Goal: Task Accomplishment & Management: Use online tool/utility

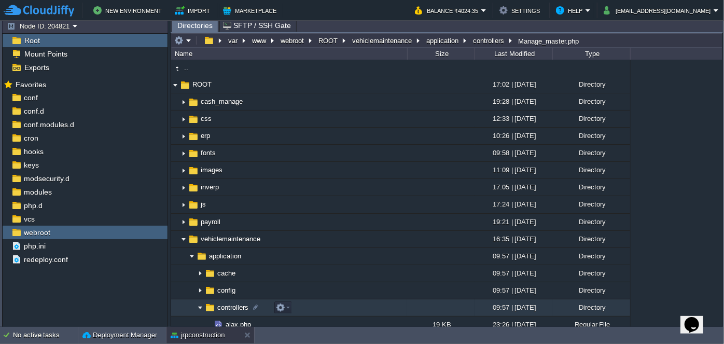
click at [197, 300] on img at bounding box center [200, 308] width 8 height 16
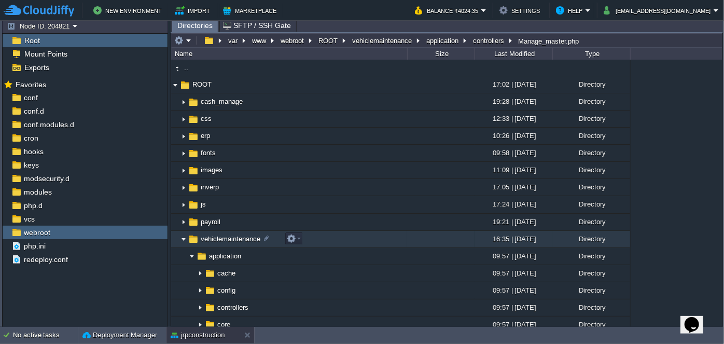
click at [181, 239] on img at bounding box center [183, 239] width 8 height 16
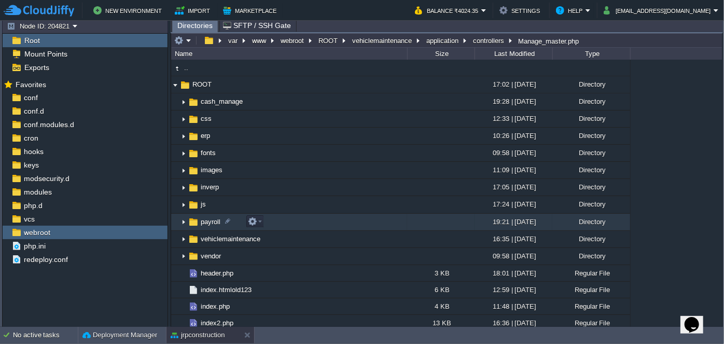
click at [182, 221] on img at bounding box center [183, 222] width 8 height 16
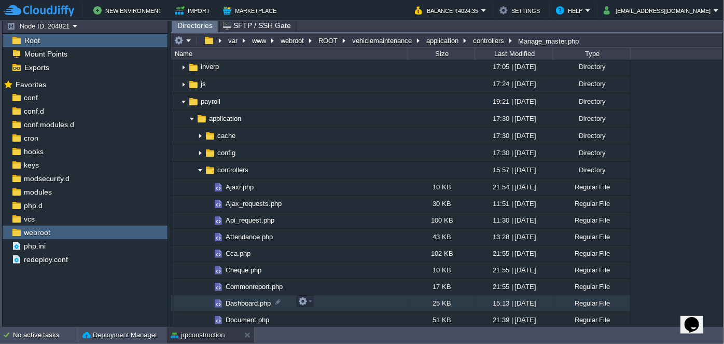
scroll to position [141, 0]
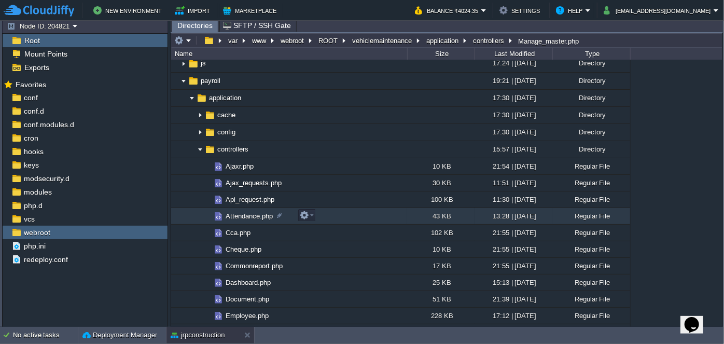
click at [244, 215] on span "Attendance.php" at bounding box center [249, 215] width 50 height 9
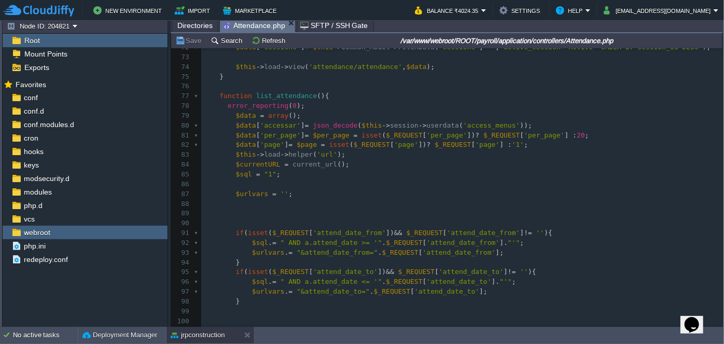
scroll to position [800, 0]
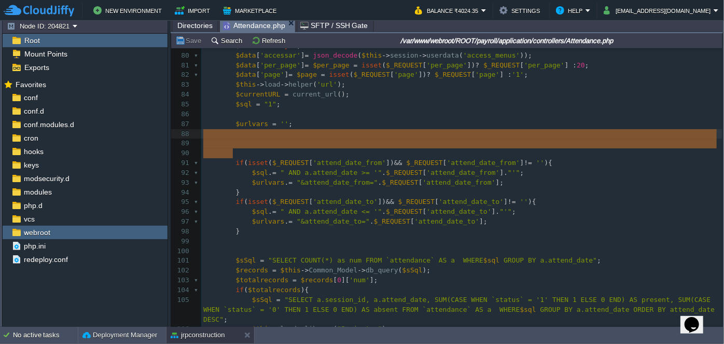
drag, startPoint x: 262, startPoint y: 154, endPoint x: 265, endPoint y: 138, distance: 16.9
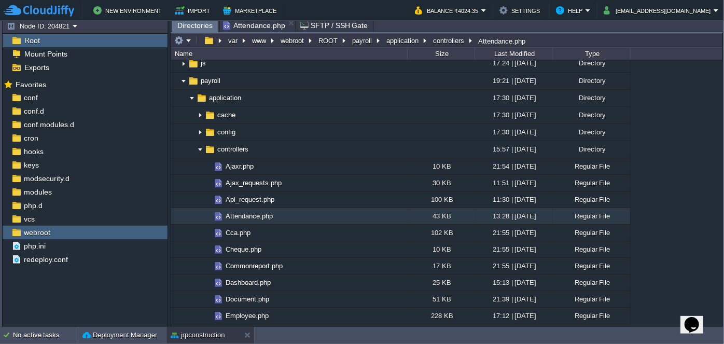
click at [197, 24] on span "Directories" at bounding box center [194, 25] width 35 height 13
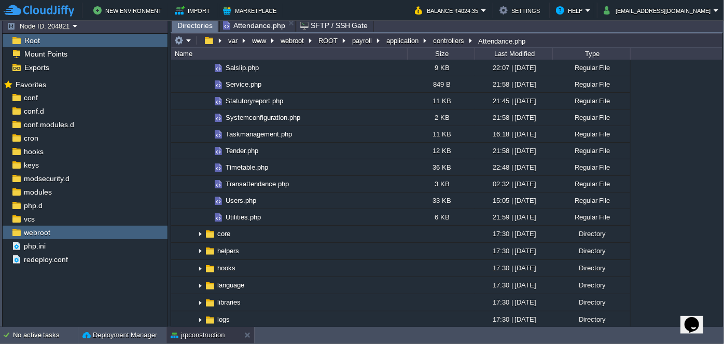
scroll to position [1037, 0]
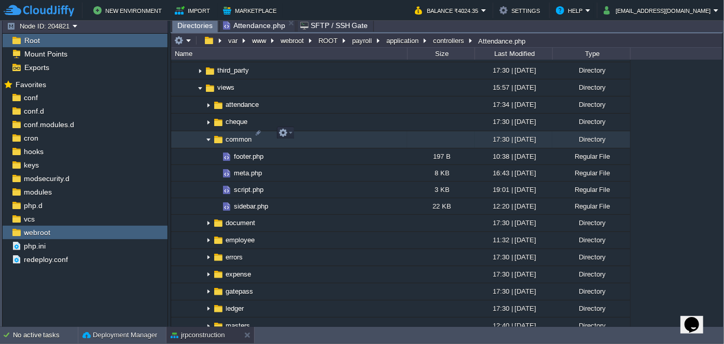
click at [206, 135] on img at bounding box center [208, 140] width 8 height 16
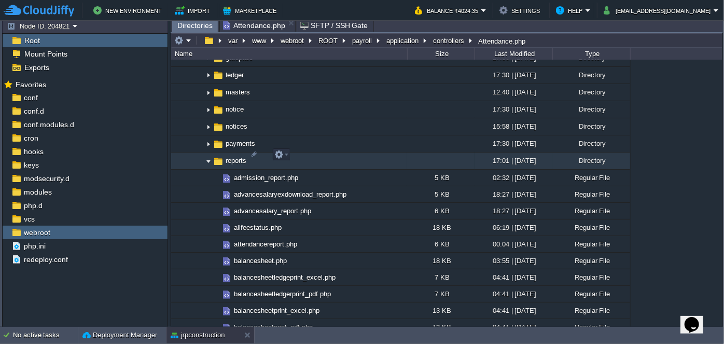
scroll to position [1225, 0]
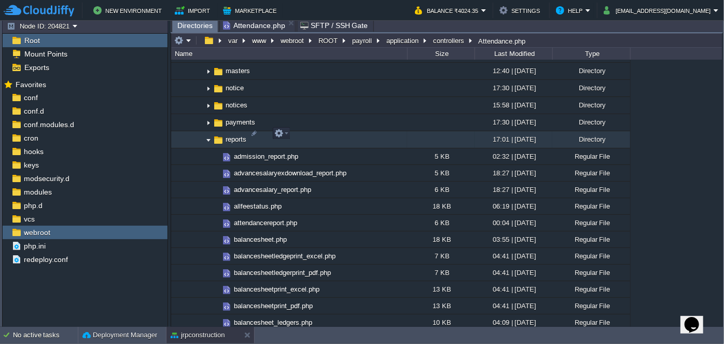
click at [207, 134] on img at bounding box center [208, 140] width 8 height 16
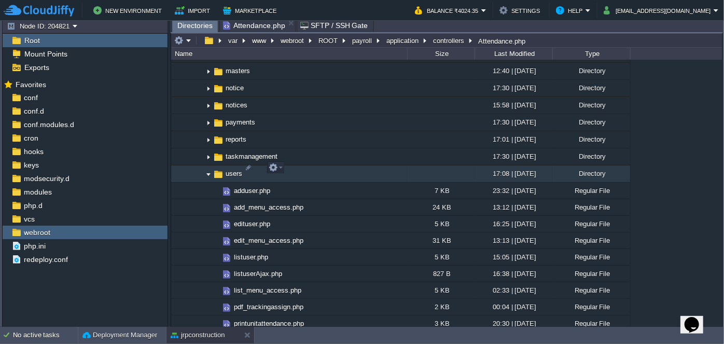
click at [207, 168] on img at bounding box center [208, 174] width 8 height 16
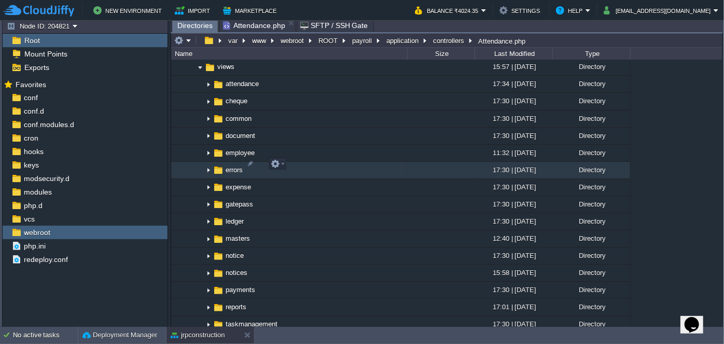
scroll to position [1037, 0]
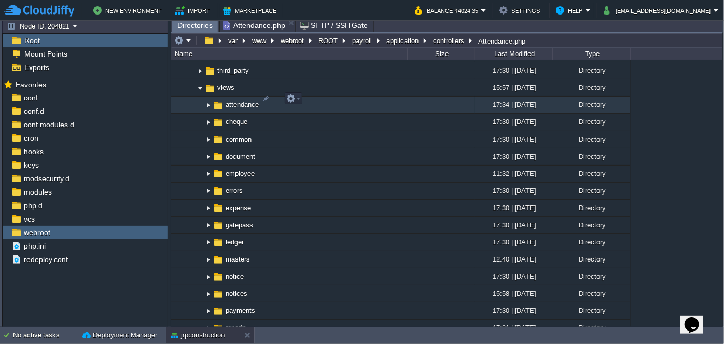
click at [207, 98] on img at bounding box center [208, 105] width 8 height 16
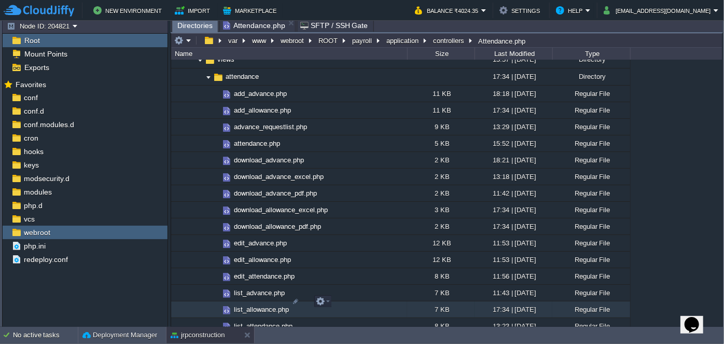
scroll to position [1178, 0]
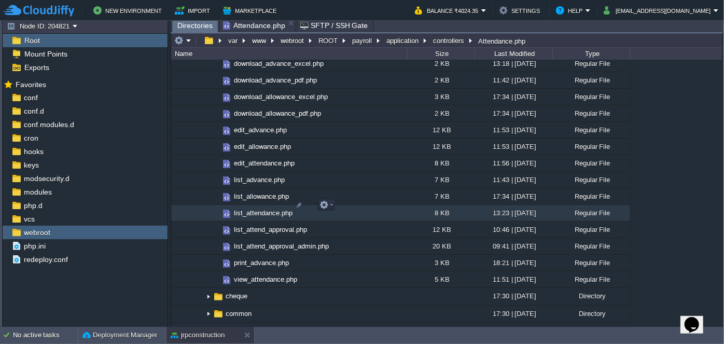
click at [254, 208] on span "list_attendance.php" at bounding box center [263, 212] width 62 height 9
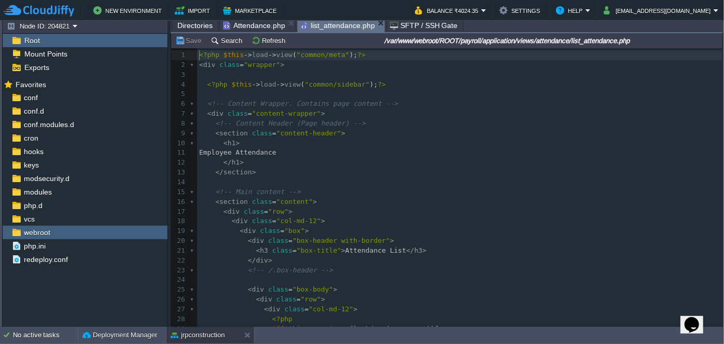
scroll to position [213, 0]
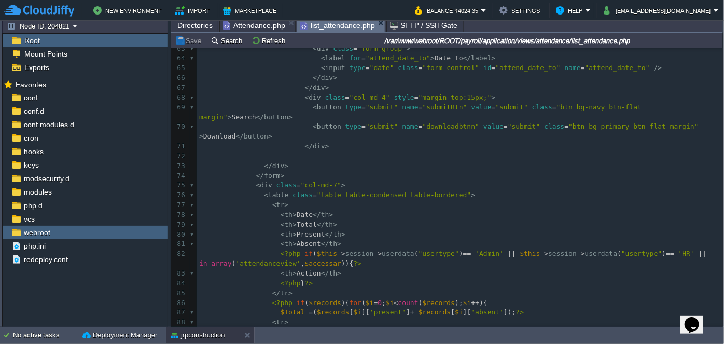
type textarea "-"
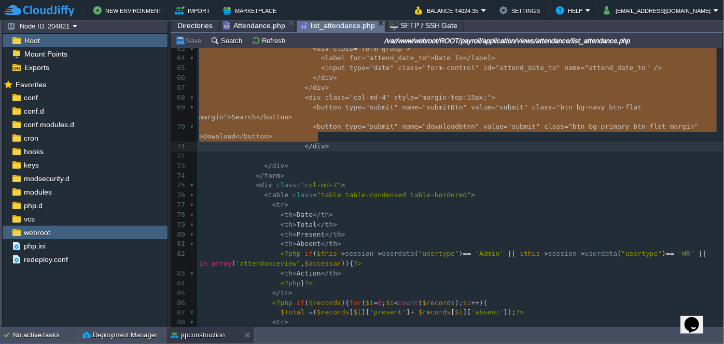
drag, startPoint x: 281, startPoint y: 128, endPoint x: 334, endPoint y: 138, distance: 54.5
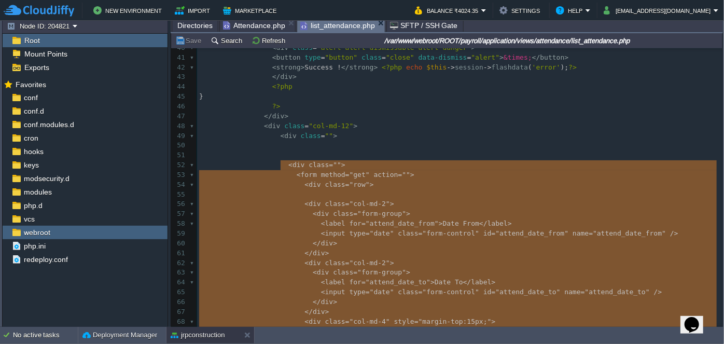
click at [302, 146] on span at bounding box center [256, 145] width 114 height 8
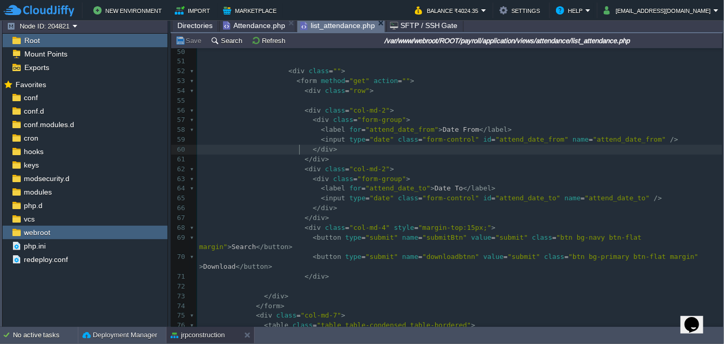
click at [300, 149] on div "xxxxxxxxxx <?php $this -> load -> view ( "common/meta" ); ?> 30 ?> 31 < div cla…" at bounding box center [459, 194] width 525 height 684
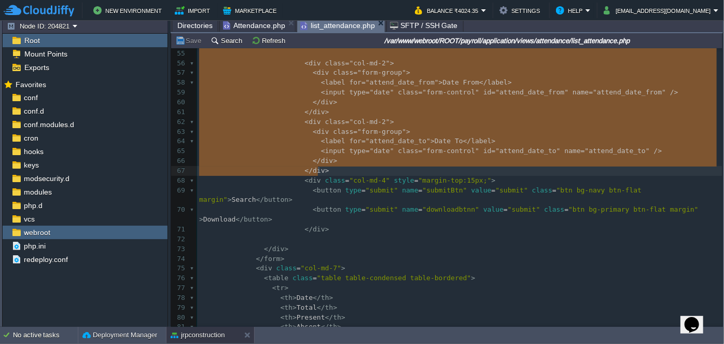
type textarea "-"
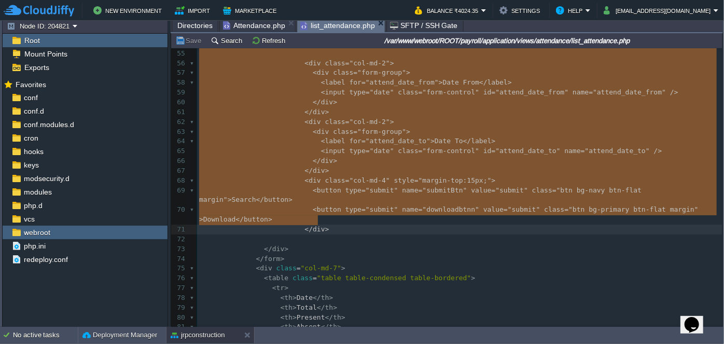
drag, startPoint x: 274, startPoint y: 90, endPoint x: 344, endPoint y: 219, distance: 146.6
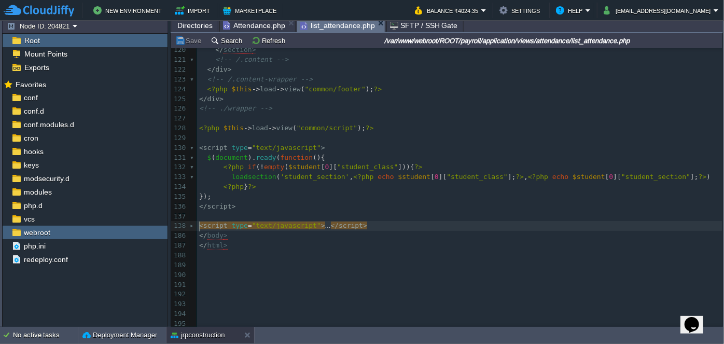
type textarea "<script type="text/j"
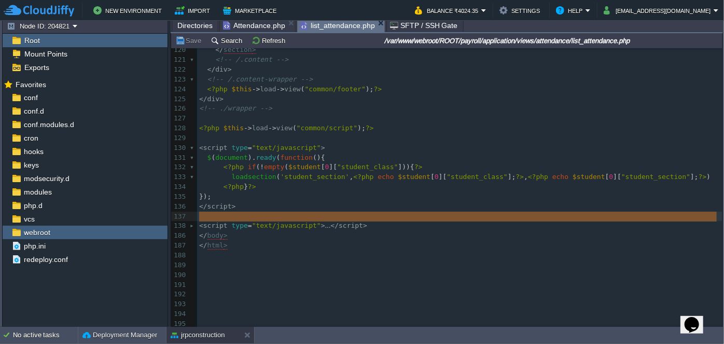
type textarea "-"
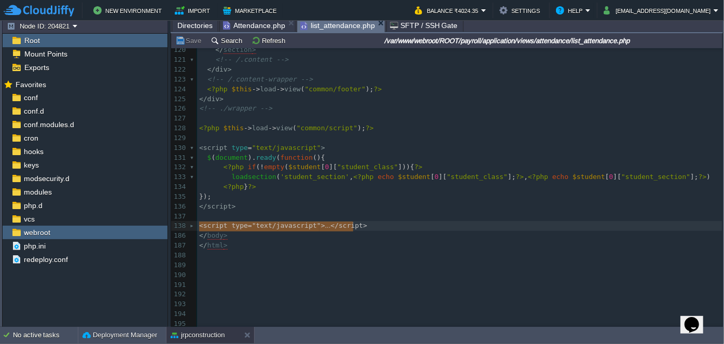
drag, startPoint x: 200, startPoint y: 223, endPoint x: 358, endPoint y: 227, distance: 157.6
type textarea "-"
click at [190, 221] on div at bounding box center [193, 226] width 7 height 10
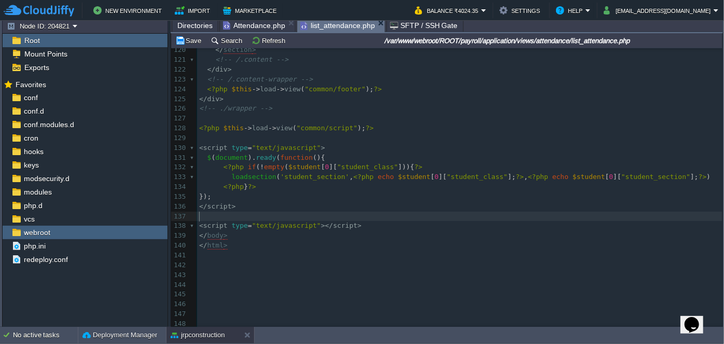
click at [325, 217] on pre "​" at bounding box center [459, 216] width 525 height 10
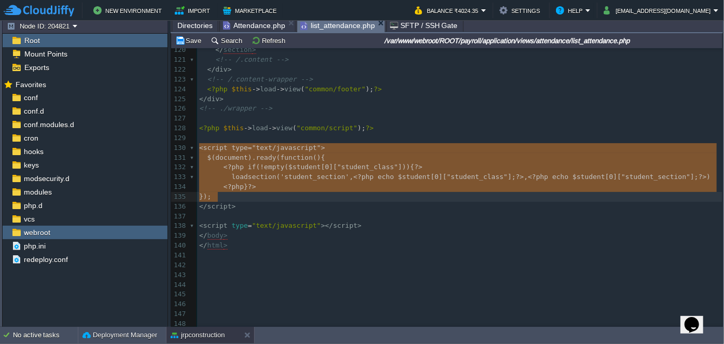
type textarea "<script type="text/javascript"> $(document).ready(function(){ <?php if(!empty($…"
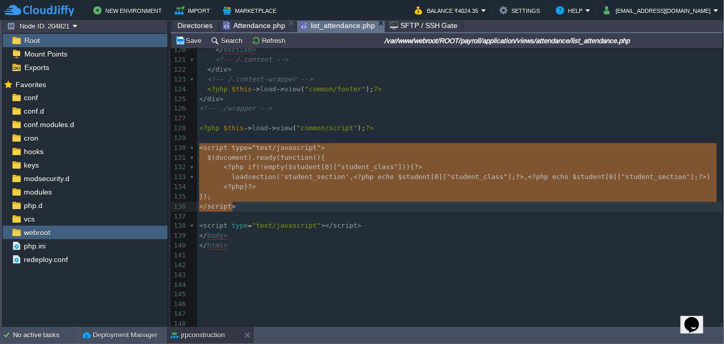
drag, startPoint x: 198, startPoint y: 145, endPoint x: 250, endPoint y: 201, distance: 76.7
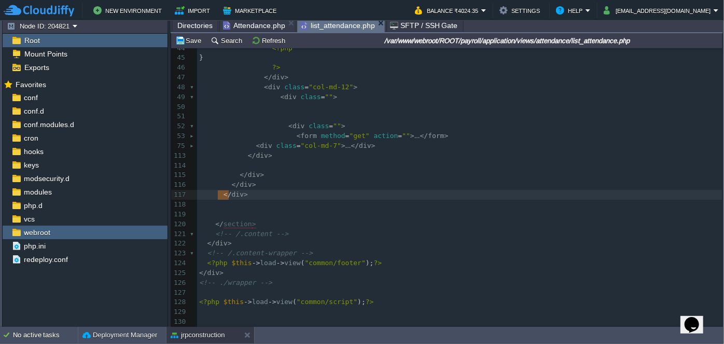
type textarea "</div>"
drag, startPoint x: 219, startPoint y: 192, endPoint x: 249, endPoint y: 193, distance: 30.1
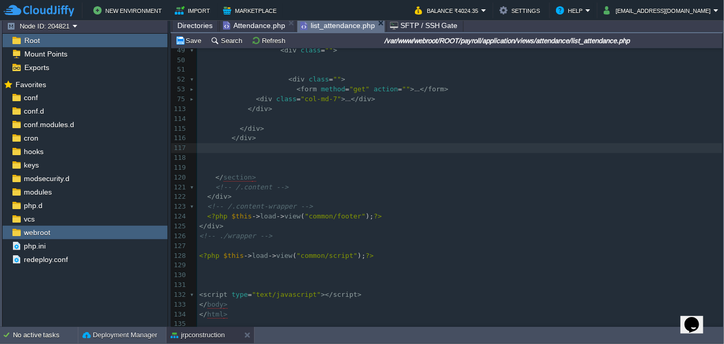
type textarea "</div>"
click at [241, 161] on pre at bounding box center [459, 158] width 525 height 10
paste textarea "<script type="text/javascript"> $(document).ready(function(){ <?php if(!empty($…"
type textarea "<script type="text/javascript"> $(document).ready(function(){ <?php if(!empty($…"
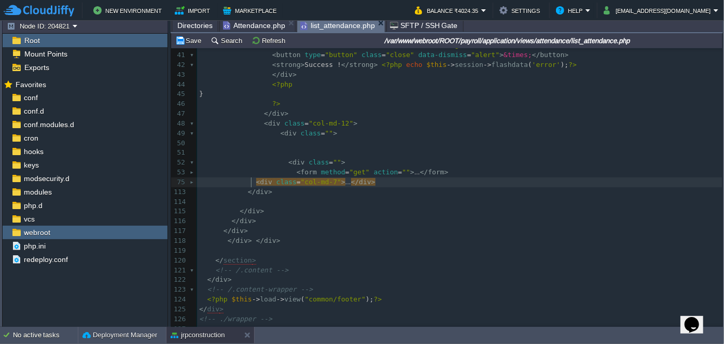
type textarea "-"
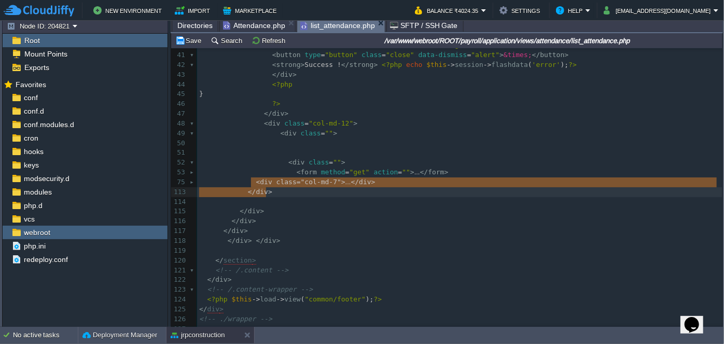
drag, startPoint x: 250, startPoint y: 181, endPoint x: 269, endPoint y: 190, distance: 20.9
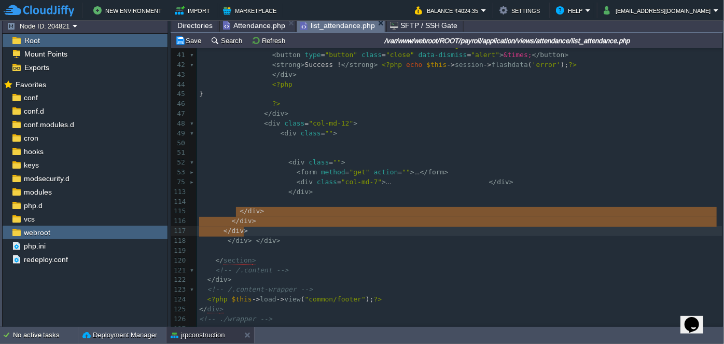
drag, startPoint x: 237, startPoint y: 209, endPoint x: 257, endPoint y: 225, distance: 25.8
type textarea "</div> </div> </div>"
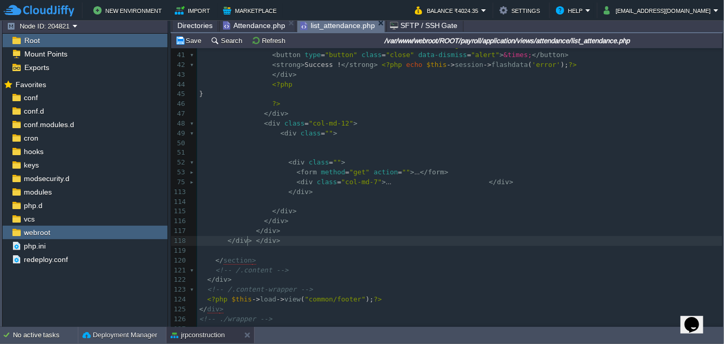
type textarea "</div>"
drag, startPoint x: 247, startPoint y: 241, endPoint x: 302, endPoint y: 238, distance: 55.5
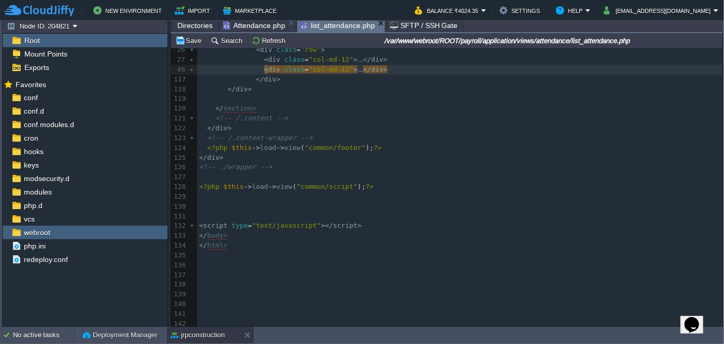
scroll to position [156, 0]
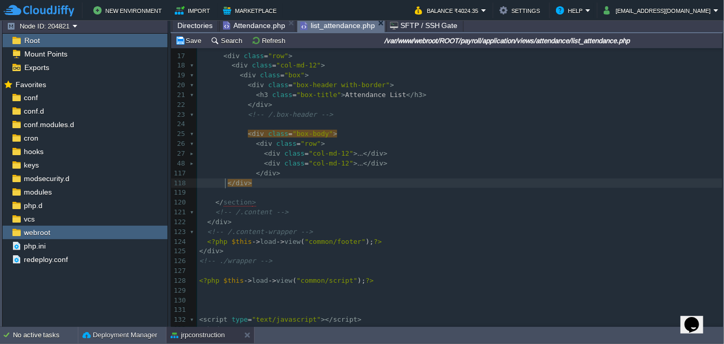
type textarea "</div>"
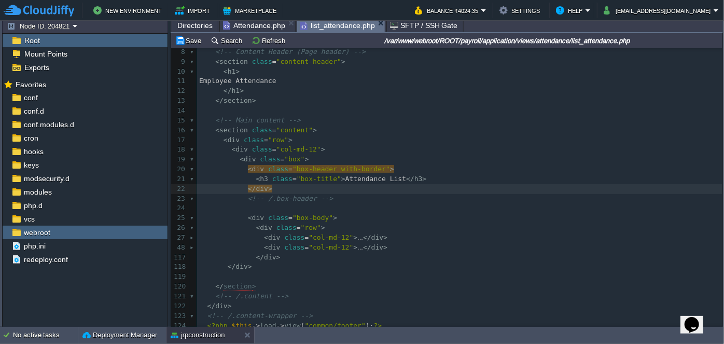
scroll to position [61, 0]
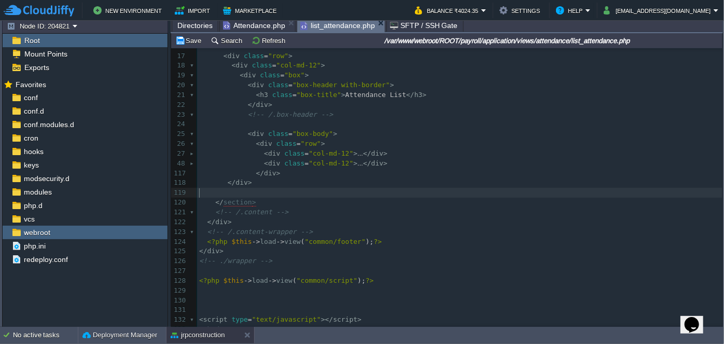
click at [232, 189] on pre "​" at bounding box center [459, 193] width 525 height 10
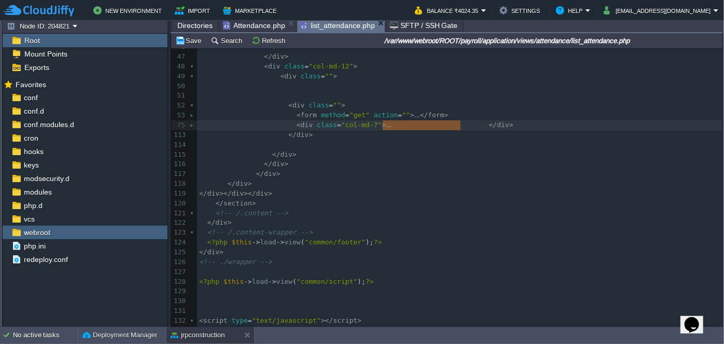
drag, startPoint x: 460, startPoint y: 124, endPoint x: 382, endPoint y: 129, distance: 78.4
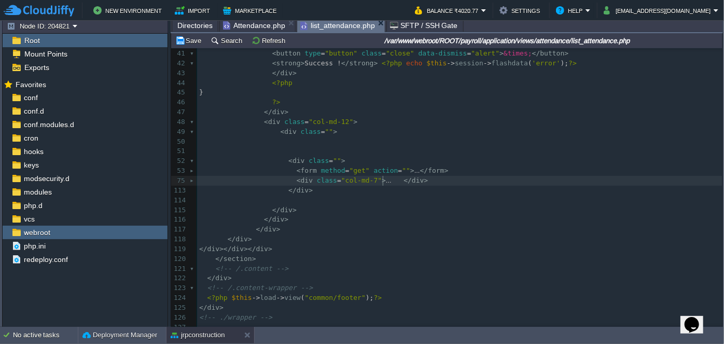
scroll to position [355, 0]
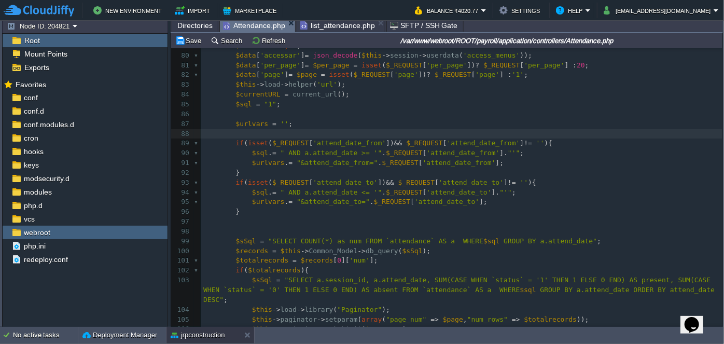
click at [247, 28] on span "Attendance.php" at bounding box center [254, 25] width 62 height 13
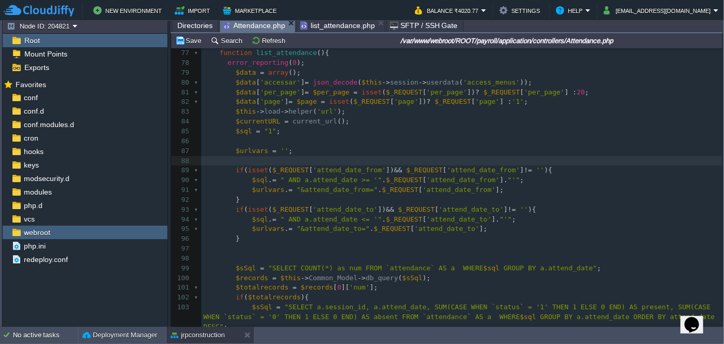
scroll to position [754, 0]
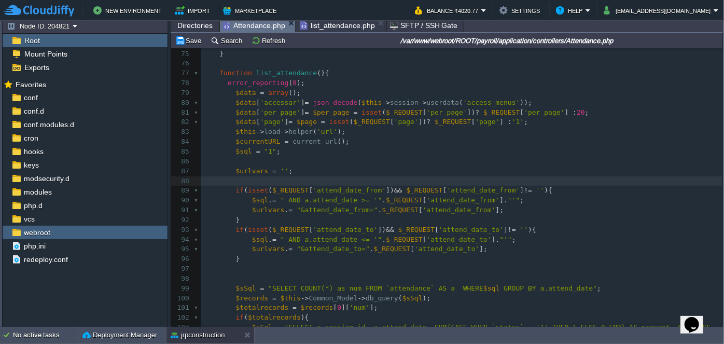
click at [319, 24] on span "list_attendance.php" at bounding box center [337, 25] width 75 height 12
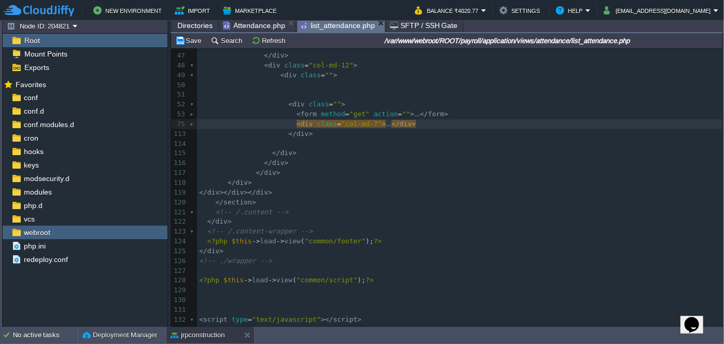
scroll to position [448, 0]
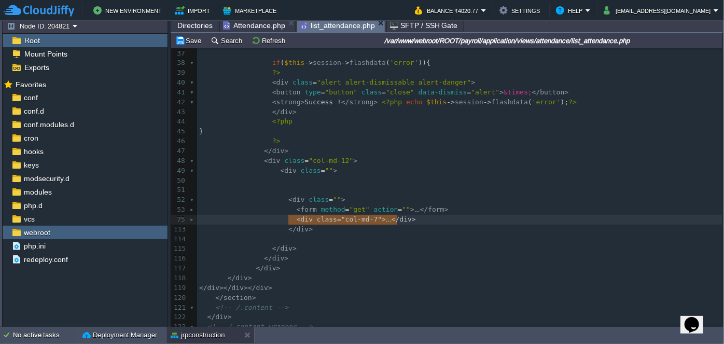
drag, startPoint x: 287, startPoint y: 218, endPoint x: 407, endPoint y: 222, distance: 120.3
type textarea "-"
click at [248, 25] on span "Attendance.php" at bounding box center [254, 25] width 62 height 12
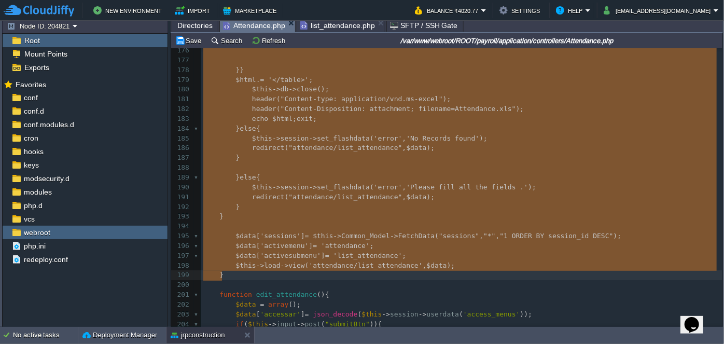
drag, startPoint x: 219, startPoint y: 119, endPoint x: 318, endPoint y: 270, distance: 181.1
type textarea "function list_attendance(){ error_reporting(0); $data = array(); $data['accessa…"
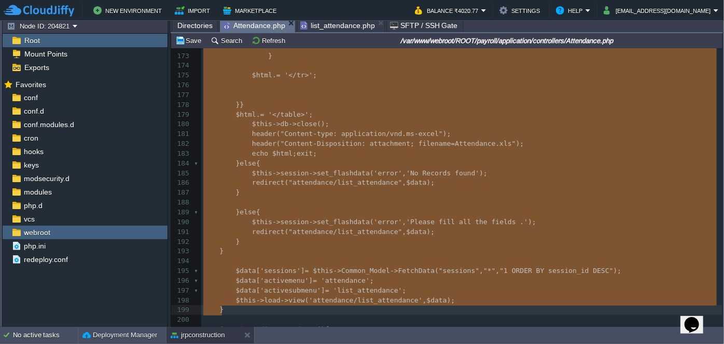
scroll to position [1639, 0]
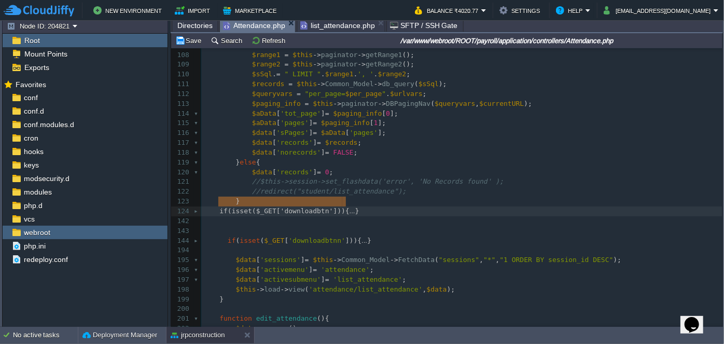
drag, startPoint x: 219, startPoint y: 199, endPoint x: 315, endPoint y: 201, distance: 96.4
type textarea "if(isset($_GET['downloadbtn'])){ if($records){ $html = '<table border=1><tr><th…"
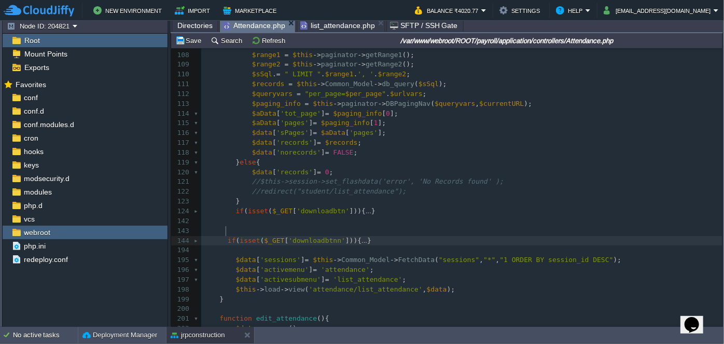
click at [227, 229] on div "xxxxxxxxxx } 98 ​ 99 $sSql = "SELECT COUNT(*) as num FROM `attendance` AS a WHE…" at bounding box center [461, 187] width 521 height 508
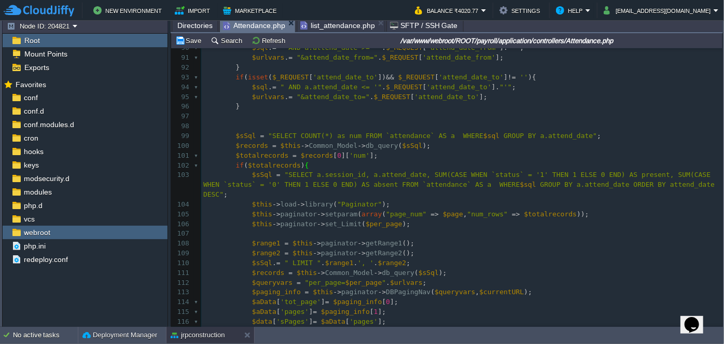
click at [194, 164] on div at bounding box center [197, 166] width 7 height 10
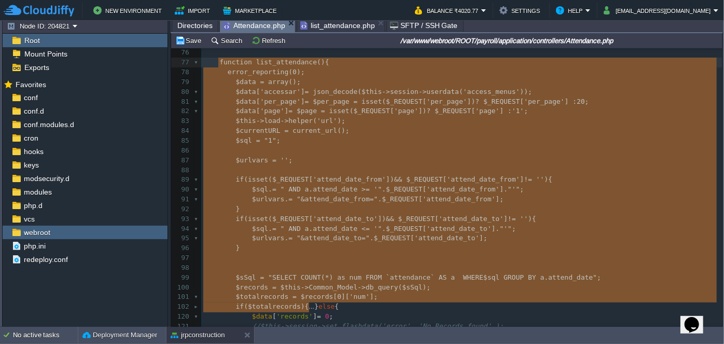
drag, startPoint x: 308, startPoint y: 165, endPoint x: 219, endPoint y: 64, distance: 134.4
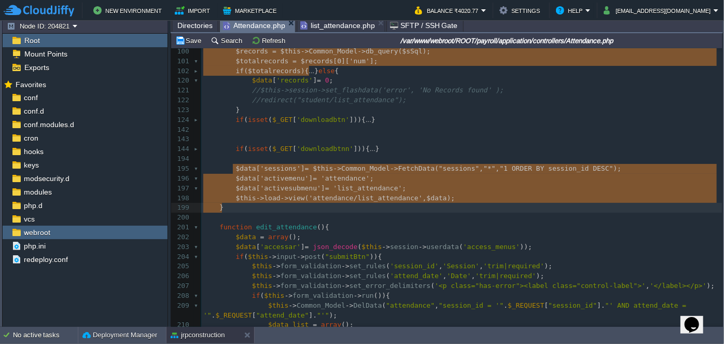
drag, startPoint x: 232, startPoint y: 168, endPoint x: 237, endPoint y: 204, distance: 35.6
type textarea "-"
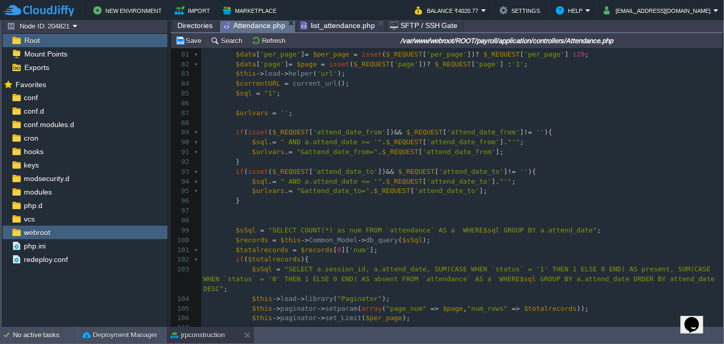
scroll to position [765, 0]
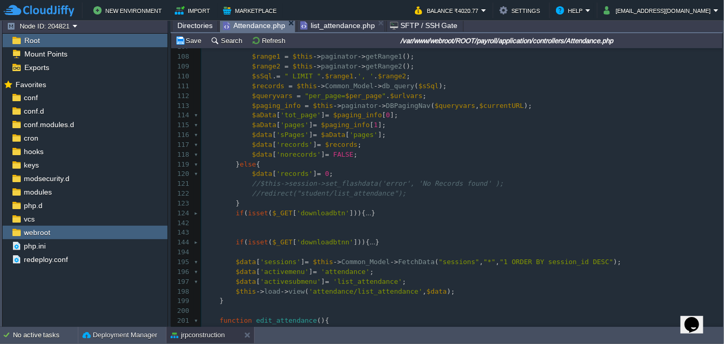
type textarea "-"
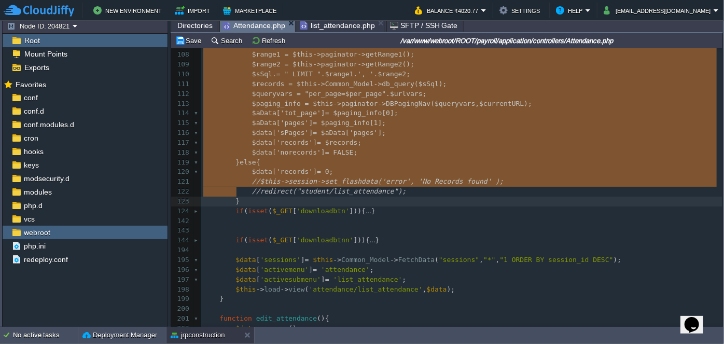
drag, startPoint x: 232, startPoint y: 179, endPoint x: 237, endPoint y: 187, distance: 8.9
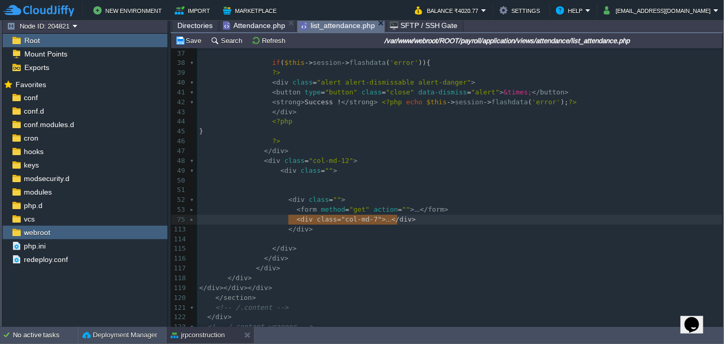
click at [324, 22] on span "list_attendance.php" at bounding box center [337, 25] width 75 height 13
click at [190, 220] on div at bounding box center [193, 220] width 7 height 10
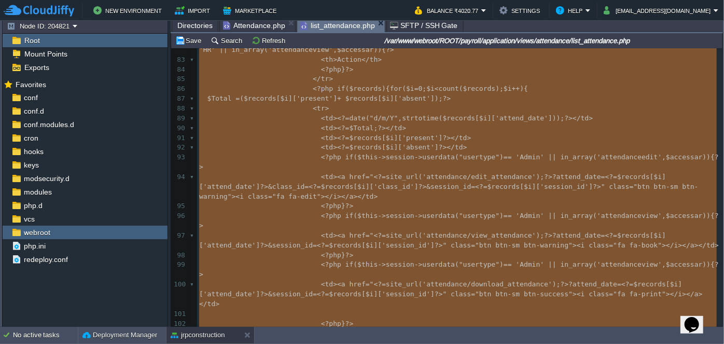
scroll to position [589, 0]
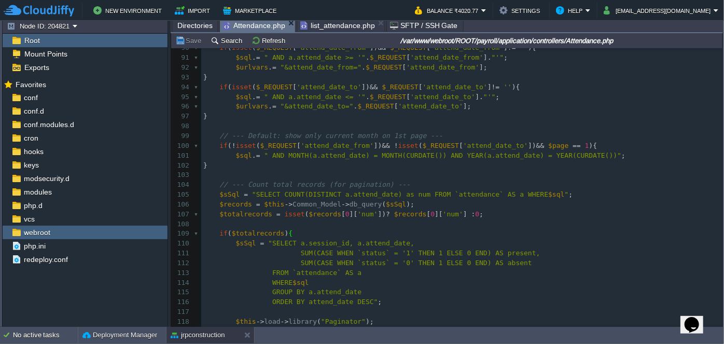
click at [256, 25] on span "Attendance.php" at bounding box center [254, 25] width 62 height 13
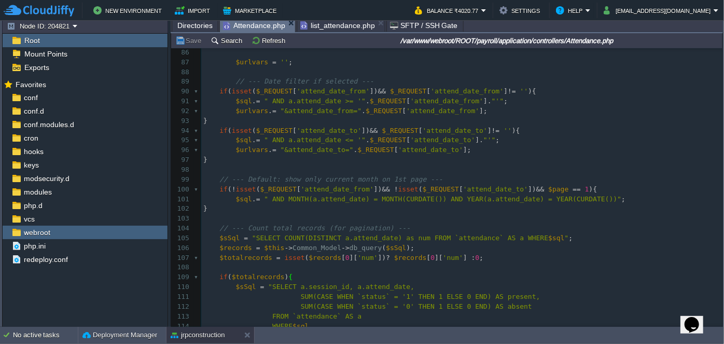
scroll to position [859, 0]
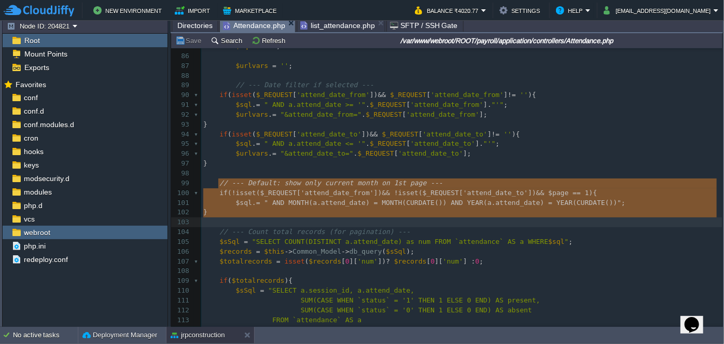
type textarea "// --- Default: show only current month on 1st page --- if(!isset($_REQUEST['at…"
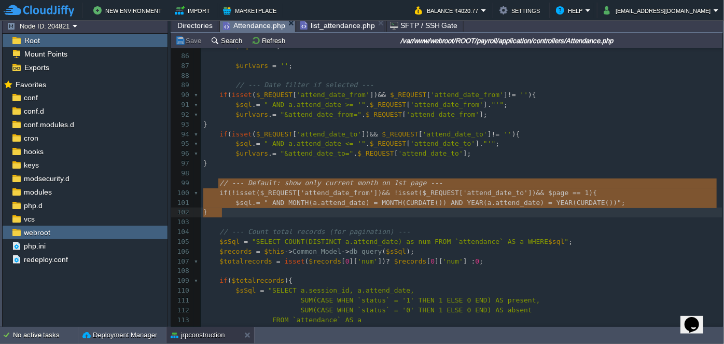
drag, startPoint x: 219, startPoint y: 183, endPoint x: 232, endPoint y: 212, distance: 32.0
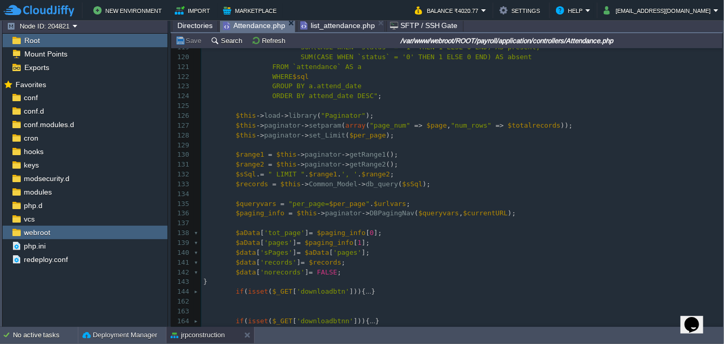
scroll to position [1189, 0]
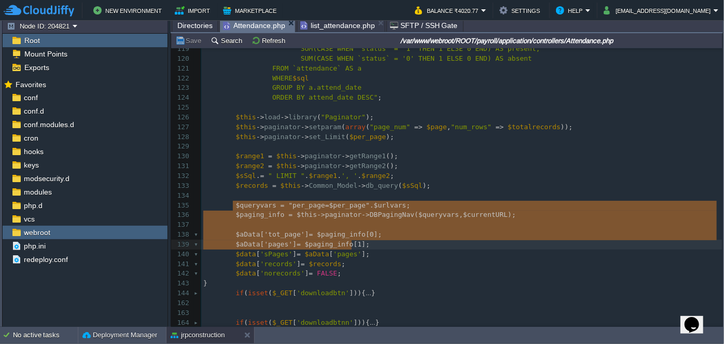
type textarea "$queryvars = "per_page=$per_page".$urlvars; $paging_info = $this->paginator->DB…"
drag, startPoint x: 234, startPoint y: 203, endPoint x: 360, endPoint y: 245, distance: 133.1
type textarea "$queryvars = "per_page=$per_page".$urlvars; $paging_info = $this->paginator->DB…"
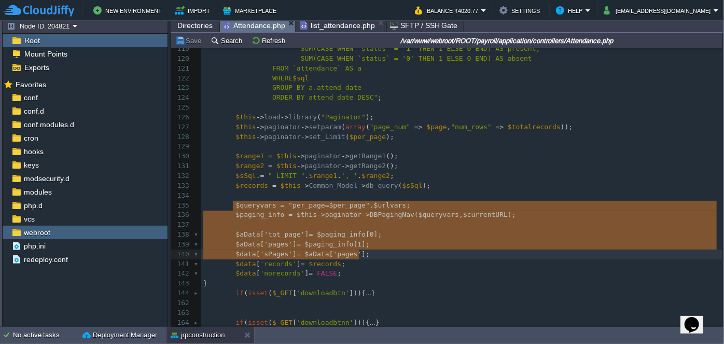
drag, startPoint x: 233, startPoint y: 204, endPoint x: 377, endPoint y: 252, distance: 152.3
paste textarea
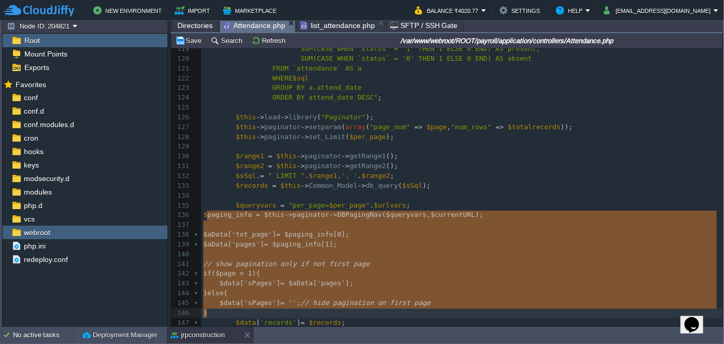
drag, startPoint x: 205, startPoint y: 214, endPoint x: 247, endPoint y: 307, distance: 102.1
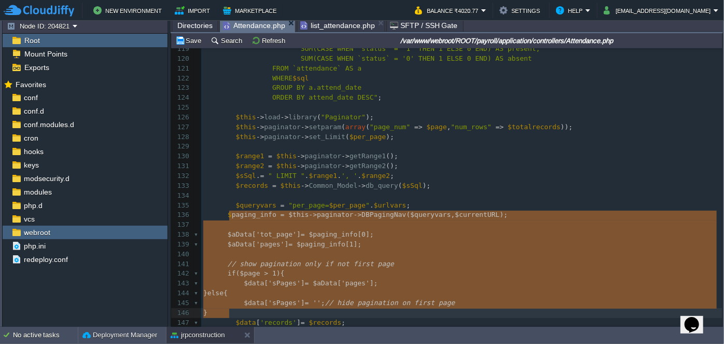
type textarea "paging_info = $this->paginator->DBPagingNav($queryvars, $currentURL); $aData['t…"
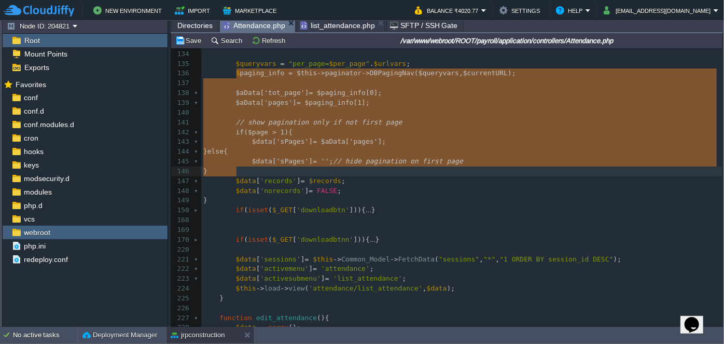
scroll to position [1209, 0]
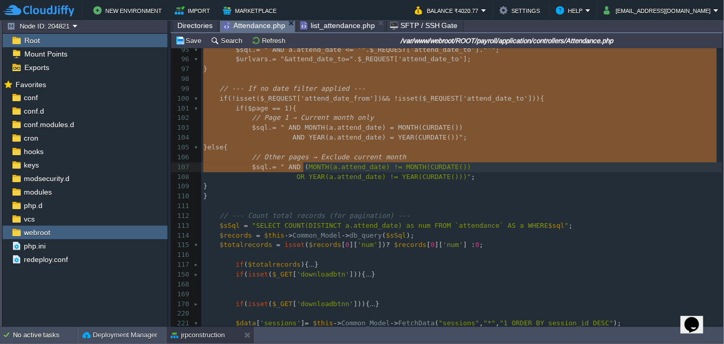
type textarea "-"
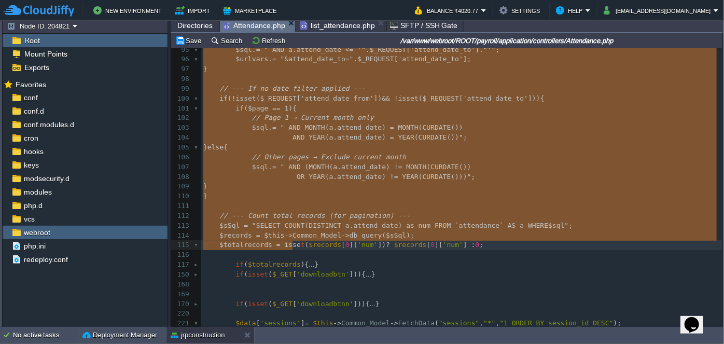
drag, startPoint x: 219, startPoint y: 187, endPoint x: 292, endPoint y: 245, distance: 93.0
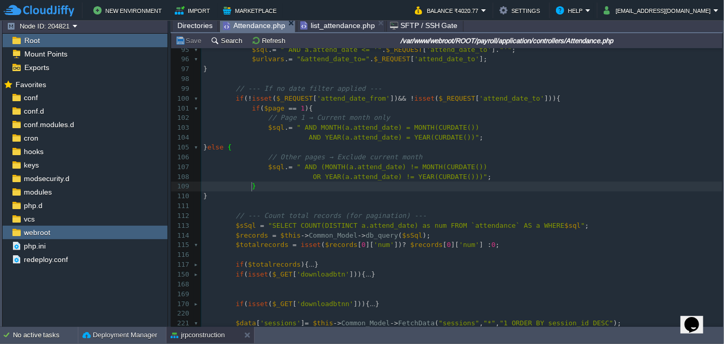
type textarea "-"
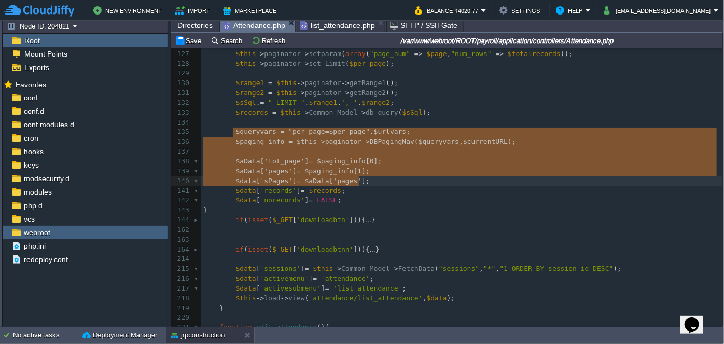
type textarea "// --- Default: show only current month on 1st page --- if(!isset($_REQUEST['at…"
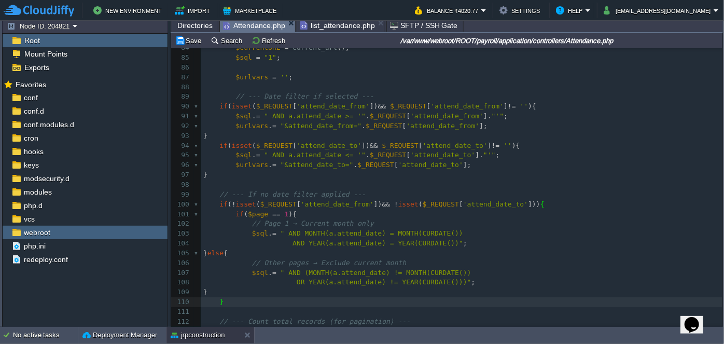
type textarea "// --- Default: show only current month on 1st page --- if(!isset($_REQUEST['at…"
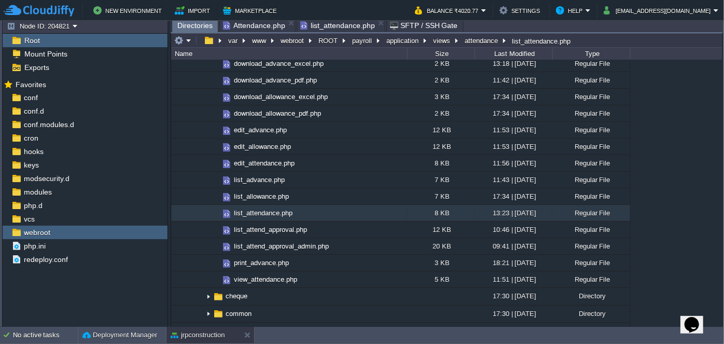
click at [192, 24] on span "Directories" at bounding box center [194, 25] width 35 height 13
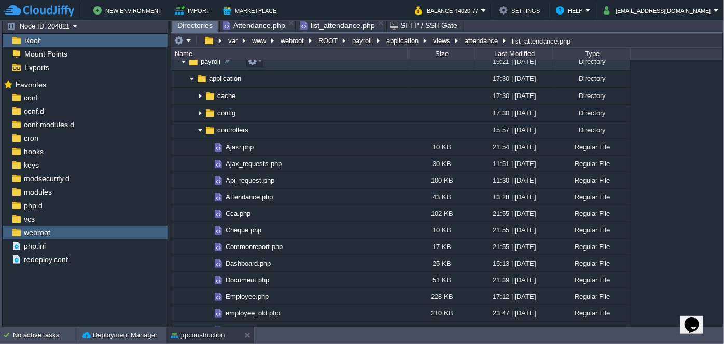
scroll to position [94, 0]
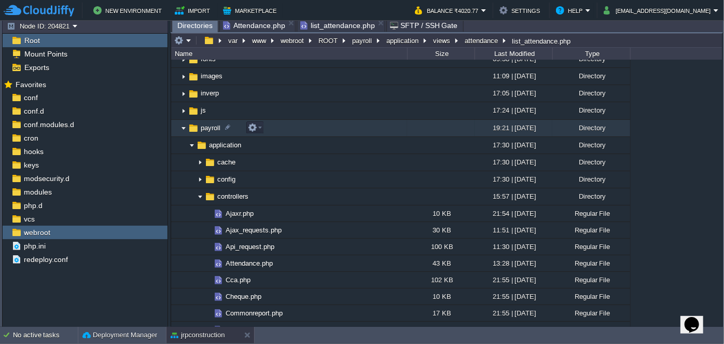
click at [182, 130] on img at bounding box center [183, 128] width 8 height 16
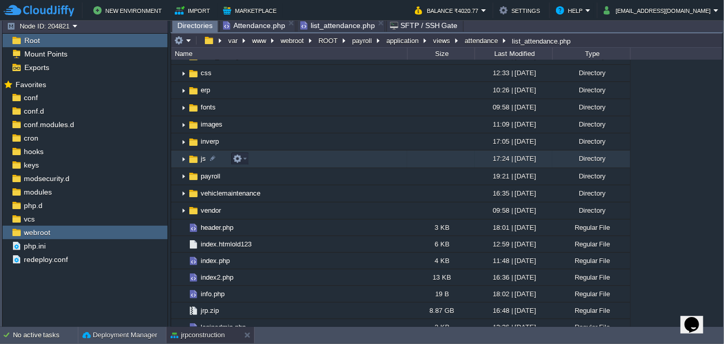
scroll to position [0, 0]
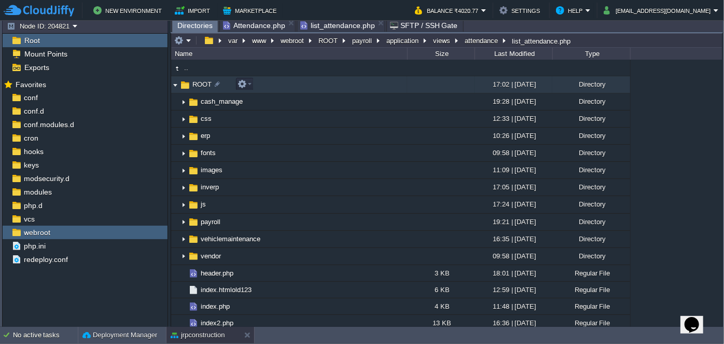
click at [174, 86] on img at bounding box center [175, 85] width 8 height 16
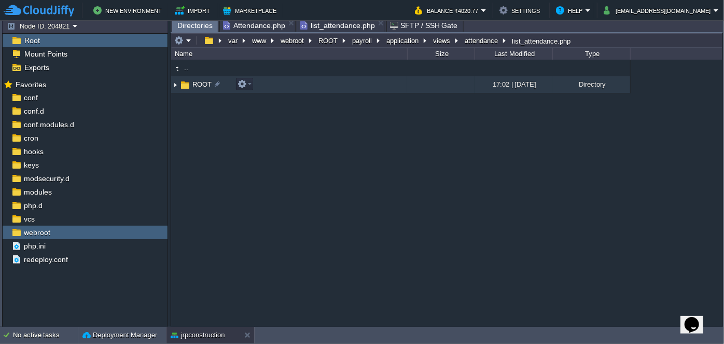
click at [174, 86] on img at bounding box center [175, 85] width 8 height 16
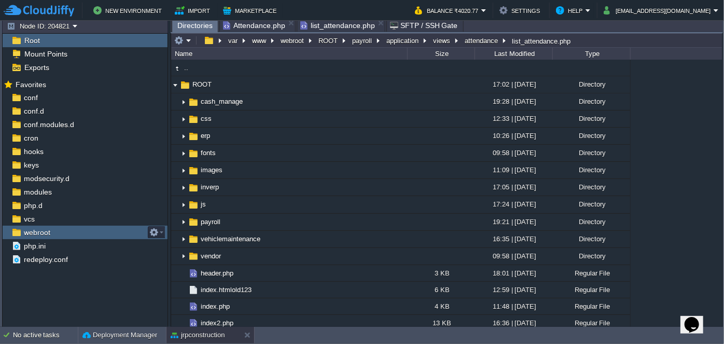
click at [27, 234] on span "webroot" at bounding box center [37, 232] width 30 height 9
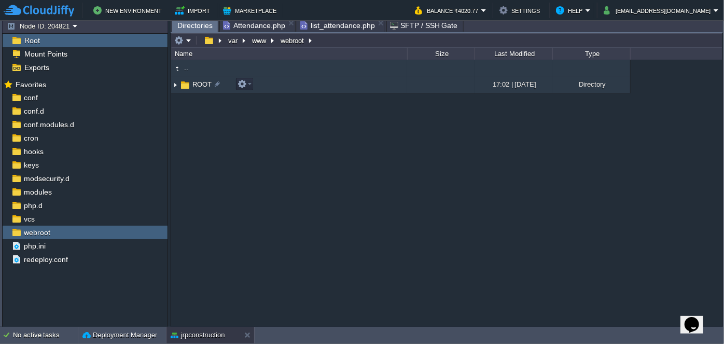
click at [174, 83] on img at bounding box center [175, 85] width 8 height 16
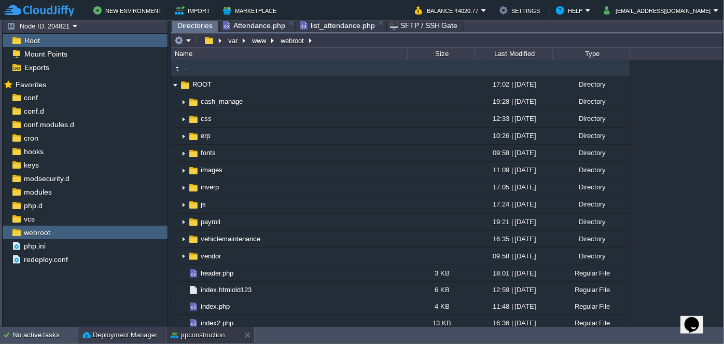
click at [118, 336] on button "Deployment Manager" at bounding box center [119, 335] width 75 height 10
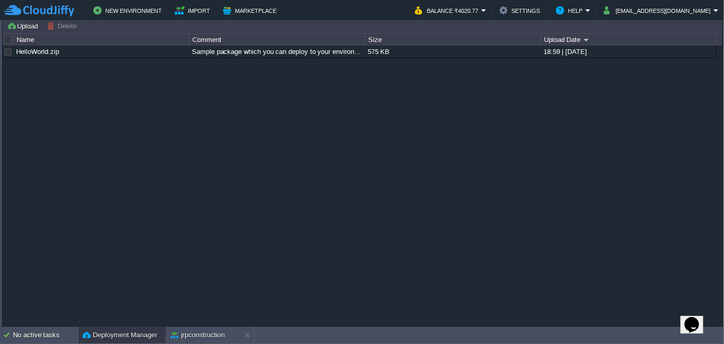
click at [134, 335] on button "Deployment Manager" at bounding box center [119, 335] width 75 height 10
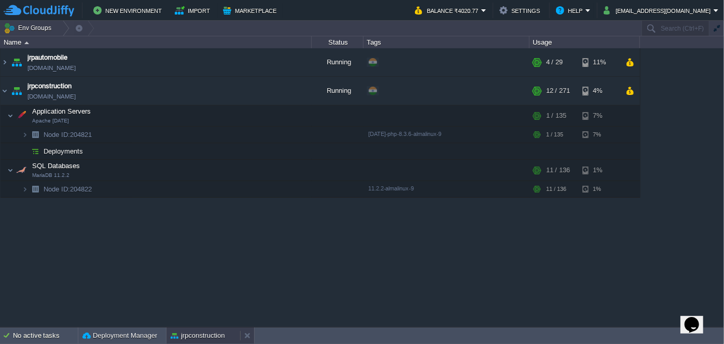
click at [206, 333] on button "jrpconstruction" at bounding box center [198, 335] width 54 height 10
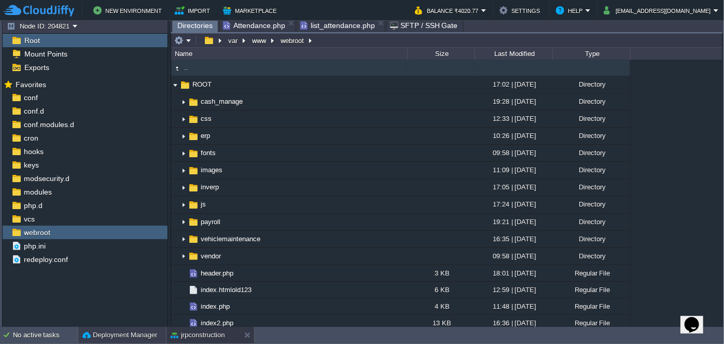
click at [131, 335] on button "Deployment Manager" at bounding box center [119, 335] width 75 height 10
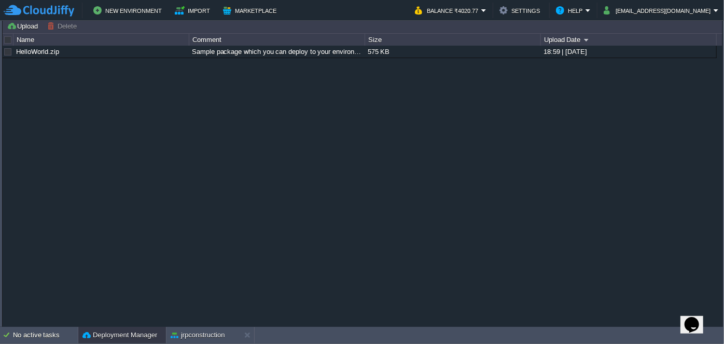
click at [124, 337] on button "Deployment Manager" at bounding box center [119, 335] width 75 height 10
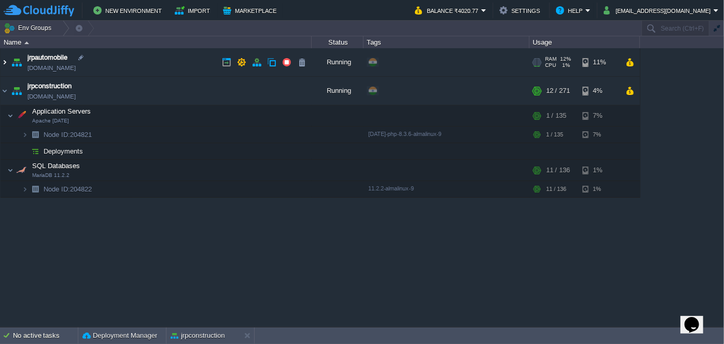
click at [5, 64] on img at bounding box center [5, 62] width 8 height 28
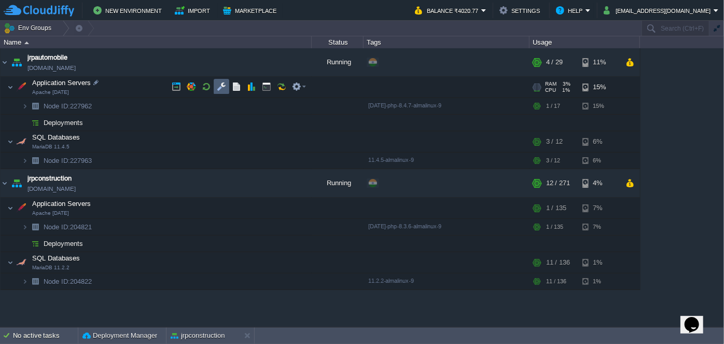
click at [220, 84] on button "button" at bounding box center [221, 86] width 9 height 9
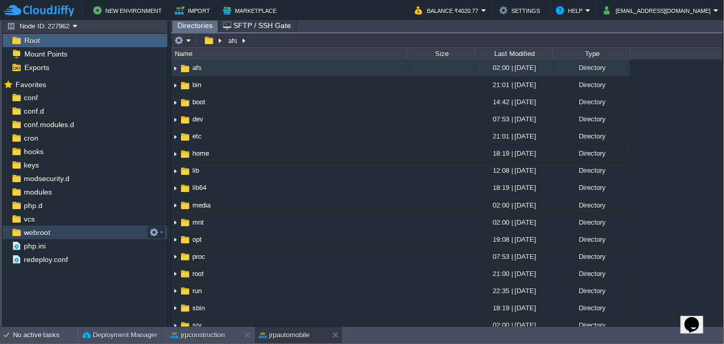
click at [16, 231] on img at bounding box center [16, 231] width 11 height 13
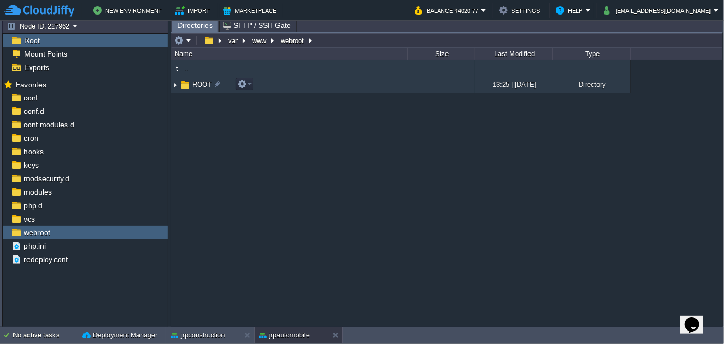
click at [175, 86] on img at bounding box center [175, 85] width 8 height 16
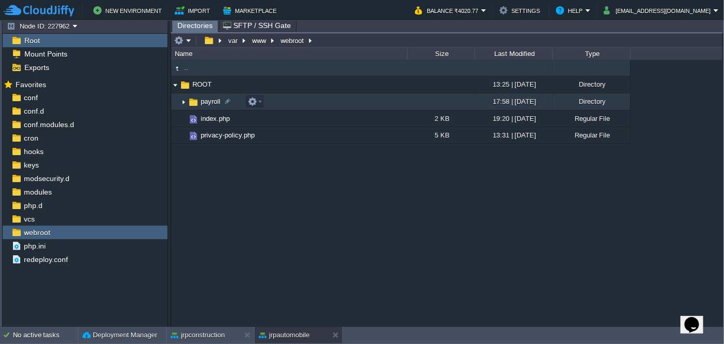
click at [182, 102] on img at bounding box center [183, 102] width 8 height 16
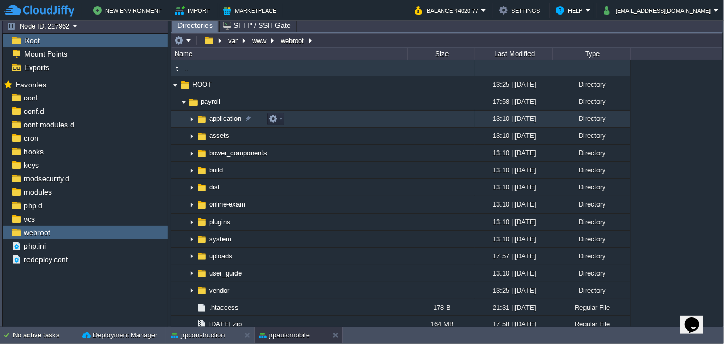
click at [193, 119] on img at bounding box center [192, 119] width 8 height 16
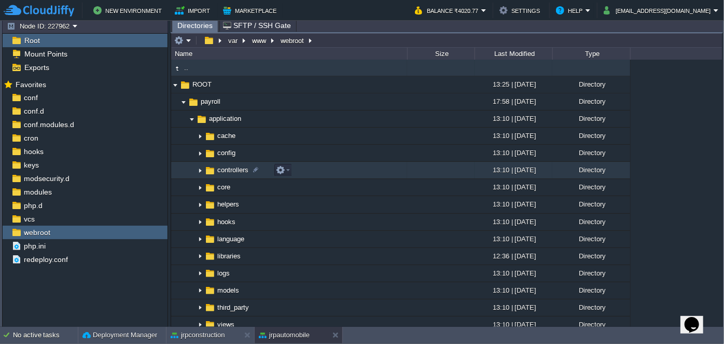
click at [201, 171] on img at bounding box center [200, 170] width 8 height 16
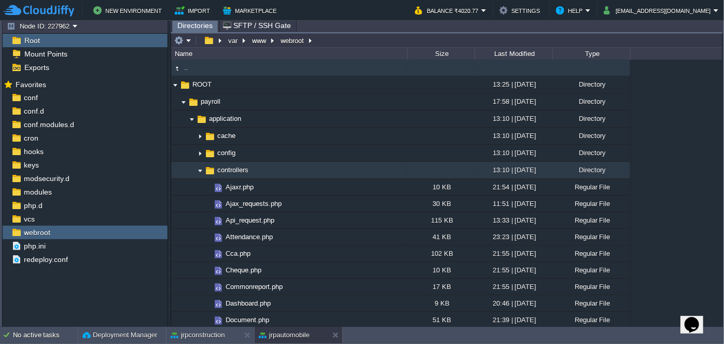
click at [199, 172] on img at bounding box center [200, 170] width 8 height 16
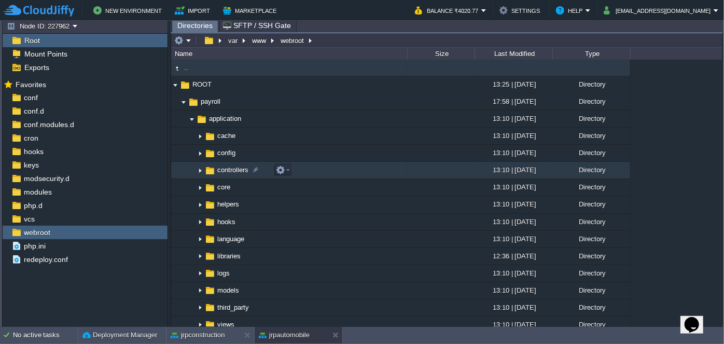
click at [201, 172] on img at bounding box center [200, 170] width 8 height 16
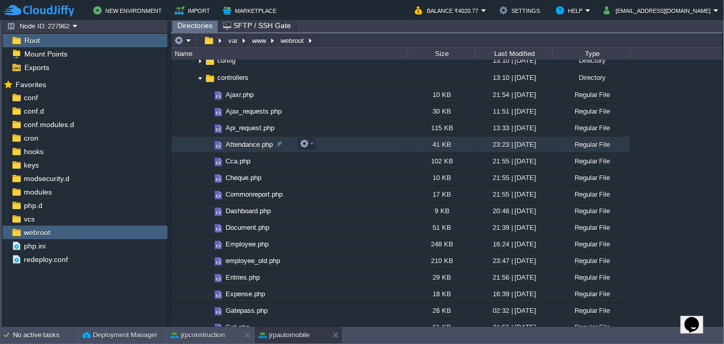
scroll to position [94, 0]
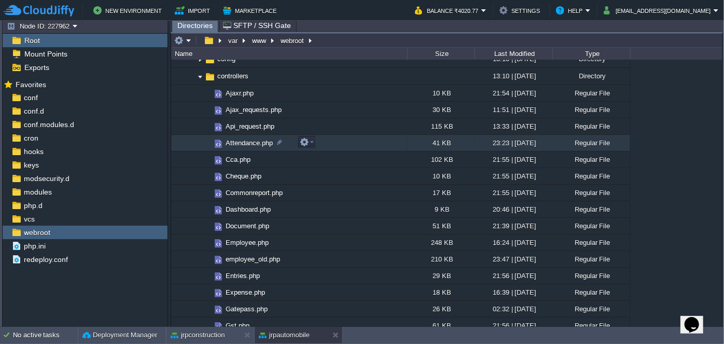
click at [236, 139] on span "Attendance.php" at bounding box center [249, 142] width 50 height 9
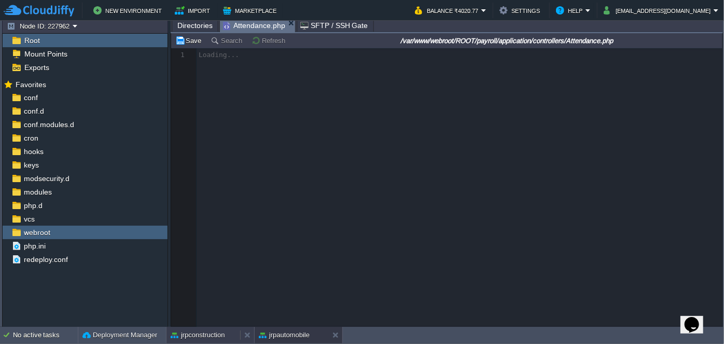
click at [211, 335] on button "jrpconstruction" at bounding box center [198, 335] width 54 height 10
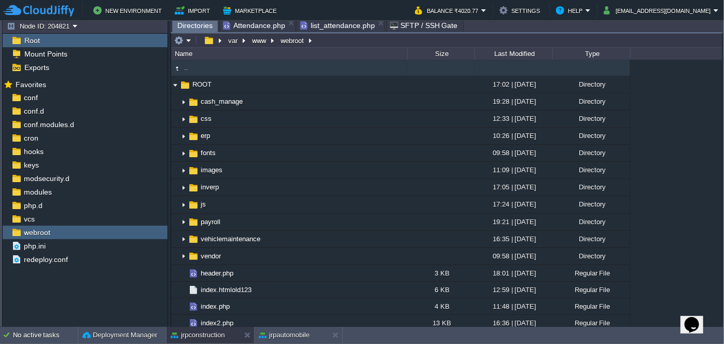
click at [254, 29] on span "Attendance.php" at bounding box center [254, 25] width 62 height 12
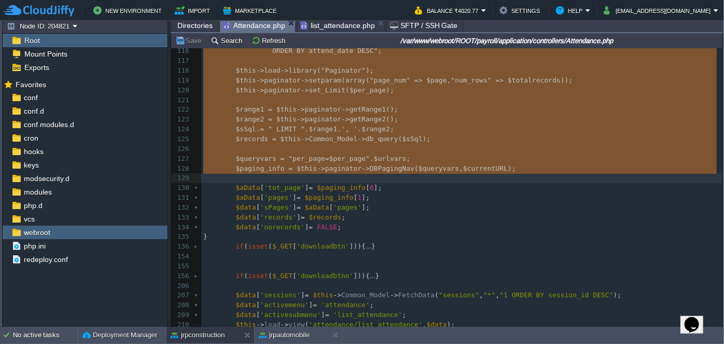
scroll to position [1187, 0]
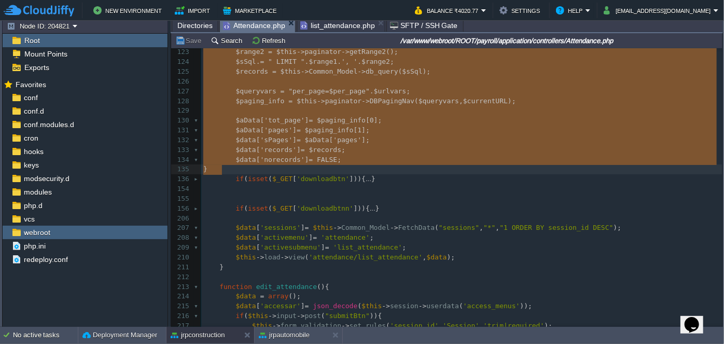
drag, startPoint x: 232, startPoint y: 192, endPoint x: 242, endPoint y: 174, distance: 20.6
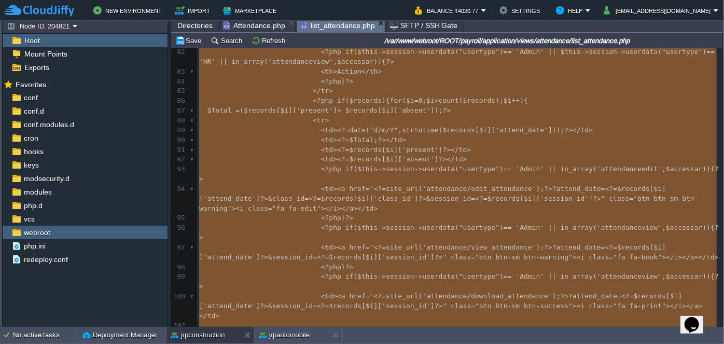
click at [321, 27] on span "list_attendance.php" at bounding box center [337, 25] width 75 height 13
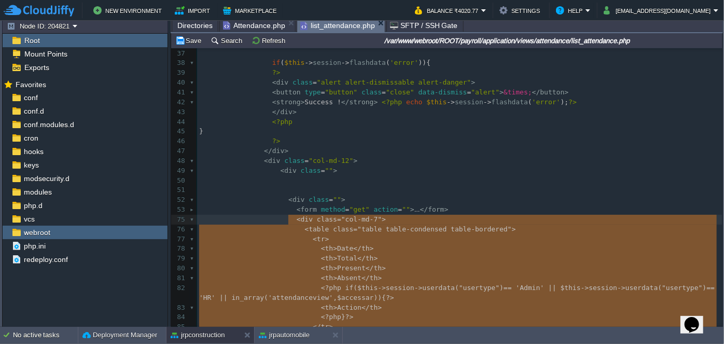
click at [244, 27] on span "Attendance.php" at bounding box center [254, 25] width 62 height 12
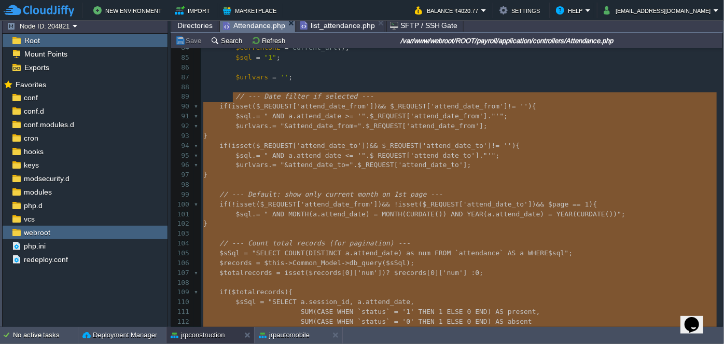
type textarea "-"
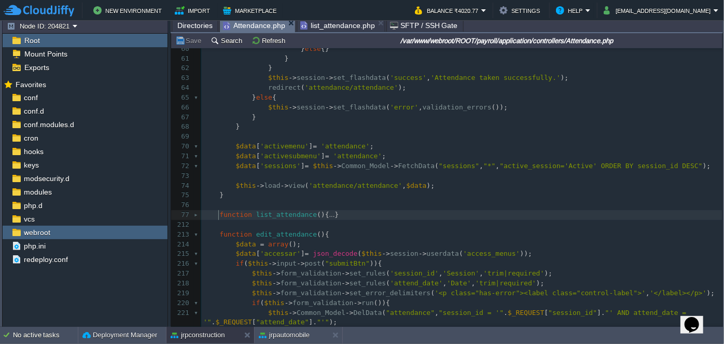
type textarea "func"
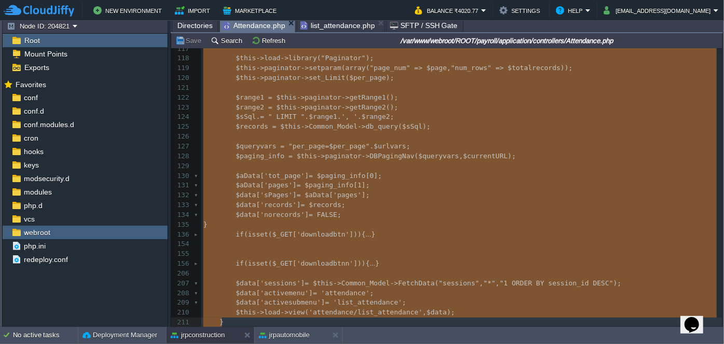
drag, startPoint x: 218, startPoint y: 215, endPoint x: 320, endPoint y: 317, distance: 144.8
type textarea "function list_attendance(){ error_reporting(0); $data = array(); $data['accessa…"
click at [280, 337] on button "jrpautomobile" at bounding box center [284, 335] width 51 height 10
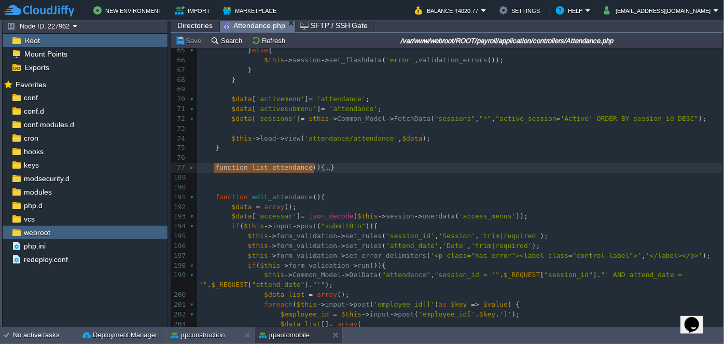
type textarea "-"
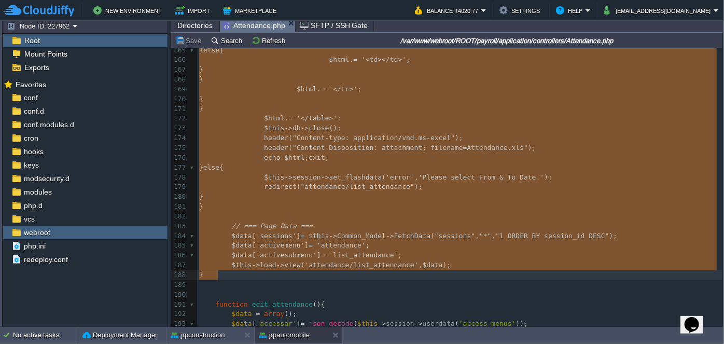
drag, startPoint x: 212, startPoint y: 166, endPoint x: 299, endPoint y: 271, distance: 135.5
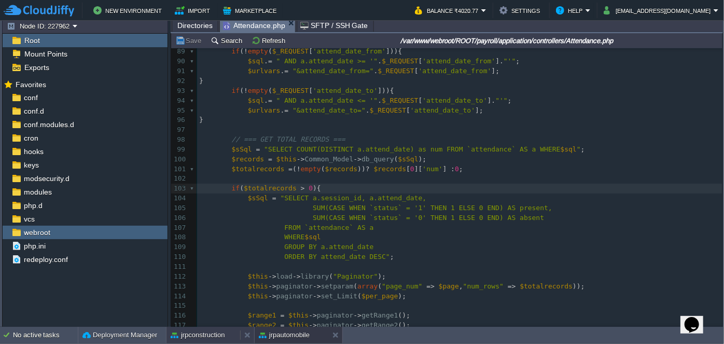
click at [212, 337] on button "jrpconstruction" at bounding box center [198, 335] width 54 height 10
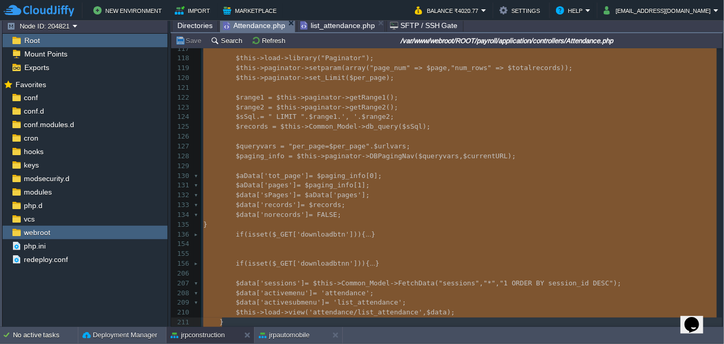
type textarea "-"
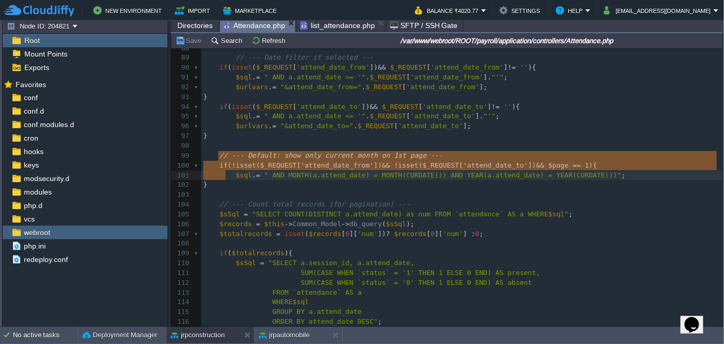
type textarea "// --- Default: show only current month on 1st page --- if(!isset($_REQUEST['at…"
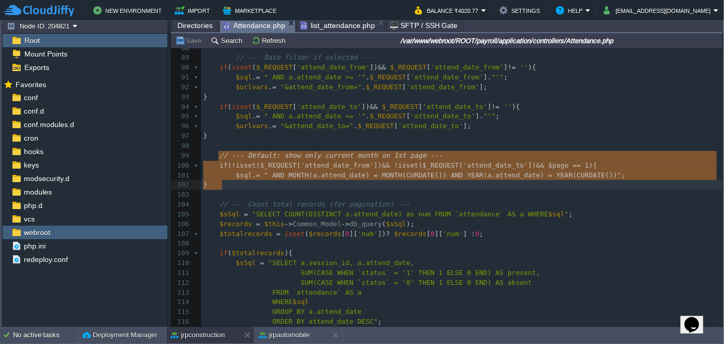
drag, startPoint x: 218, startPoint y: 156, endPoint x: 228, endPoint y: 188, distance: 33.6
click at [322, 26] on span "list_attendance.php" at bounding box center [337, 25] width 75 height 12
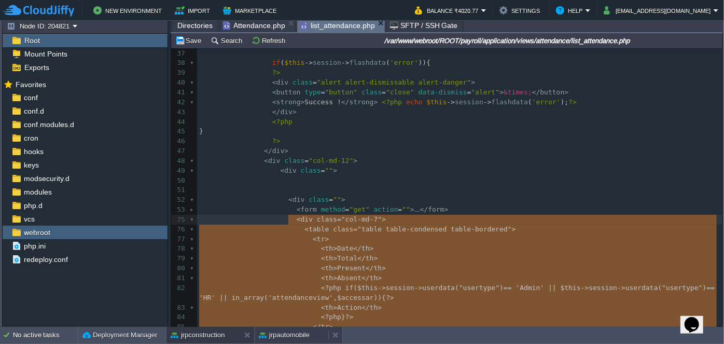
drag, startPoint x: 272, startPoint y: 333, endPoint x: 279, endPoint y: 322, distance: 12.8
click at [272, 333] on button "jrpautomobile" at bounding box center [284, 335] width 51 height 10
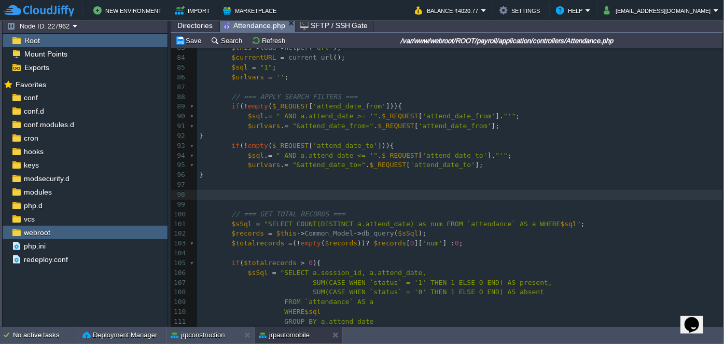
paste textarea "if(!isset($_REQUEST['attend_date_from']) && !isset($_REQUEST['attend_date_to'])…"
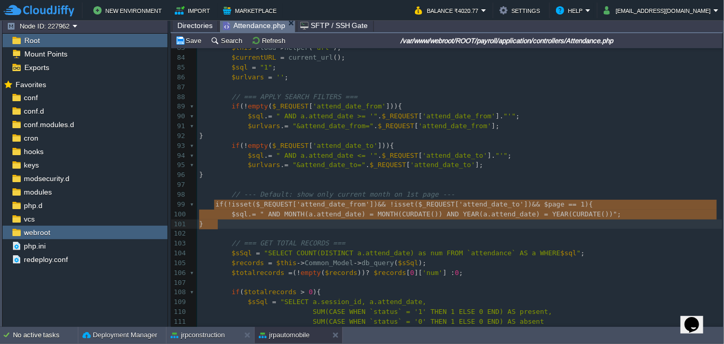
drag, startPoint x: 213, startPoint y: 204, endPoint x: 218, endPoint y: 219, distance: 16.1
type textarea "if(!isset($_REQUEST['attend_date_from']) && !isset($_REQUEST['attend_date_to'])…"
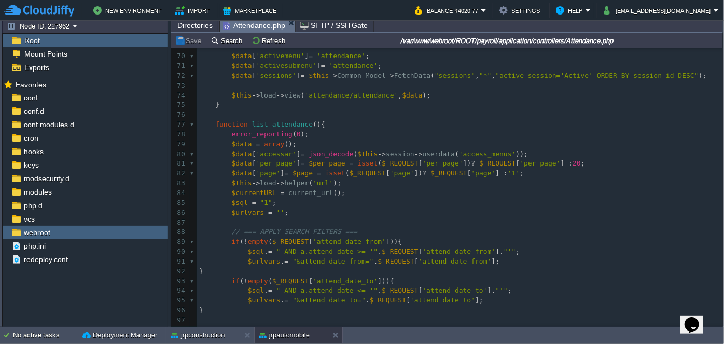
scroll to position [602, 0]
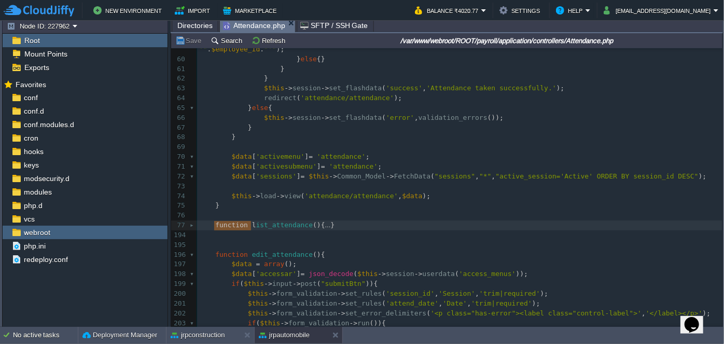
type textarea "function list_at"
drag, startPoint x: 213, startPoint y: 226, endPoint x: 334, endPoint y: 221, distance: 120.9
type textarea "-"
click at [193, 335] on button "jrpconstruction" at bounding box center [198, 335] width 54 height 10
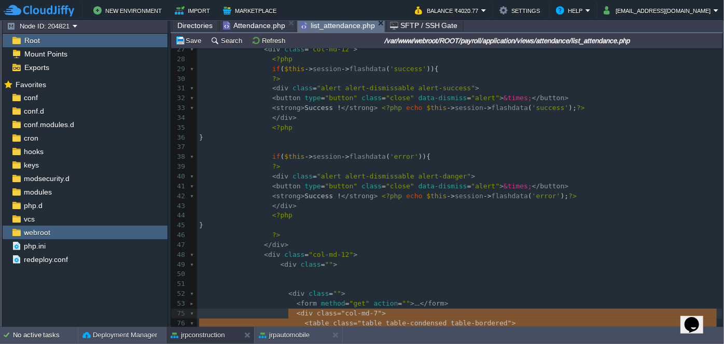
scroll to position [165, 0]
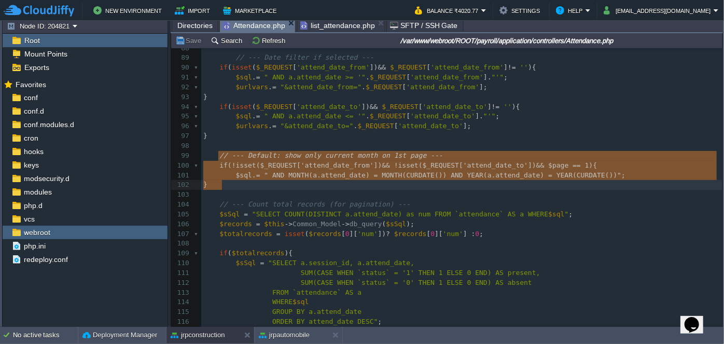
click at [248, 26] on span "Attendance.php" at bounding box center [254, 25] width 62 height 13
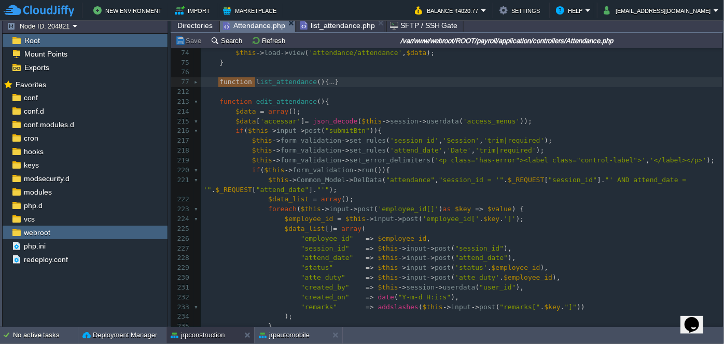
type textarea "-"
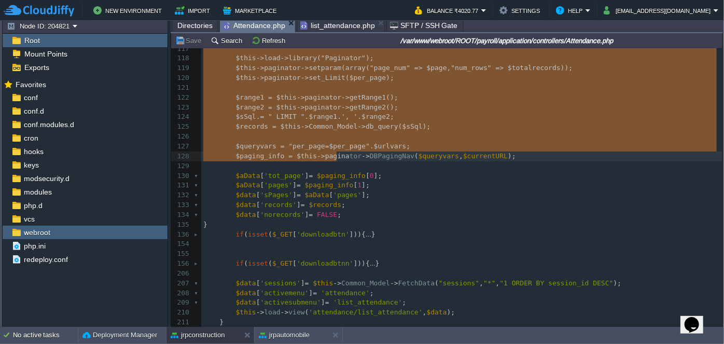
scroll to position [1310, 0]
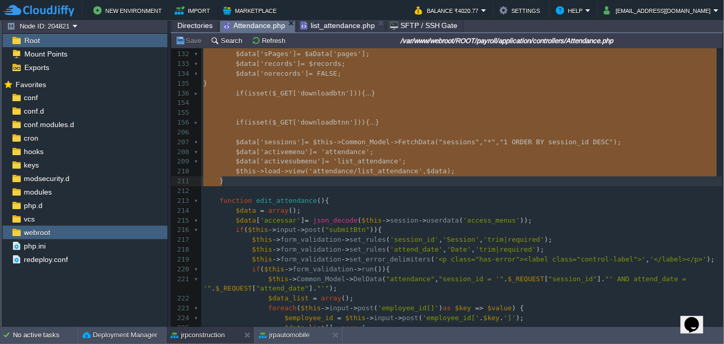
drag, startPoint x: 217, startPoint y: 80, endPoint x: 326, endPoint y: 182, distance: 149.3
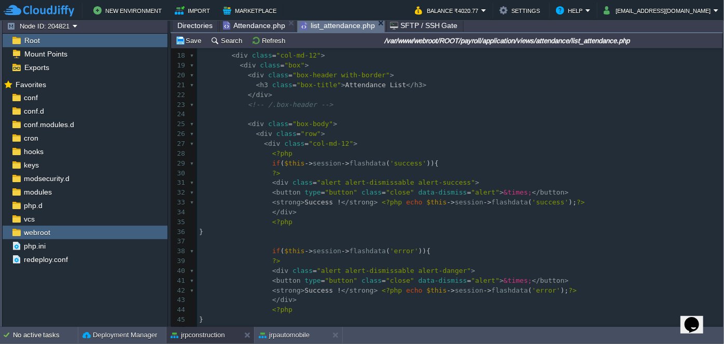
click at [321, 27] on span "list_attendance.php" at bounding box center [337, 25] width 75 height 13
click at [299, 333] on button "jrpautomobile" at bounding box center [284, 335] width 51 height 10
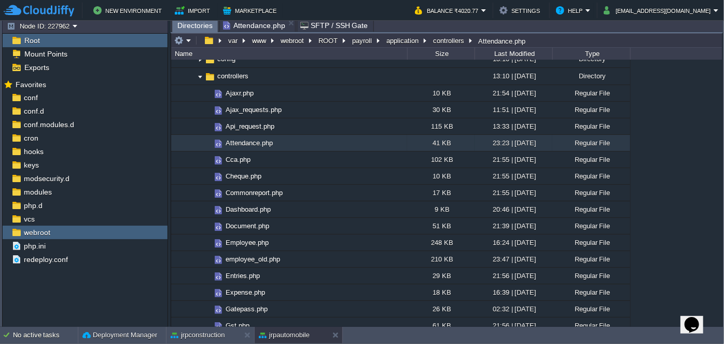
click at [200, 27] on span "Directories" at bounding box center [194, 25] width 35 height 13
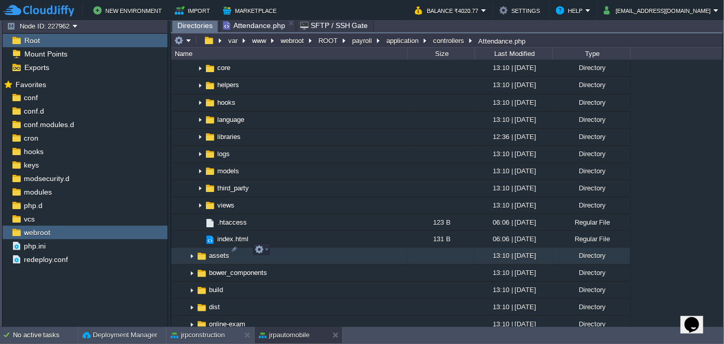
scroll to position [801, 0]
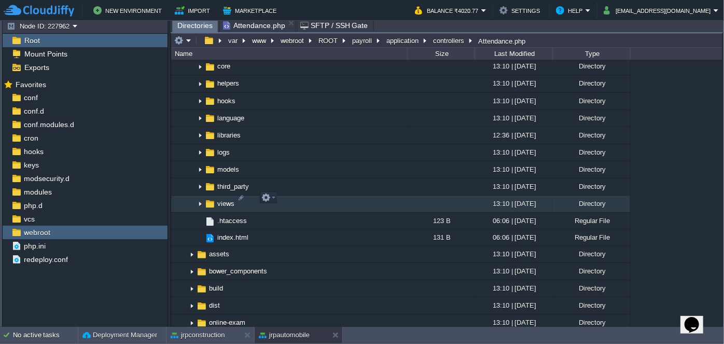
click at [199, 199] on img at bounding box center [200, 204] width 8 height 16
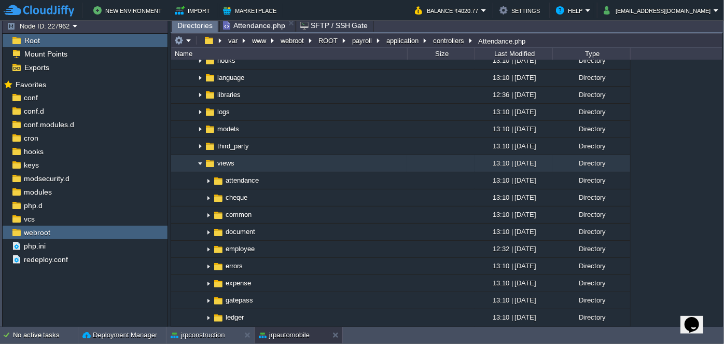
scroll to position [895, 0]
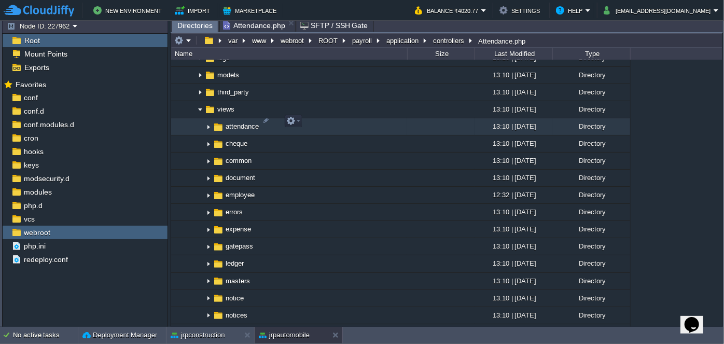
click at [209, 119] on img at bounding box center [208, 127] width 8 height 16
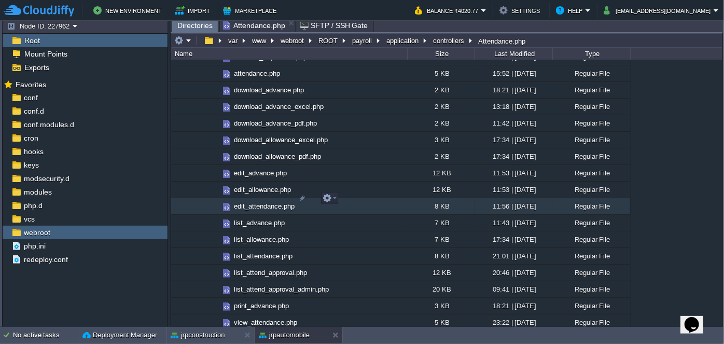
scroll to position [1037, 0]
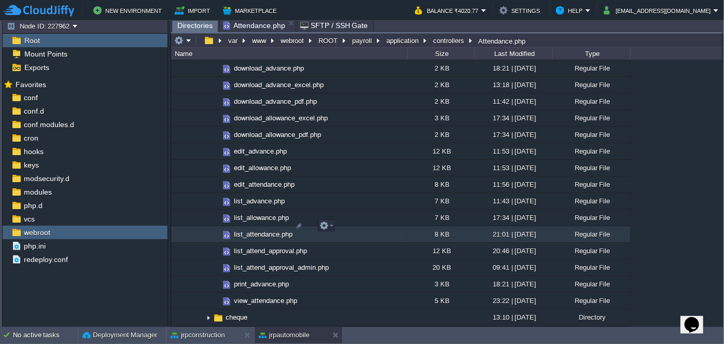
click at [249, 230] on span "list_attendance.php" at bounding box center [263, 234] width 62 height 9
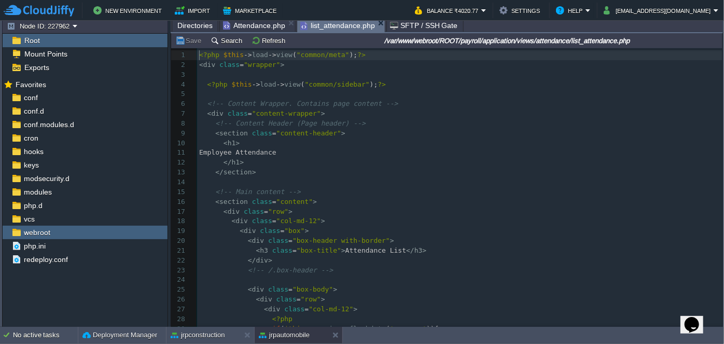
scroll to position [3, 0]
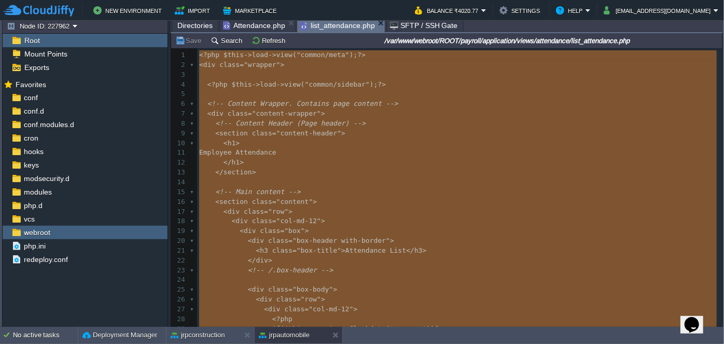
type textarea "<?php $this->load->view("common/meta");?> <div class="wrapper"> <?php $this->lo…"
click at [209, 331] on button "jrpconstruction" at bounding box center [198, 335] width 54 height 10
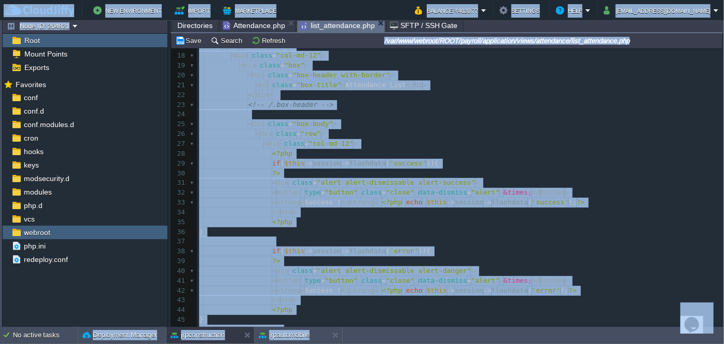
click at [406, 123] on pre "< div class = "box-body" >" at bounding box center [459, 124] width 525 height 10
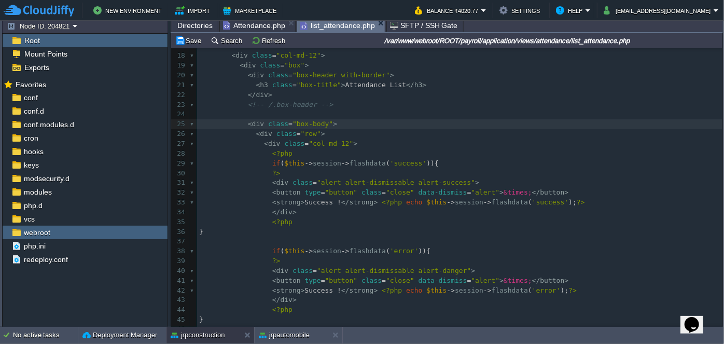
type textarea "-"
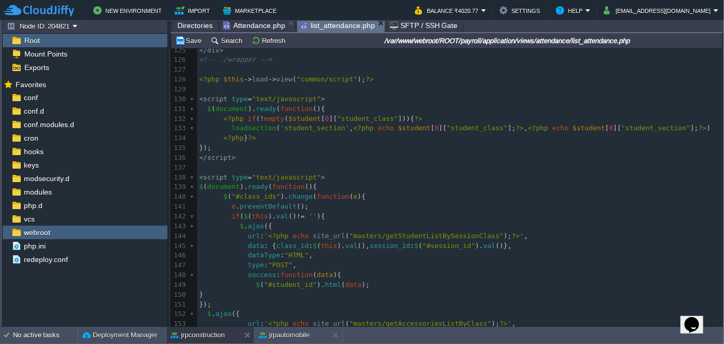
scroll to position [1252, 0]
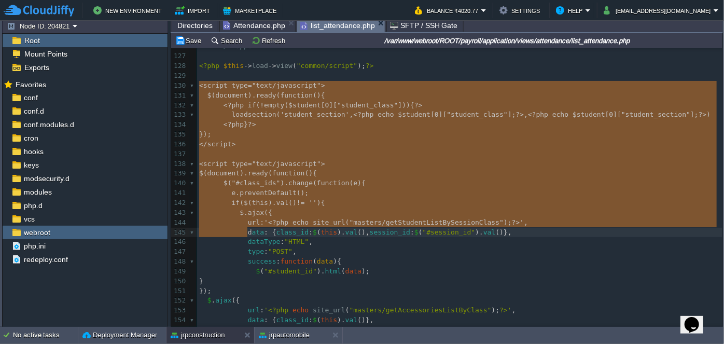
type textarea "-"
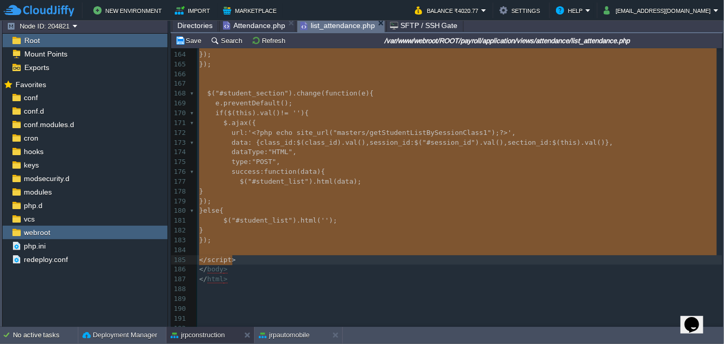
drag, startPoint x: 199, startPoint y: 147, endPoint x: 257, endPoint y: 261, distance: 128.0
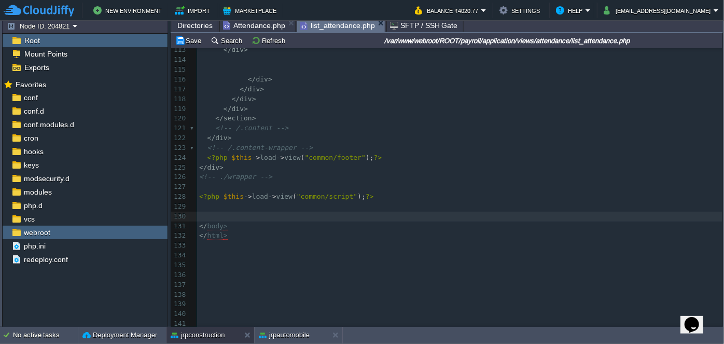
type textarea "-"
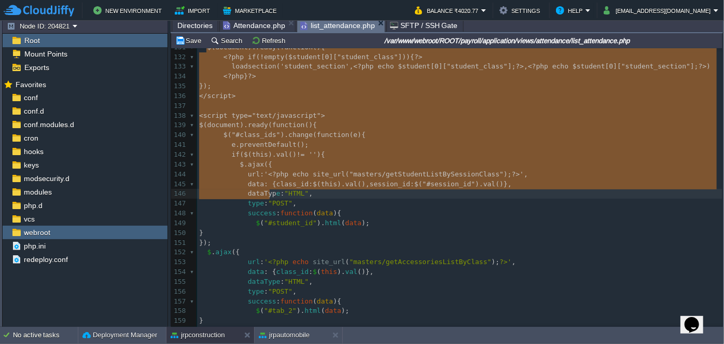
type textarea "-"
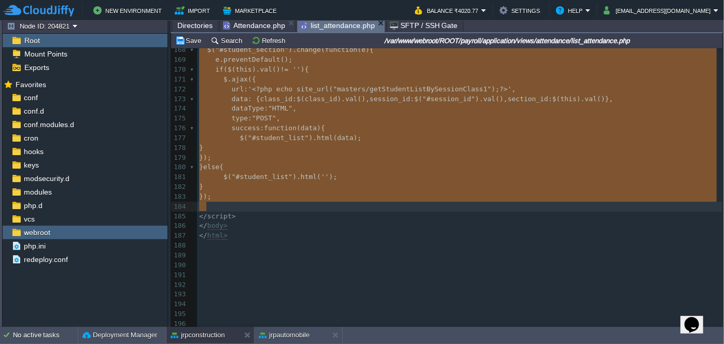
drag, startPoint x: 206, startPoint y: 158, endPoint x: 235, endPoint y: 206, distance: 56.7
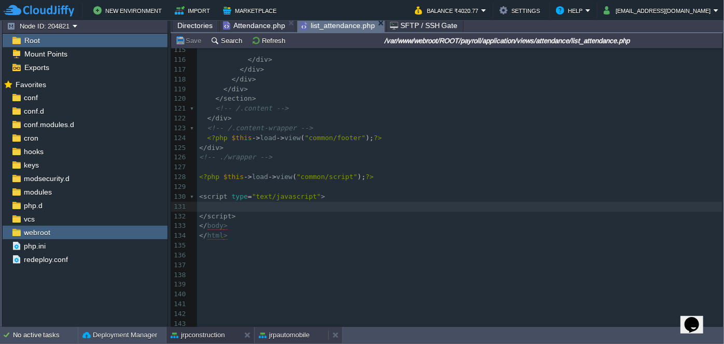
click at [287, 336] on button "jrpautomobile" at bounding box center [284, 335] width 51 height 10
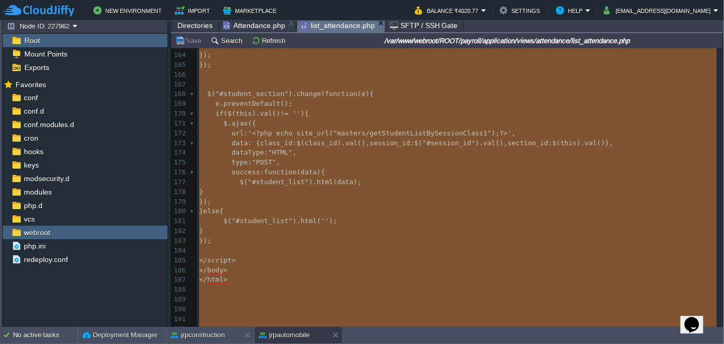
type textarea "-"
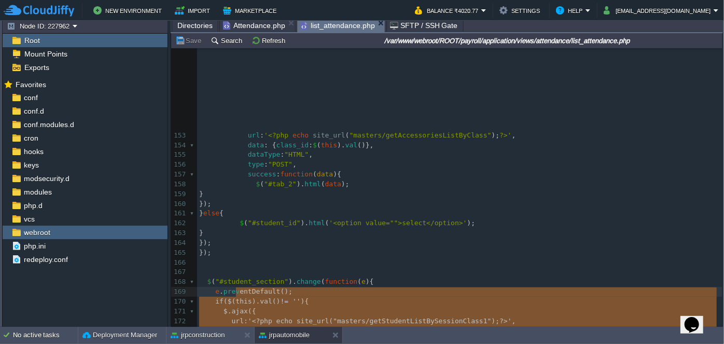
type textarea "-"
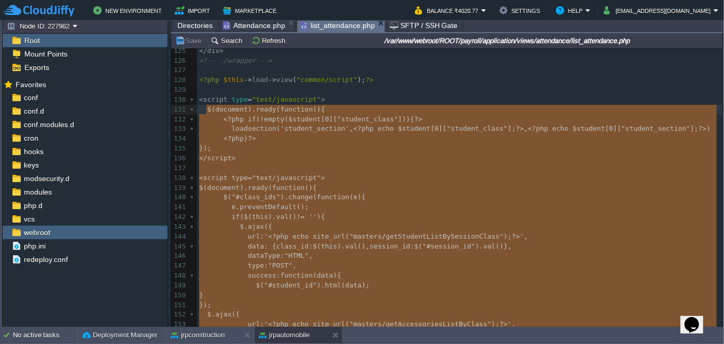
drag, startPoint x: 223, startPoint y: 241, endPoint x: 207, endPoint y: 114, distance: 128.6
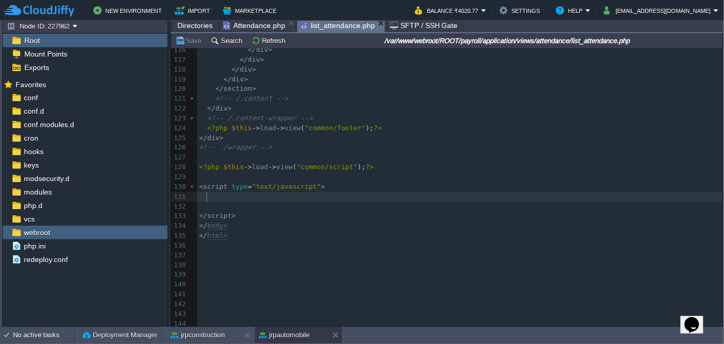
click at [259, 28] on span "Attendance.php" at bounding box center [254, 25] width 62 height 12
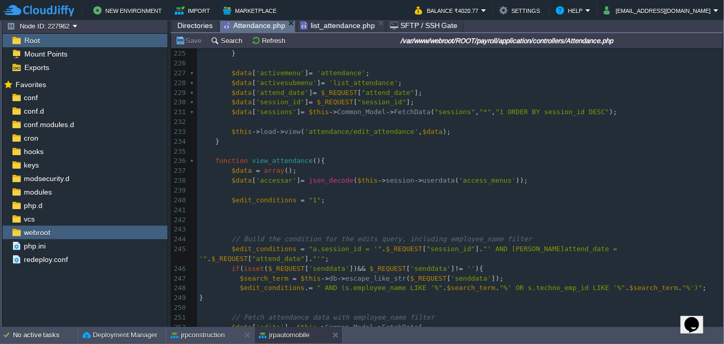
scroll to position [1166, 0]
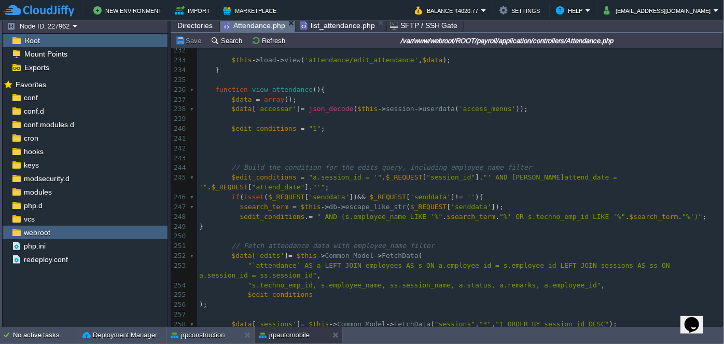
click at [190, 89] on div at bounding box center [193, 90] width 7 height 10
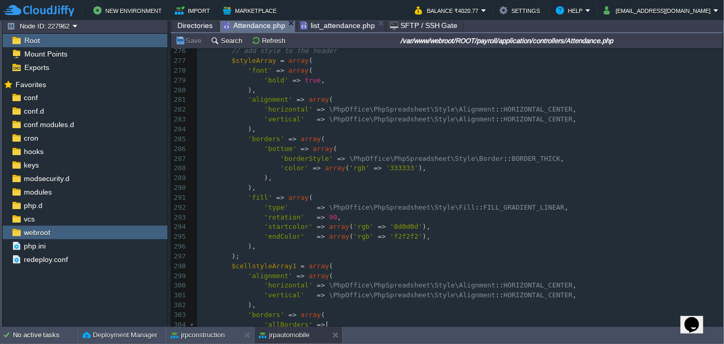
scroll to position [1348, 0]
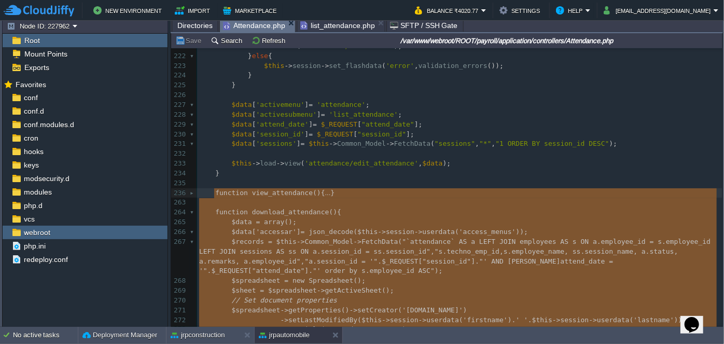
drag, startPoint x: 342, startPoint y: 111, endPoint x: 213, endPoint y: 191, distance: 151.8
type textarea "function view_attendance(){ $data = array(); $data['accessar'] = json_decode($t…"
click at [208, 332] on button "jrpconstruction" at bounding box center [198, 335] width 54 height 10
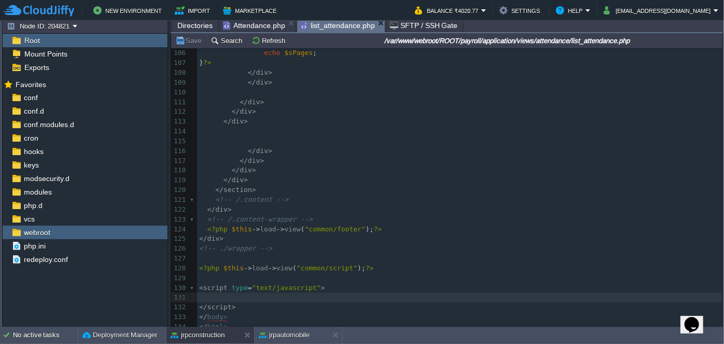
click at [253, 25] on span "Attendance.php" at bounding box center [254, 25] width 62 height 12
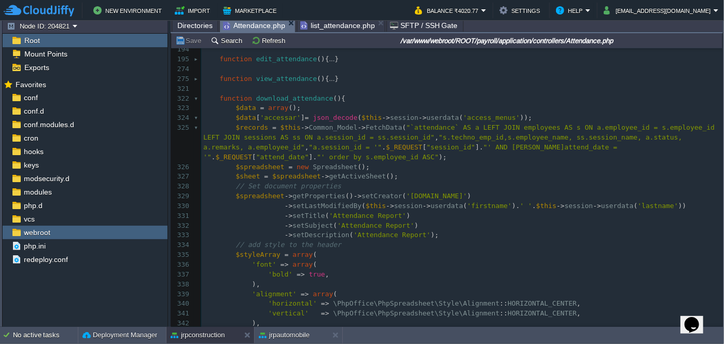
click at [194, 96] on div at bounding box center [197, 99] width 7 height 10
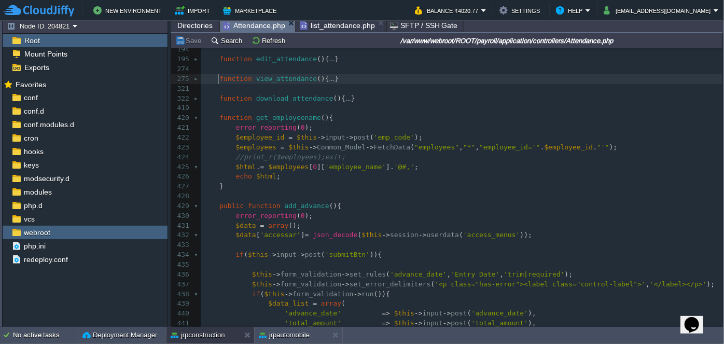
type textarea "-"
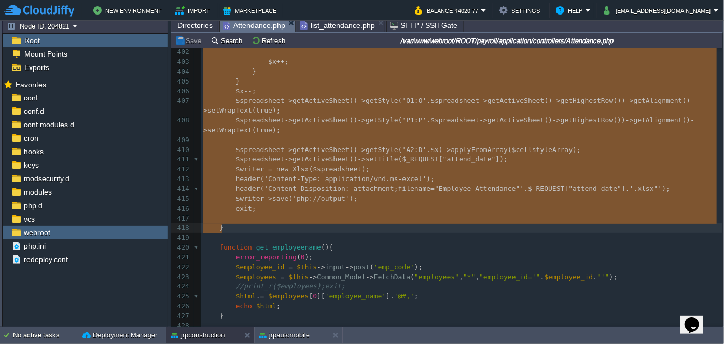
drag, startPoint x: 217, startPoint y: 78, endPoint x: 359, endPoint y: 224, distance: 204.2
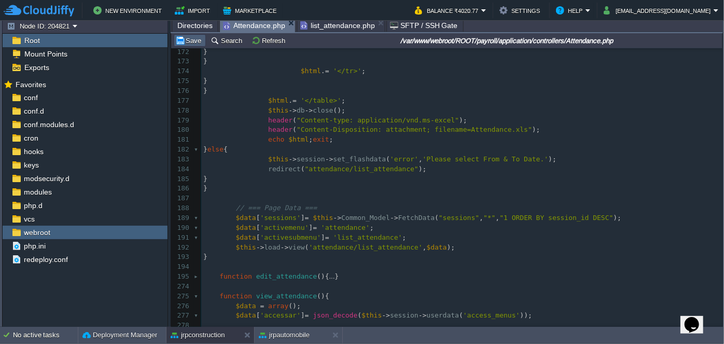
click at [189, 45] on td "Save" at bounding box center [190, 40] width 32 height 12
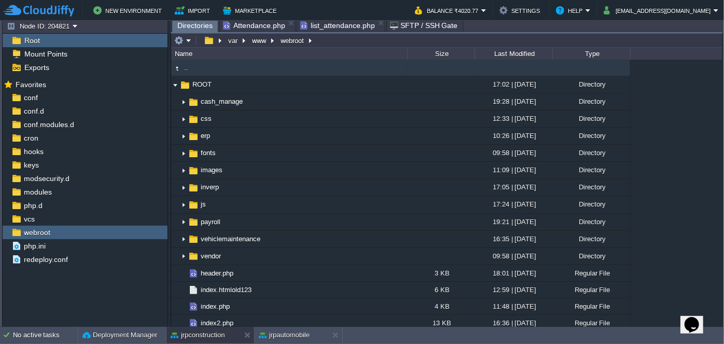
click at [192, 23] on span "Directories" at bounding box center [194, 25] width 35 height 13
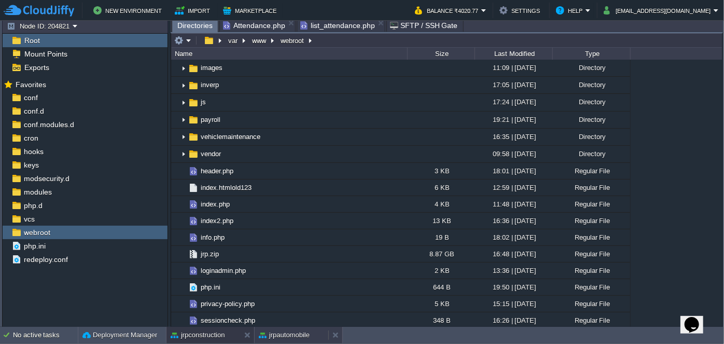
click at [289, 333] on button "jrpautomobile" at bounding box center [284, 335] width 51 height 10
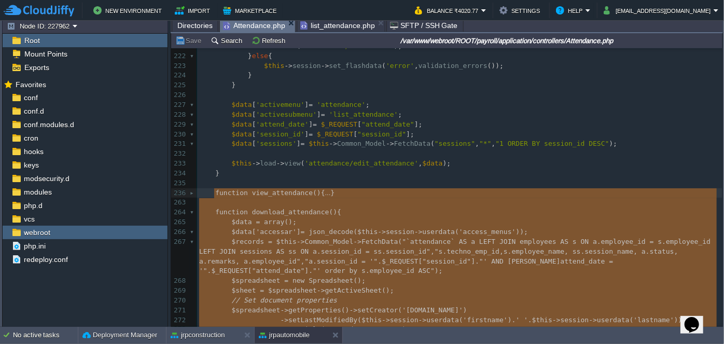
click at [190, 25] on span "Directories" at bounding box center [194, 25] width 35 height 12
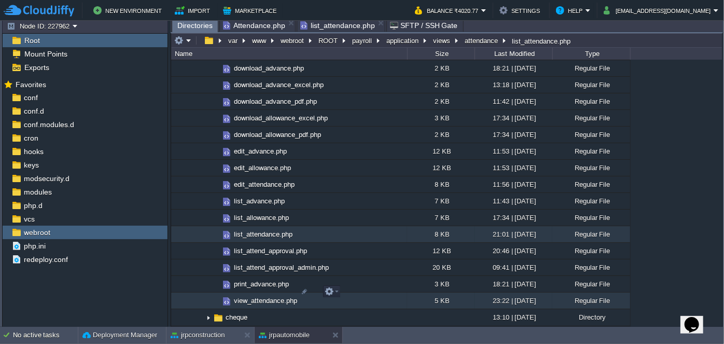
click at [260, 296] on span "view_attendance.php" at bounding box center [265, 300] width 66 height 9
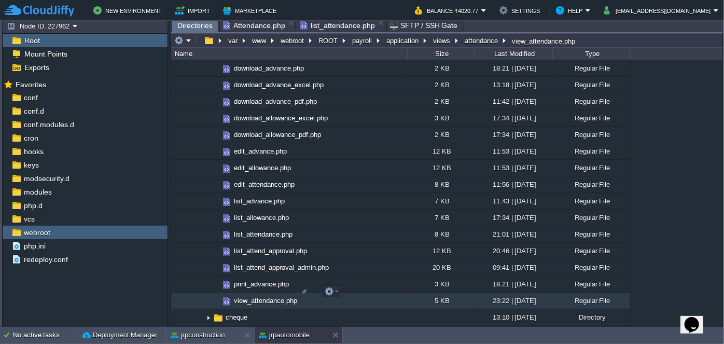
click at [260, 296] on span "view_attendance.php" at bounding box center [265, 300] width 66 height 9
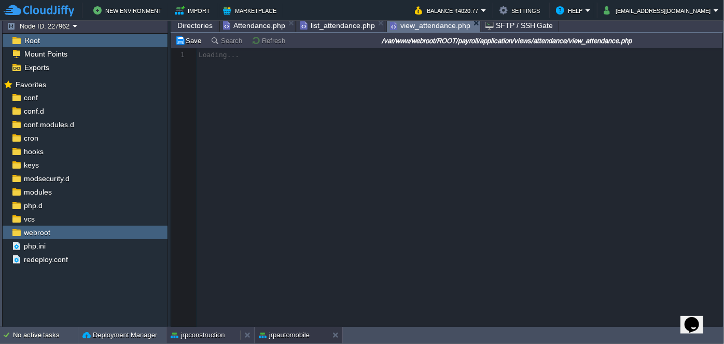
click at [208, 332] on button "jrpconstruction" at bounding box center [198, 335] width 54 height 10
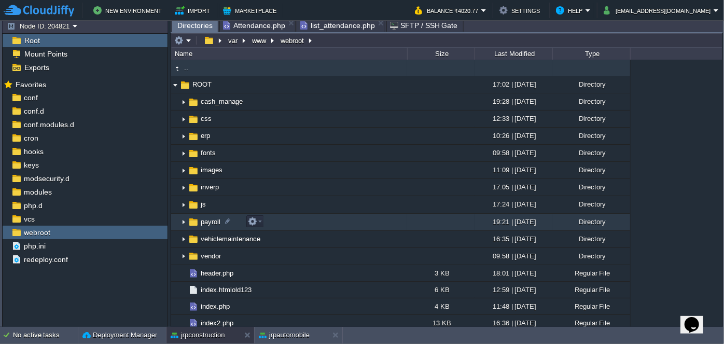
click at [180, 220] on img at bounding box center [183, 222] width 8 height 16
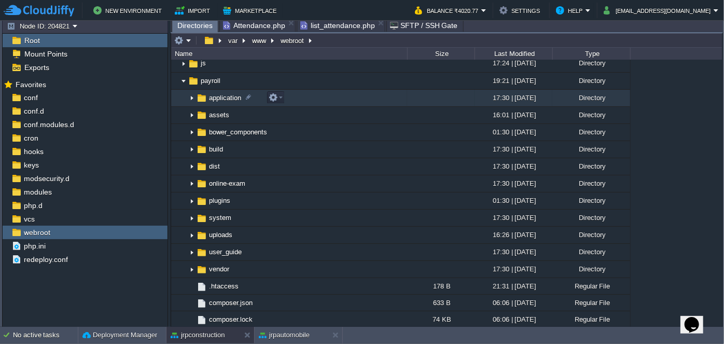
click at [191, 93] on img at bounding box center [192, 98] width 8 height 16
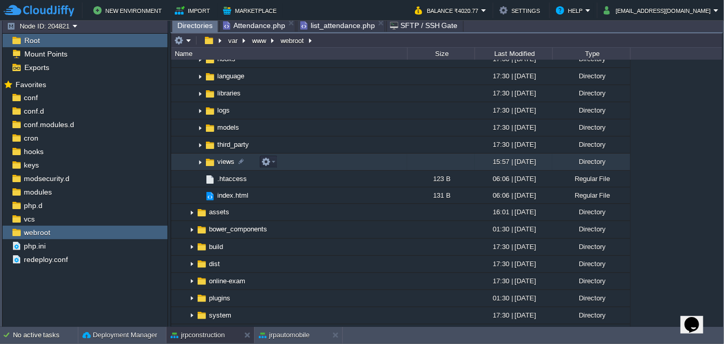
click at [197, 163] on img at bounding box center [200, 162] width 8 height 16
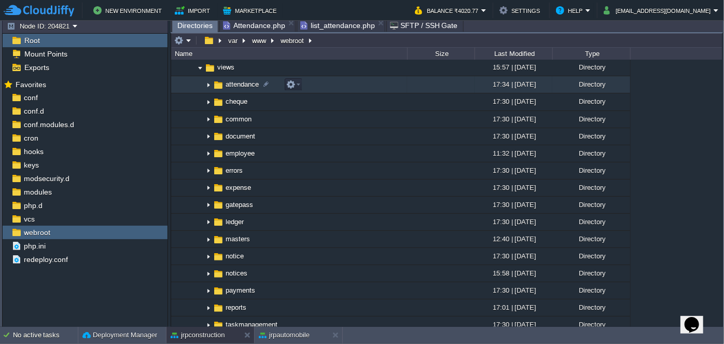
click at [208, 83] on img at bounding box center [208, 85] width 8 height 16
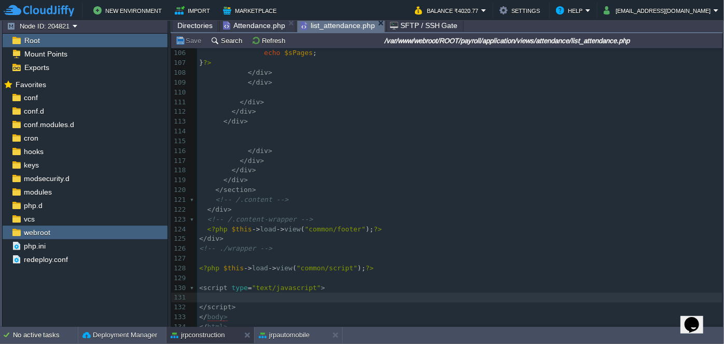
click at [321, 24] on span "list_attendance.php" at bounding box center [337, 25] width 75 height 13
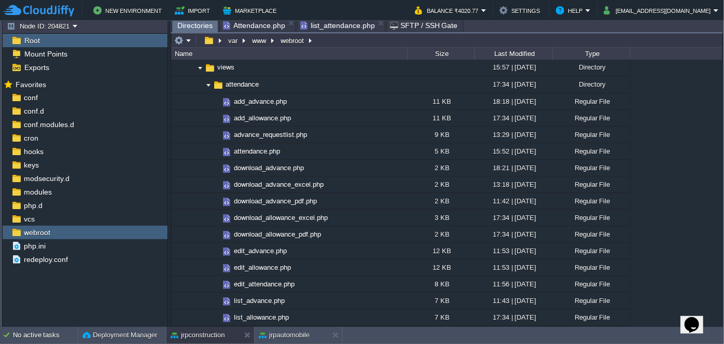
click at [200, 22] on span "Directories" at bounding box center [194, 25] width 35 height 13
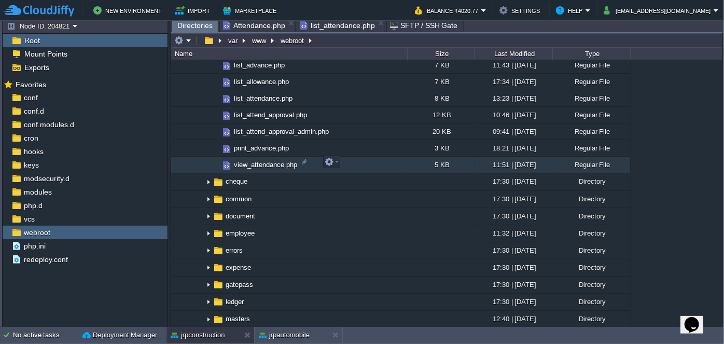
click at [257, 165] on span "view_attendance.php" at bounding box center [265, 164] width 66 height 9
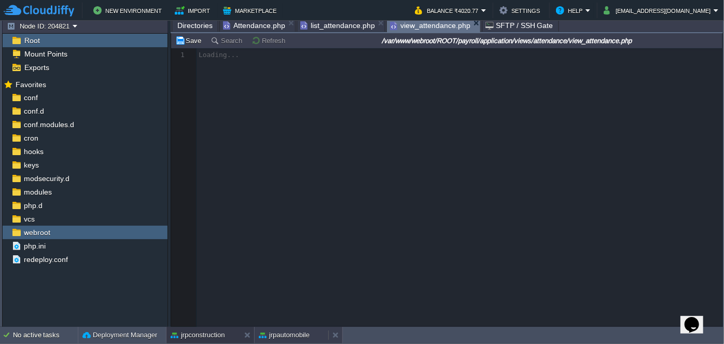
click at [298, 337] on button "jrpautomobile" at bounding box center [284, 335] width 51 height 10
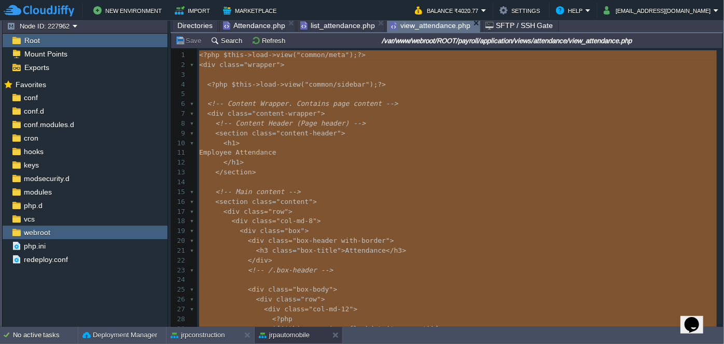
type textarea "<?php $this->load->view("common/meta");?> <div class="wrapper"> <?php $this->lo…"
click at [217, 336] on button "jrpconstruction" at bounding box center [198, 335] width 54 height 10
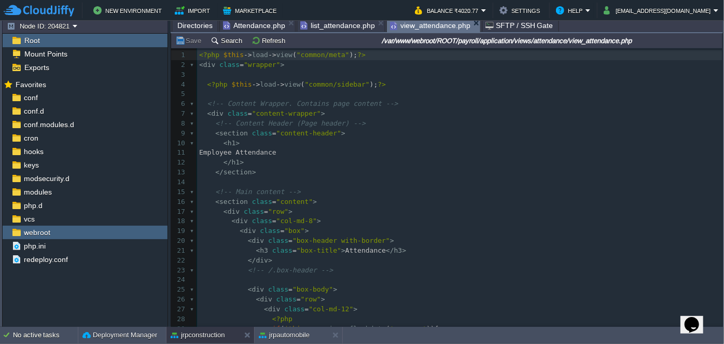
type textarea "-"
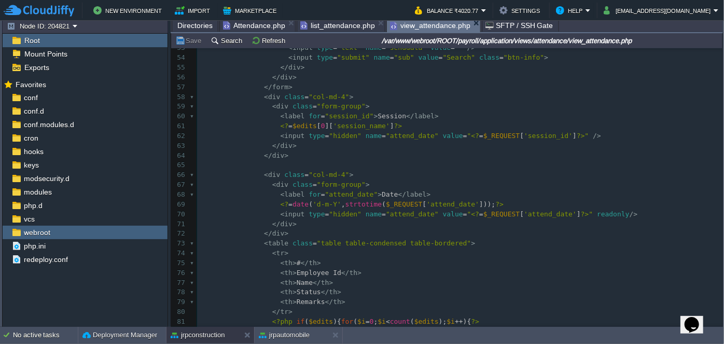
scroll to position [515, 0]
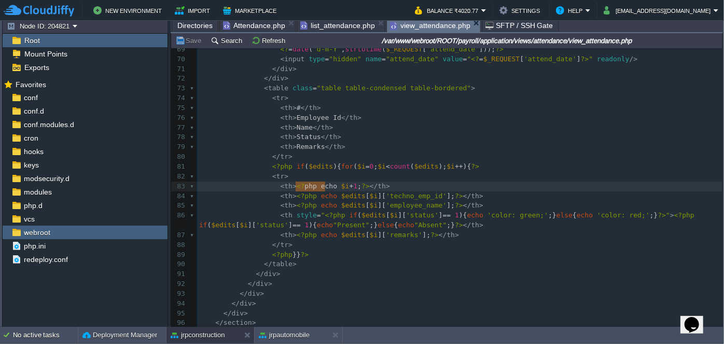
drag, startPoint x: 295, startPoint y: 184, endPoint x: 326, endPoint y: 184, distance: 30.1
type textarea "="
click at [287, 185] on div "xxxxxxxxxx ​ 40 < div class = "alert alert-dismissable alert-danger" > 41 < but…" at bounding box center [459, 93] width 525 height 664
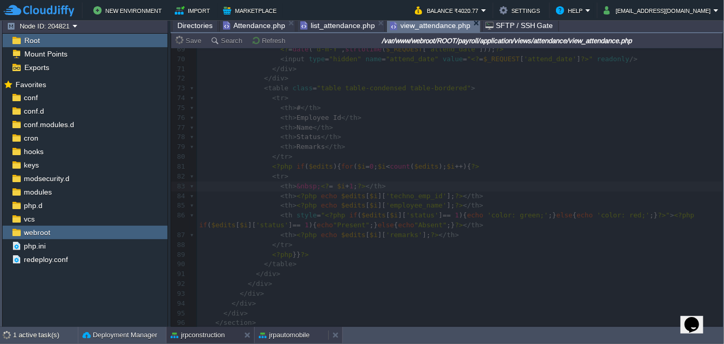
type textarea "&nbsp;"
click at [290, 332] on button "jrpautomobile" at bounding box center [284, 335] width 51 height 10
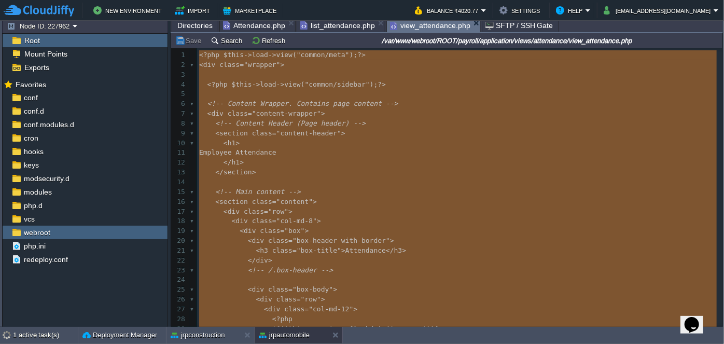
type textarea "-"
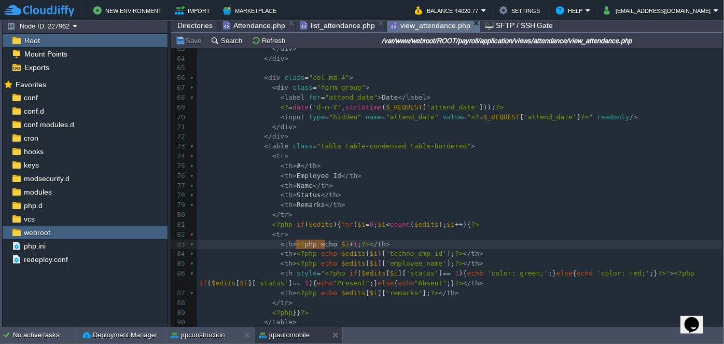
drag, startPoint x: 294, startPoint y: 244, endPoint x: 324, endPoint y: 245, distance: 30.1
type textarea "="
click at [288, 244] on div "xxxxxxxxxx ​ 53 < input type = "text" name = "senddata" value = "" /> 54 < inpu…" at bounding box center [459, 180] width 525 height 469
type textarea "&nbsp;"
type textarea "class="""
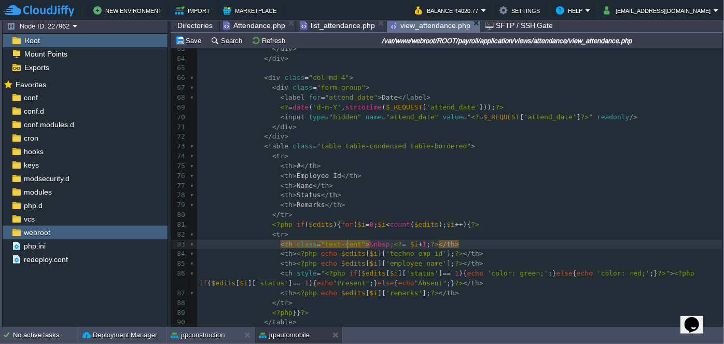
type textarea "text-center"
type textarea "class="text-center""
drag, startPoint x: 286, startPoint y: 244, endPoint x: 354, endPoint y: 241, distance: 67.5
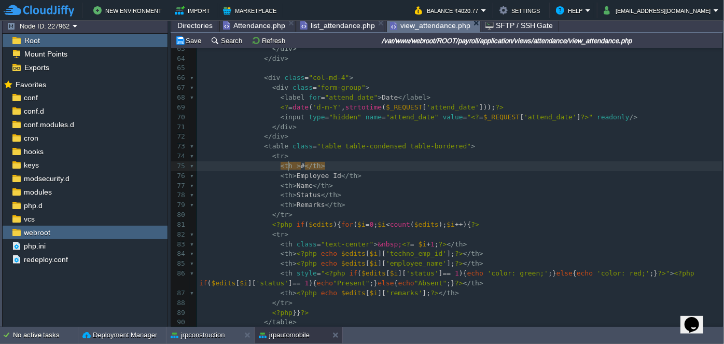
scroll to position [3, 3]
paste textarea
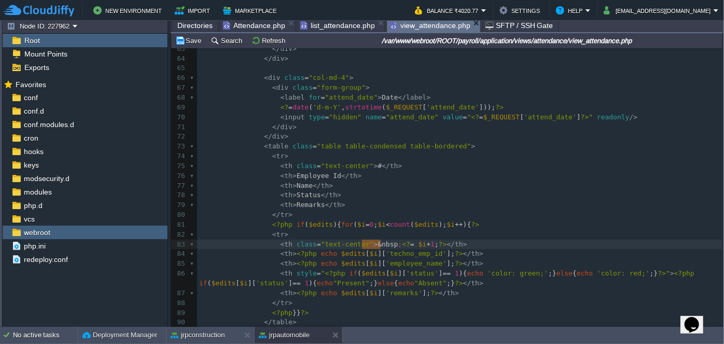
type textarea "&nbsp;"
drag, startPoint x: 360, startPoint y: 244, endPoint x: 384, endPoint y: 242, distance: 23.4
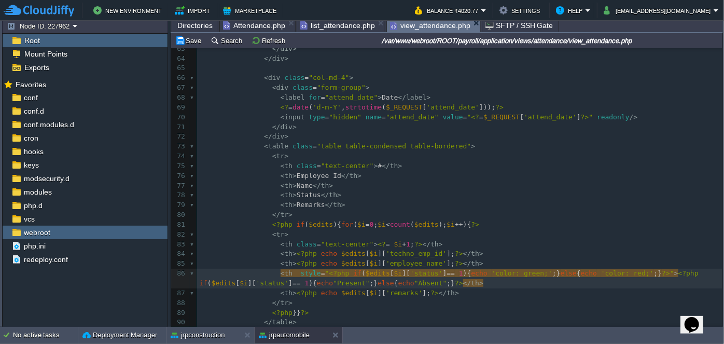
paste textarea
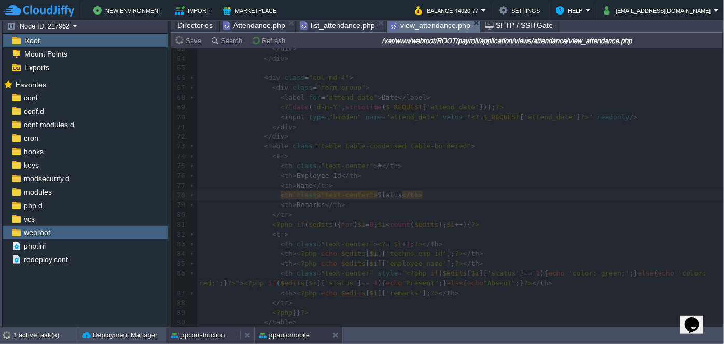
click at [211, 336] on button "jrpconstruction" at bounding box center [198, 335] width 54 height 10
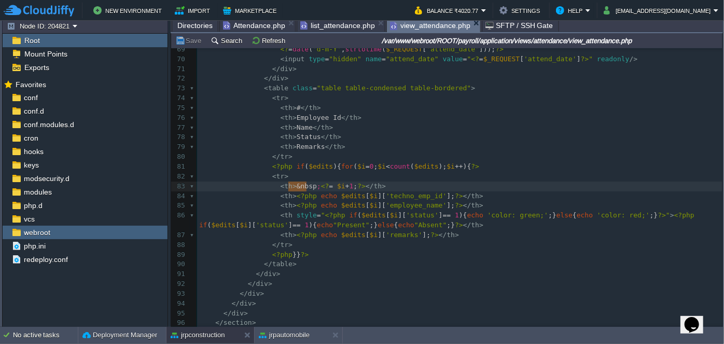
type textarea "&nbsp;"
drag, startPoint x: 286, startPoint y: 185, endPoint x: 309, endPoint y: 187, distance: 22.9
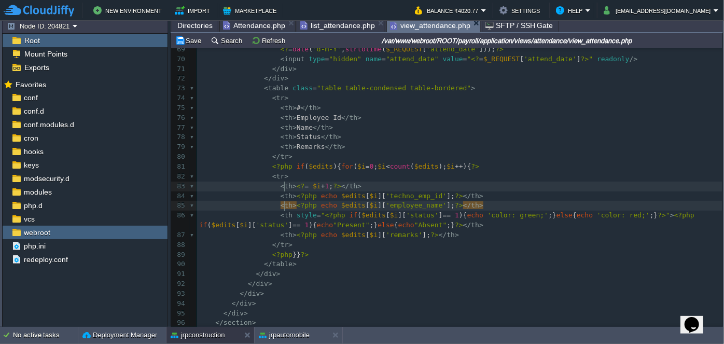
click at [296, 199] on span "<?php" at bounding box center [306, 196] width 20 height 8
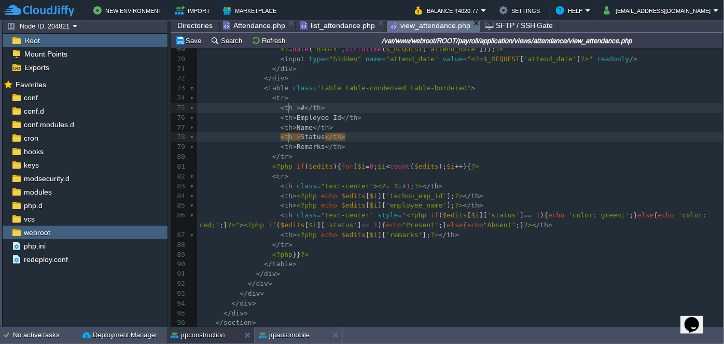
paste textarea
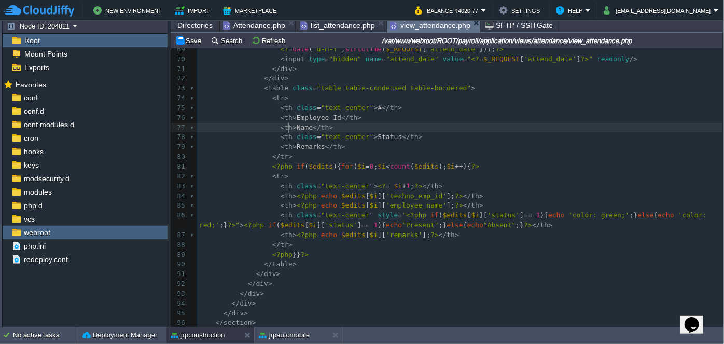
click at [288, 128] on div "xxxxxxxxxx ​ 40 < div class = "alert alert-dismissable alert-danger" > 41 < but…" at bounding box center [459, 93] width 525 height 664
type textarea "Emo="
type textarea "ployee"
click at [281, 336] on button "jrpautomobile" at bounding box center [284, 335] width 51 height 10
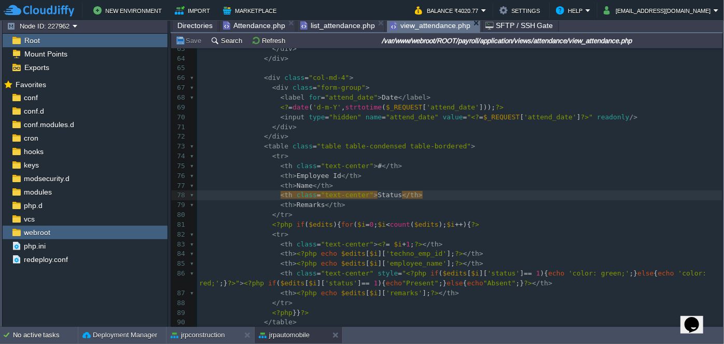
click at [295, 176] on div "xxxxxxxxxx ​ 53 < input type = "text" name = "senddata" value = "" /> 54 < inpu…" at bounding box center [459, 180] width 525 height 469
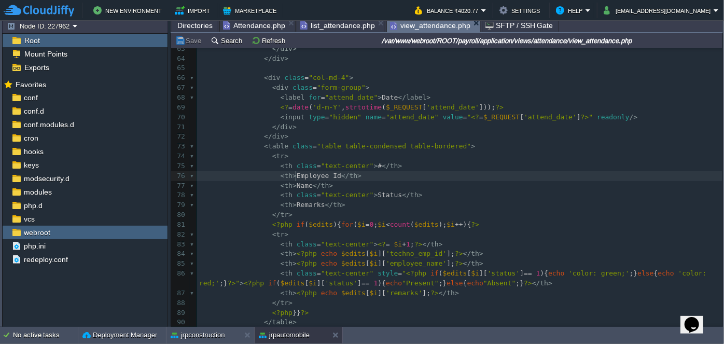
type textarea "Employee"
click at [288, 186] on div "xxxxxxxxxx ​ 53 < input type = "text" name = "senddata" value = "" /> 54 < inpu…" at bounding box center [459, 180] width 525 height 469
paste textarea
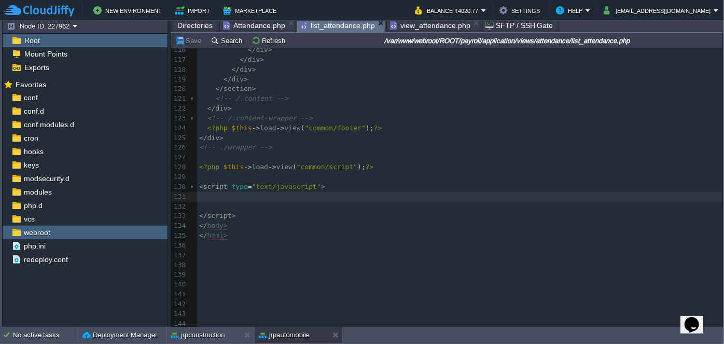
click at [333, 24] on span "list_attendance.php" at bounding box center [337, 25] width 75 height 13
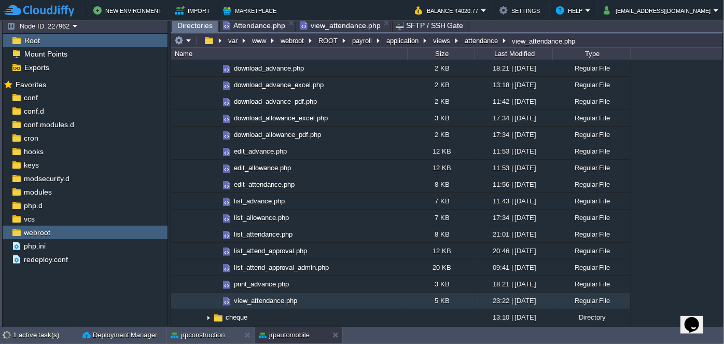
click at [272, 29] on span "Attendance.php" at bounding box center [254, 25] width 62 height 12
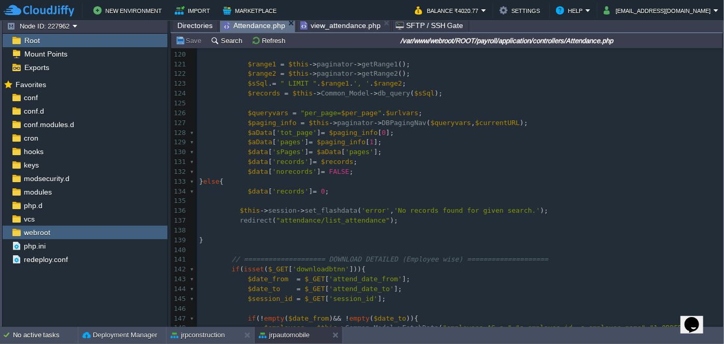
scroll to position [1205, 0]
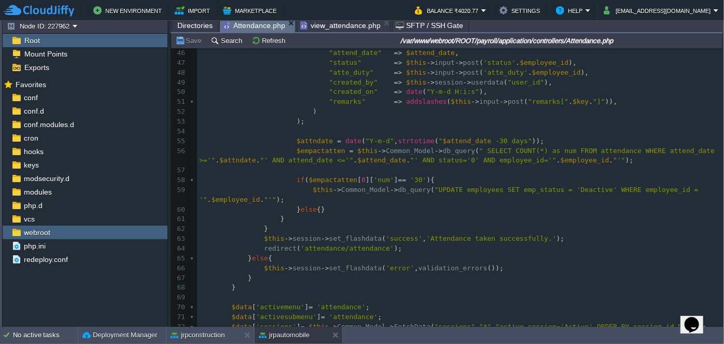
click at [333, 26] on span "view_attendance.php" at bounding box center [340, 25] width 80 height 12
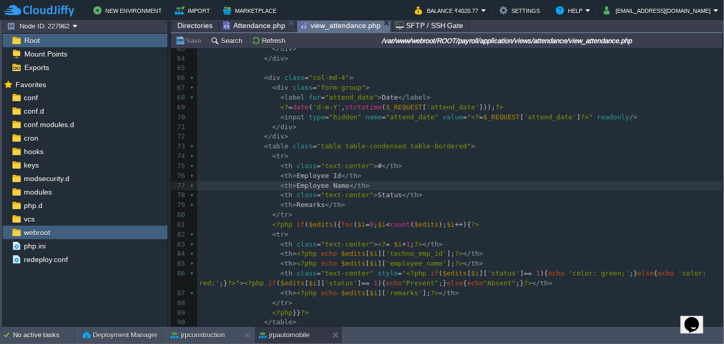
click at [250, 25] on span "Attendance.php" at bounding box center [254, 25] width 62 height 12
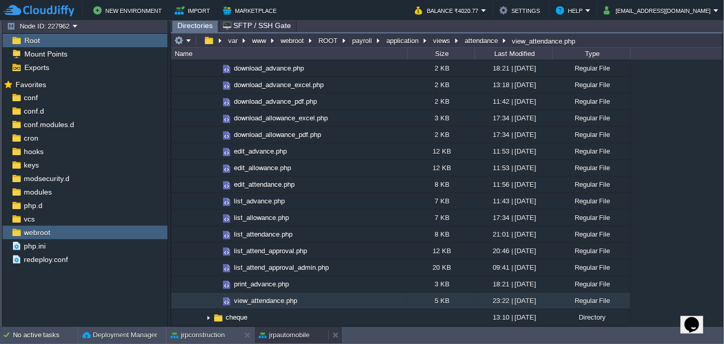
click at [306, 334] on button "jrpautomobile" at bounding box center [284, 335] width 51 height 10
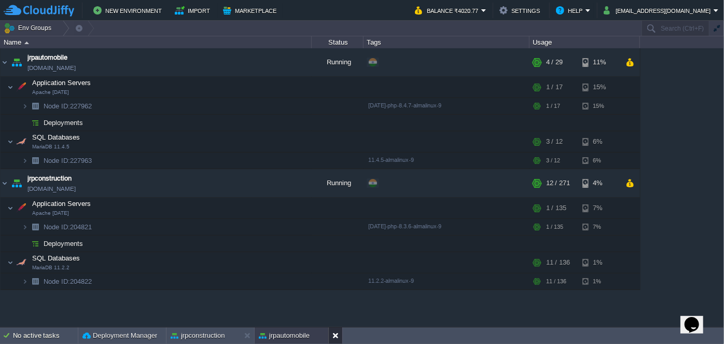
click at [334, 334] on button at bounding box center [337, 335] width 10 height 10
click at [220, 336] on button "jrpconstruction" at bounding box center [198, 335] width 54 height 10
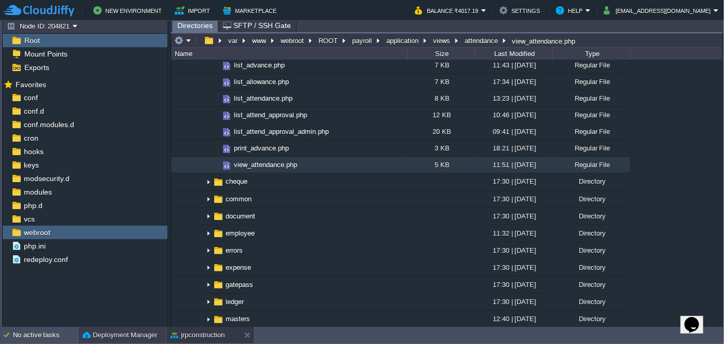
click at [115, 333] on button "Deployment Manager" at bounding box center [119, 335] width 75 height 10
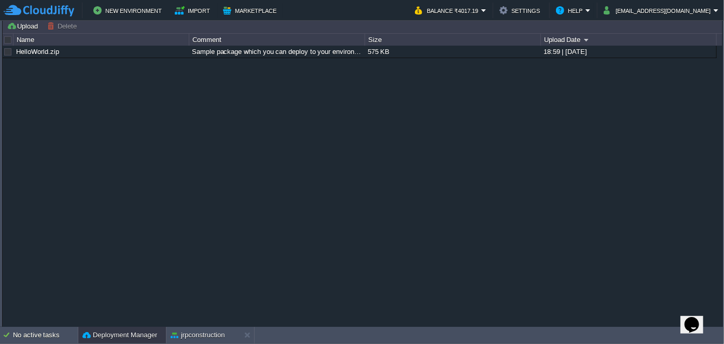
click at [114, 333] on button "Deployment Manager" at bounding box center [119, 335] width 75 height 10
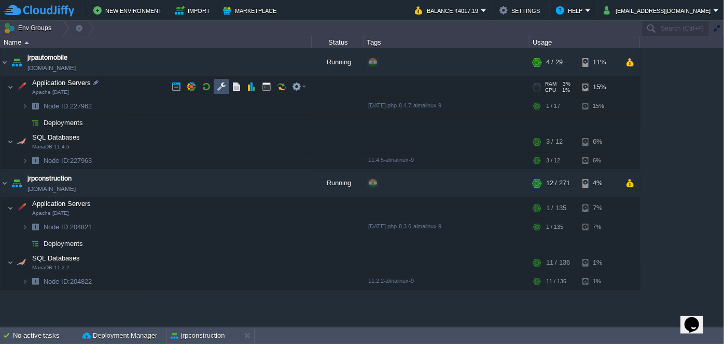
click at [223, 86] on button "button" at bounding box center [221, 86] width 9 height 9
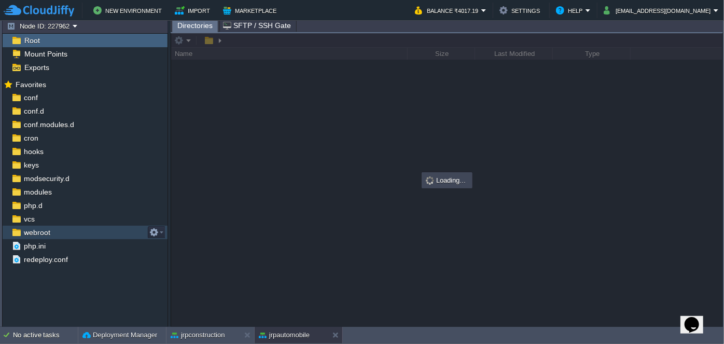
click at [30, 236] on div "webroot" at bounding box center [85, 231] width 165 height 13
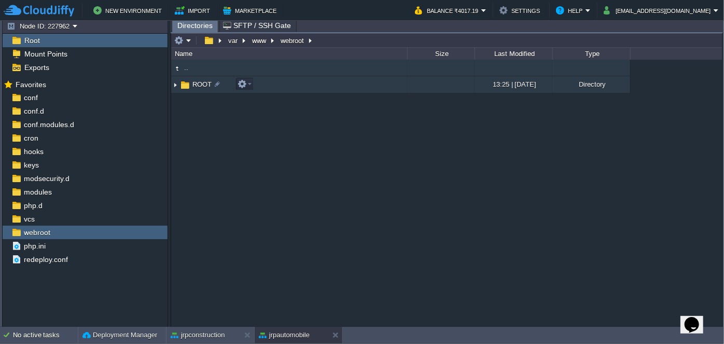
click at [177, 85] on img at bounding box center [175, 85] width 8 height 16
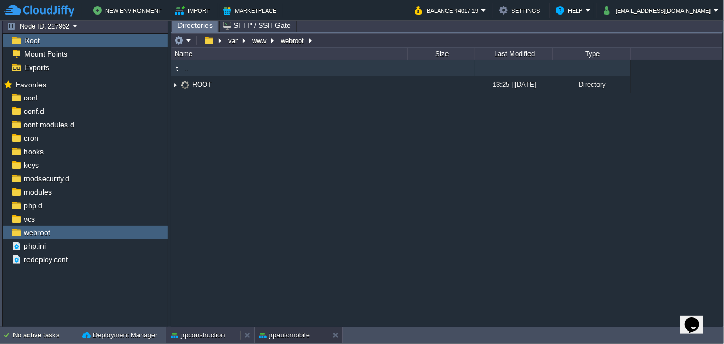
click at [198, 332] on button "jrpconstruction" at bounding box center [198, 335] width 54 height 10
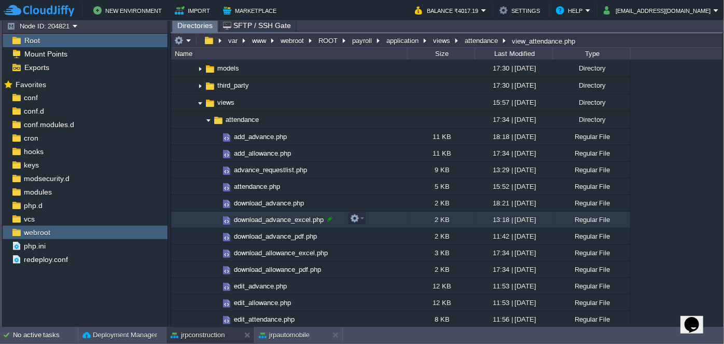
scroll to position [330, 0]
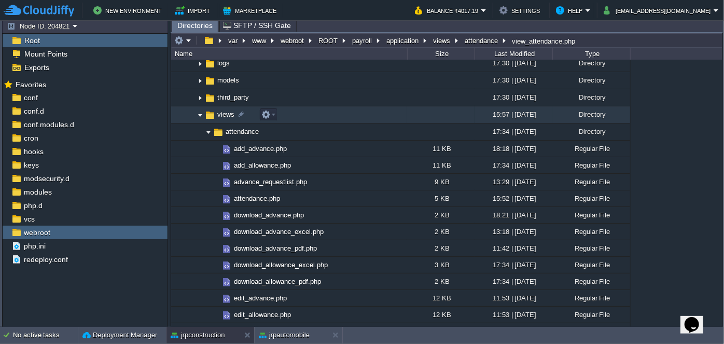
click at [197, 118] on img at bounding box center [200, 115] width 8 height 16
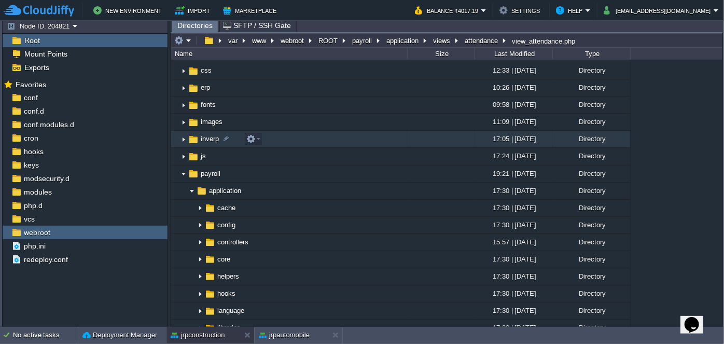
scroll to position [47, 0]
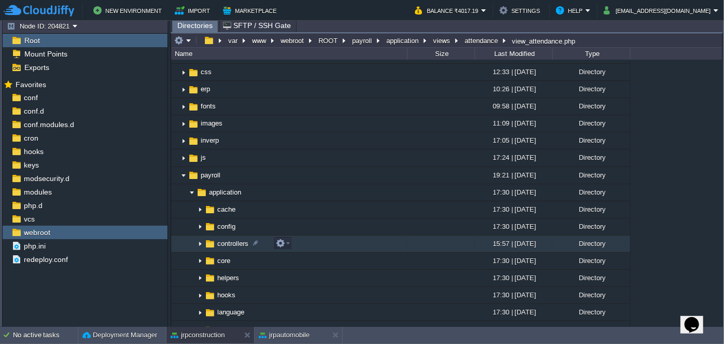
click at [199, 244] on img at bounding box center [200, 244] width 8 height 16
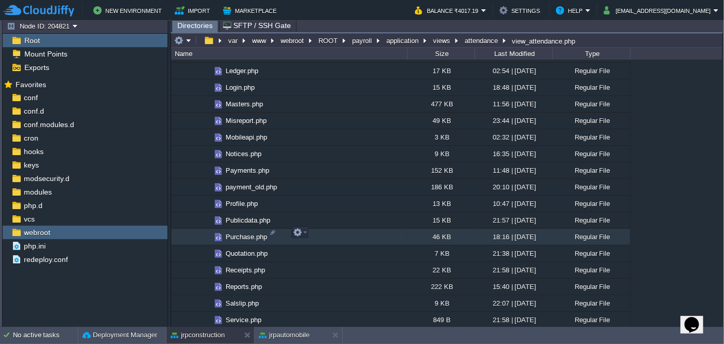
scroll to position [659, 0]
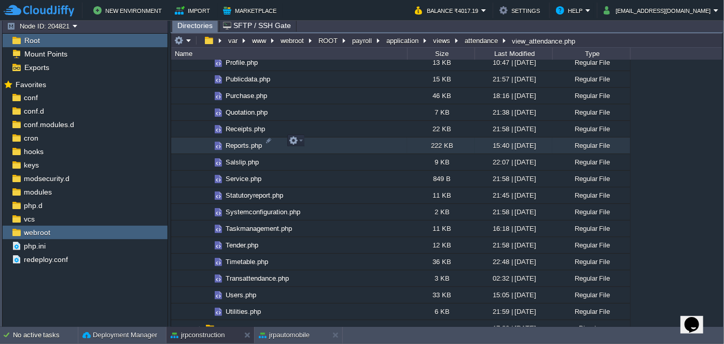
click at [237, 143] on span "Reports.php" at bounding box center [243, 145] width 39 height 9
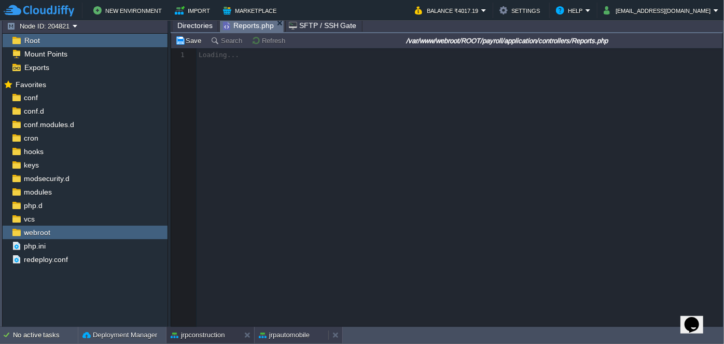
click at [283, 333] on button "jrpautomobile" at bounding box center [284, 335] width 51 height 10
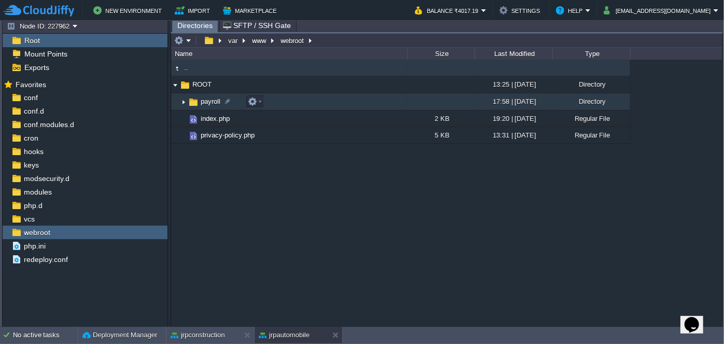
click at [181, 104] on img at bounding box center [183, 102] width 8 height 16
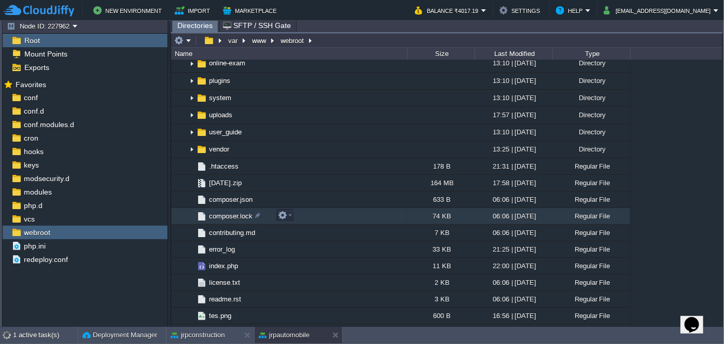
scroll to position [94, 0]
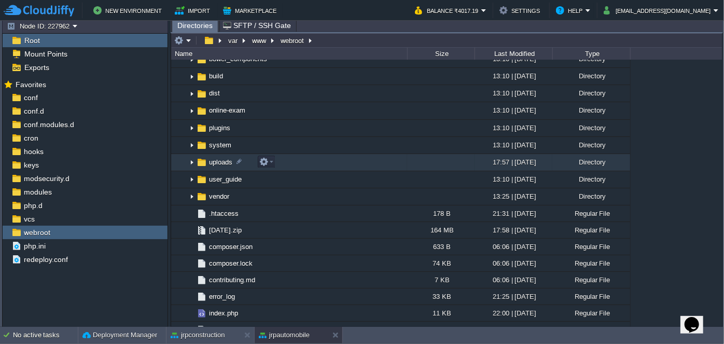
click at [189, 163] on img at bounding box center [192, 162] width 8 height 16
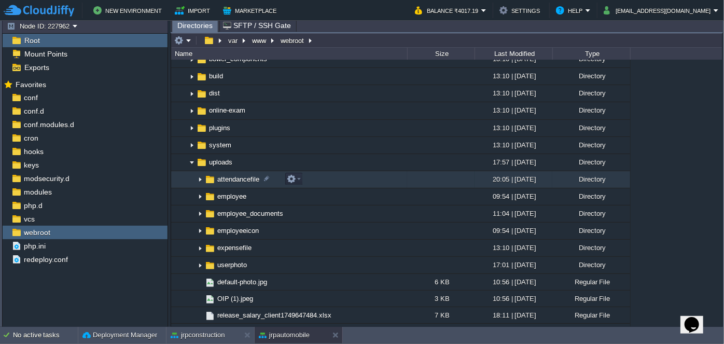
click at [201, 178] on img at bounding box center [200, 180] width 8 height 16
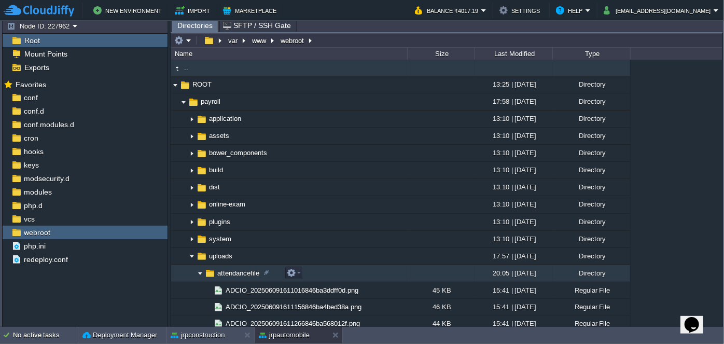
click at [201, 272] on img at bounding box center [200, 273] width 8 height 16
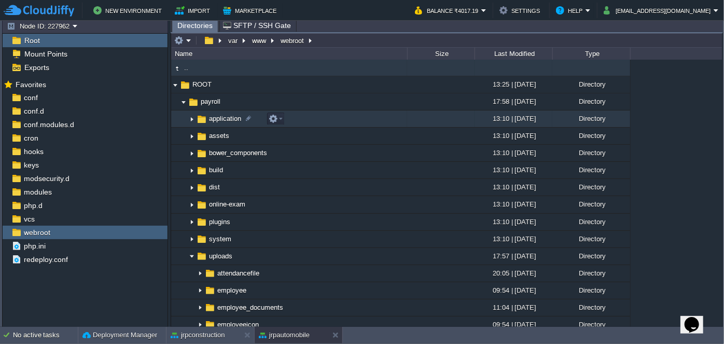
click at [193, 121] on img at bounding box center [192, 119] width 8 height 16
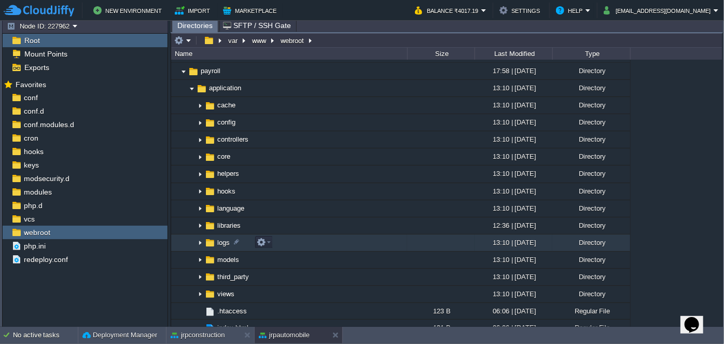
scroll to position [47, 0]
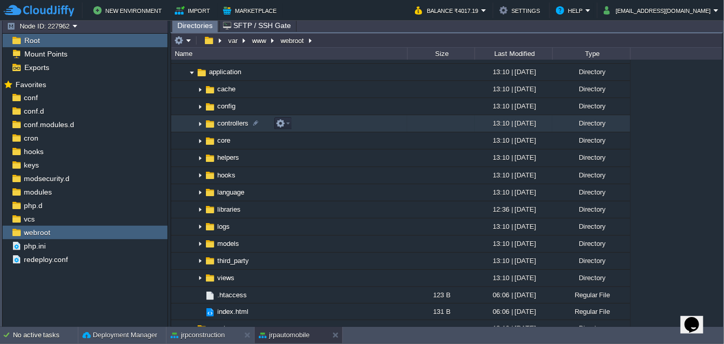
click at [196, 123] on img at bounding box center [200, 124] width 8 height 16
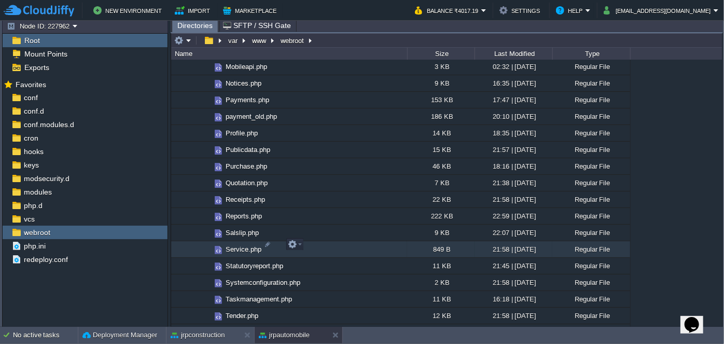
scroll to position [471, 0]
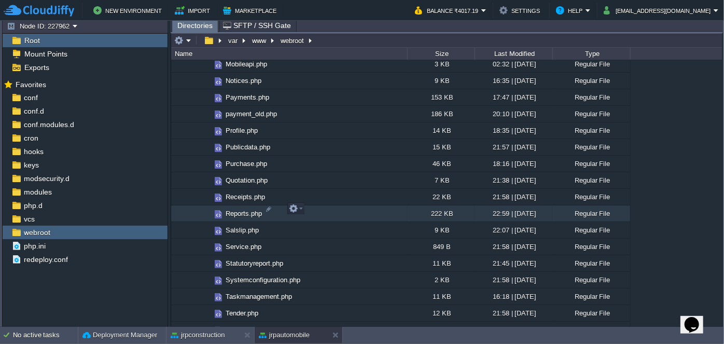
click at [239, 209] on span "Reports.php" at bounding box center [243, 213] width 39 height 9
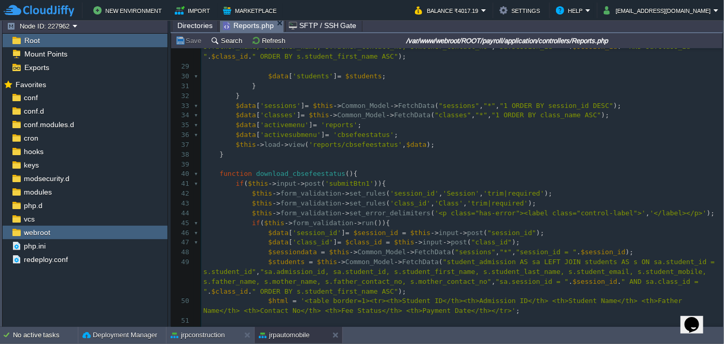
scroll to position [0, 0]
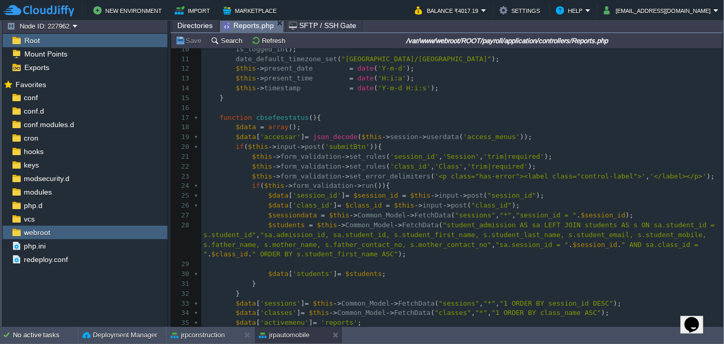
click at [194, 117] on div at bounding box center [197, 118] width 7 height 10
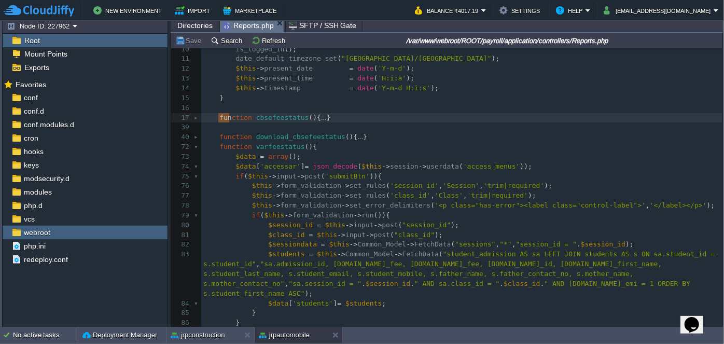
type textarea "-"
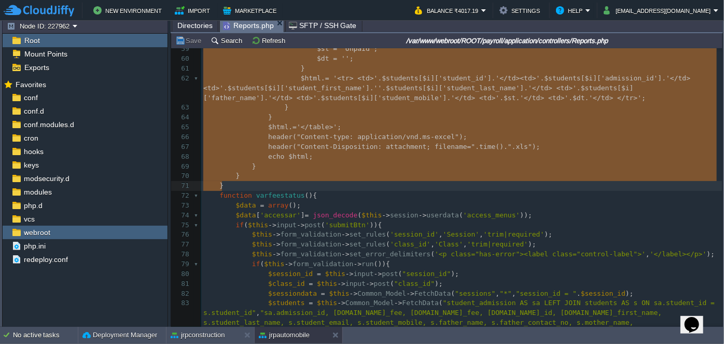
drag, startPoint x: 217, startPoint y: 115, endPoint x: 305, endPoint y: 188, distance: 114.6
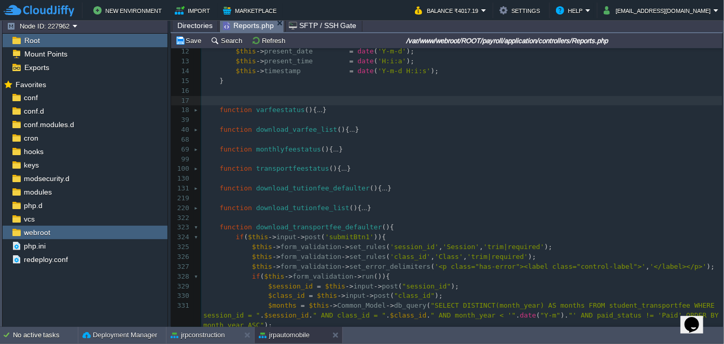
click at [194, 225] on div at bounding box center [197, 227] width 7 height 10
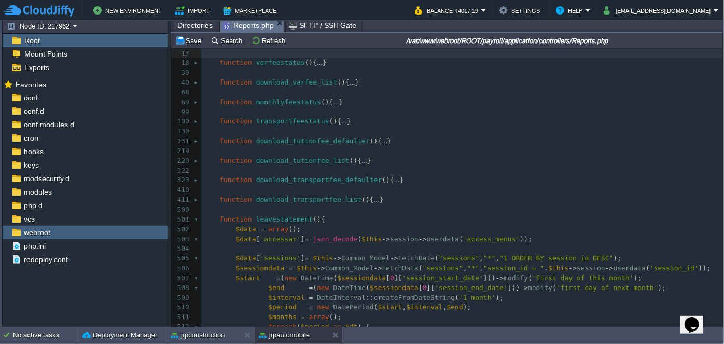
type textarea "-"
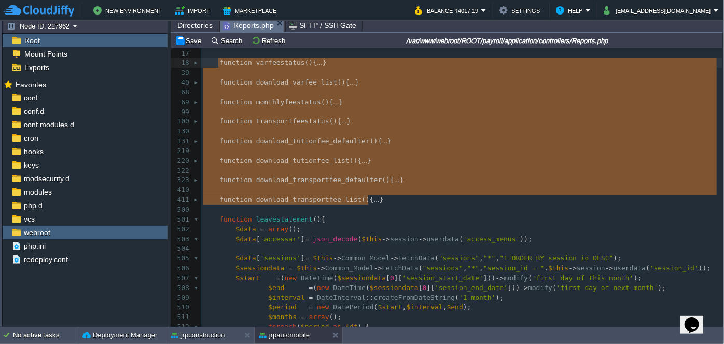
drag, startPoint x: 374, startPoint y: 198, endPoint x: 219, endPoint y: 64, distance: 205.1
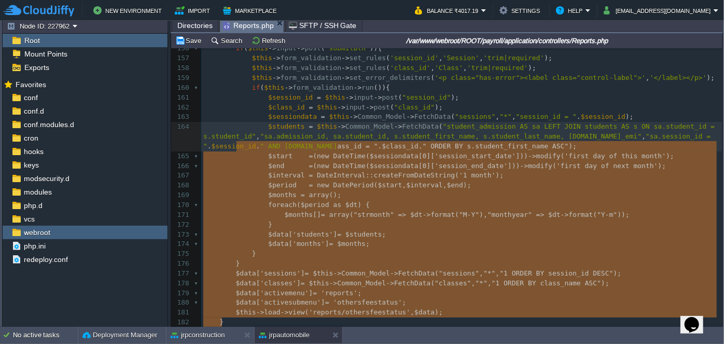
type textarea "-"
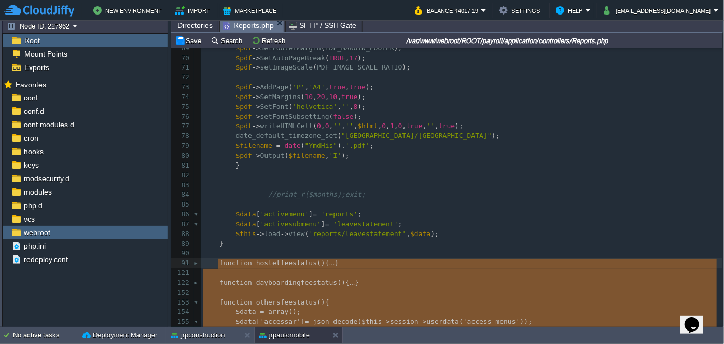
drag, startPoint x: 332, startPoint y: 166, endPoint x: 219, endPoint y: 261, distance: 147.9
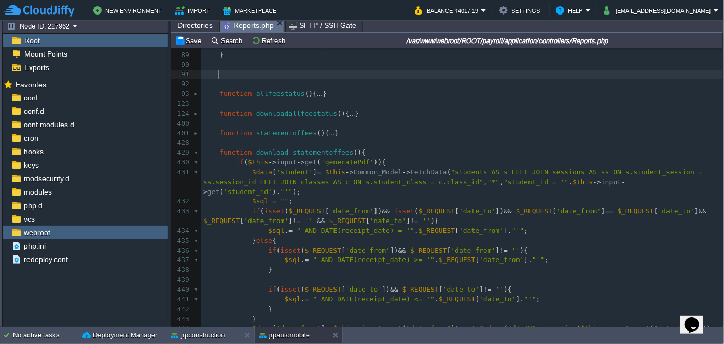
click at [194, 152] on div at bounding box center [197, 153] width 7 height 10
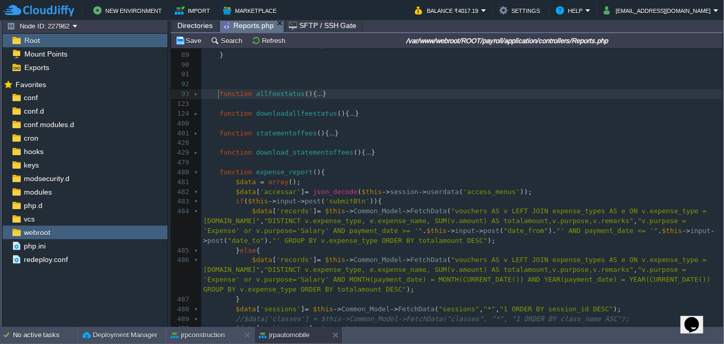
type textarea "-"
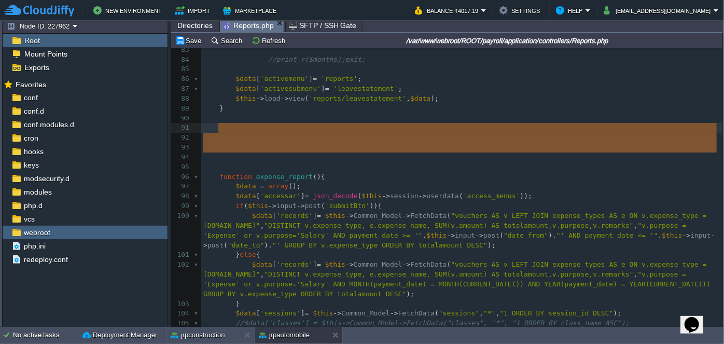
drag, startPoint x: 231, startPoint y: 156, endPoint x: 233, endPoint y: 128, distance: 27.6
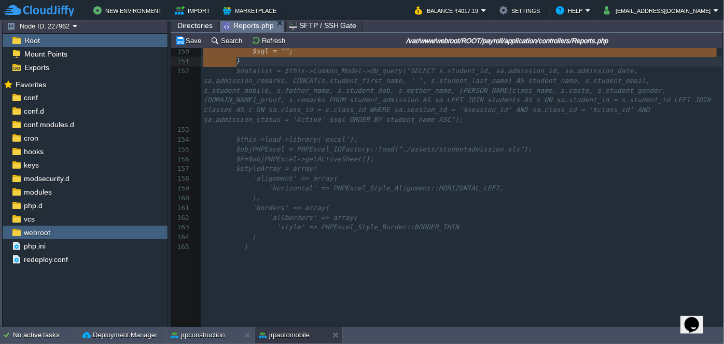
type textarea "-"
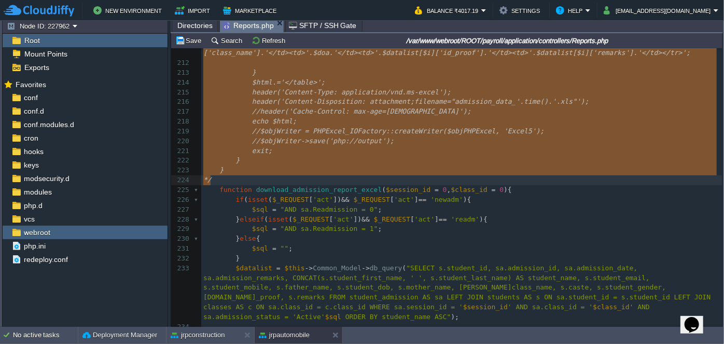
drag, startPoint x: 201, startPoint y: 157, endPoint x: 254, endPoint y: 178, distance: 57.5
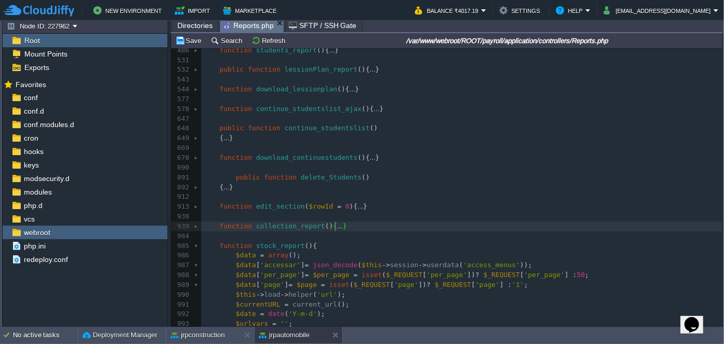
type textarea "-"
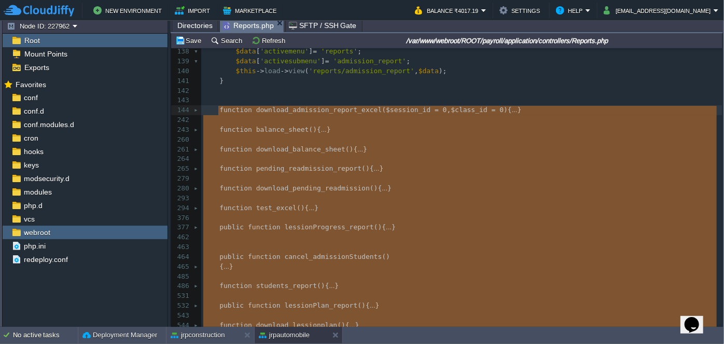
drag, startPoint x: 344, startPoint y: 227, endPoint x: 222, endPoint y: 109, distance: 169.7
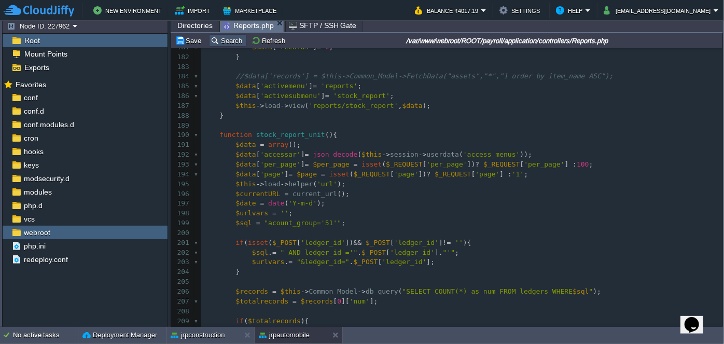
click at [223, 40] on button "Search" at bounding box center [227, 40] width 35 height 9
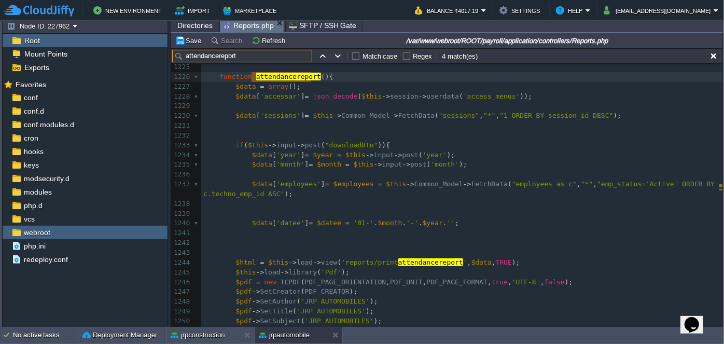
type input "attendancereport"
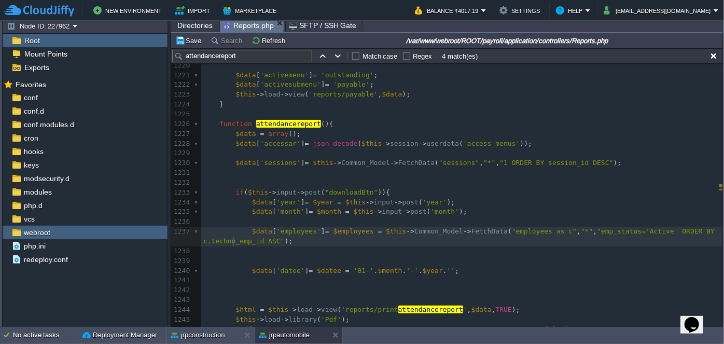
click at [232, 241] on div "xxxxxxxxxx ​ 1210 ​ 1211 if ( $this -> input -> post ( 'submitBtn' )) { 1212 $d…" at bounding box center [461, 212] width 521 height 518
type textarea "techno_emp_id"
click at [193, 44] on button "Save" at bounding box center [189, 40] width 29 height 9
type textarea "wmployww"
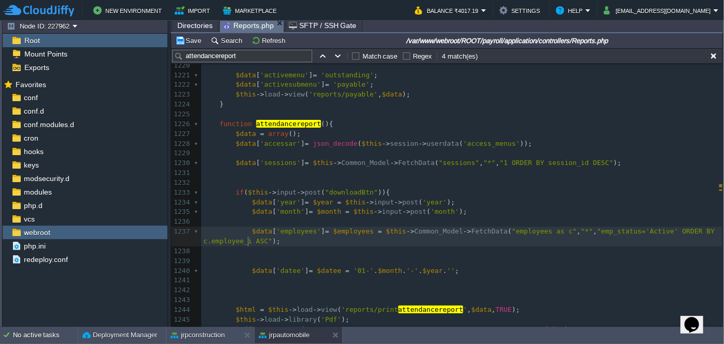
type textarea "employee_id"
click at [246, 239] on span ""emp_status='Active' ORDER BY c.employee_id ASC"" at bounding box center [460, 236] width 515 height 18
type textarea "employee_id"
click at [285, 335] on button "jrpautomobile" at bounding box center [284, 335] width 51 height 10
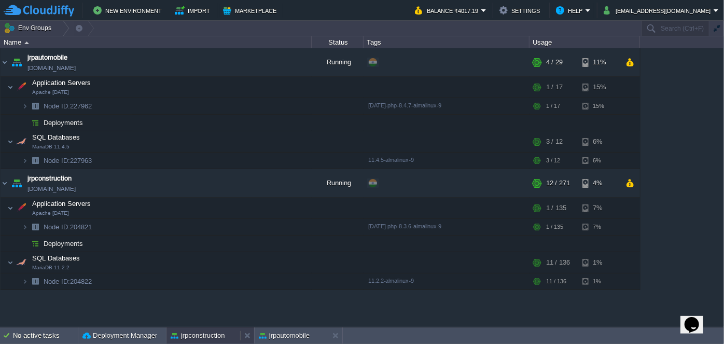
click at [211, 335] on button "jrpconstruction" at bounding box center [198, 335] width 54 height 10
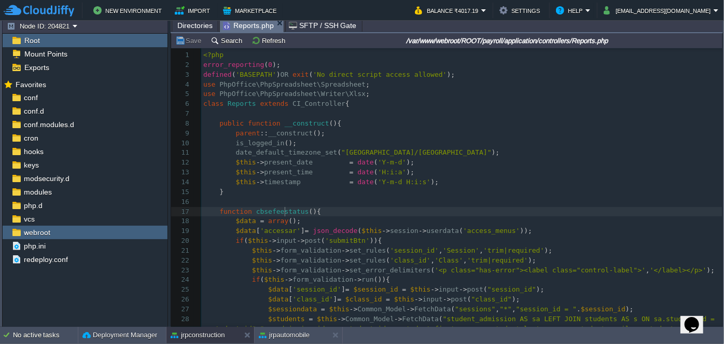
scroll to position [3, 0]
click at [255, 101] on div "function cbsefeestatus (){ 1 <?php 2 error_reporting ( 0 ); 3 defined ( 'BASEPA…" at bounding box center [454, 195] width 567 height 294
click at [344, 141] on pre "is_logged_in ();" at bounding box center [461, 143] width 521 height 10
click at [211, 336] on button "jrpconstruction" at bounding box center [198, 335] width 54 height 10
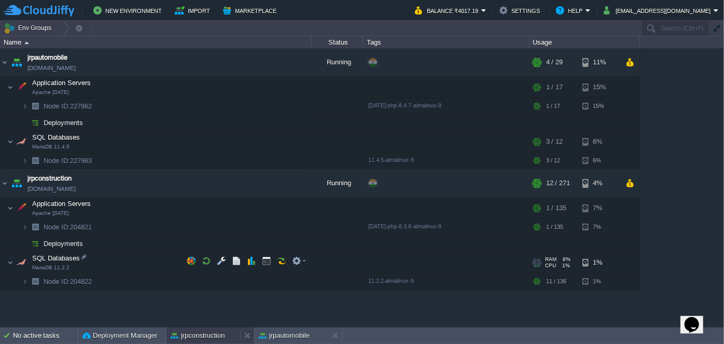
click at [202, 334] on button "jrpconstruction" at bounding box center [198, 335] width 54 height 10
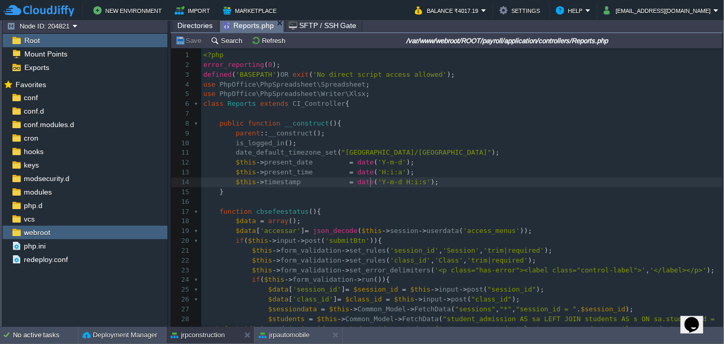
click at [369, 181] on div "function cbsefeestatus (){ 1 <?php 2 error_reporting ( 0 ); 3 defined ( 'BASEPA…" at bounding box center [461, 245] width 521 height 391
click at [324, 203] on pre "​" at bounding box center [461, 202] width 521 height 10
click at [223, 42] on button "Search" at bounding box center [227, 40] width 35 height 9
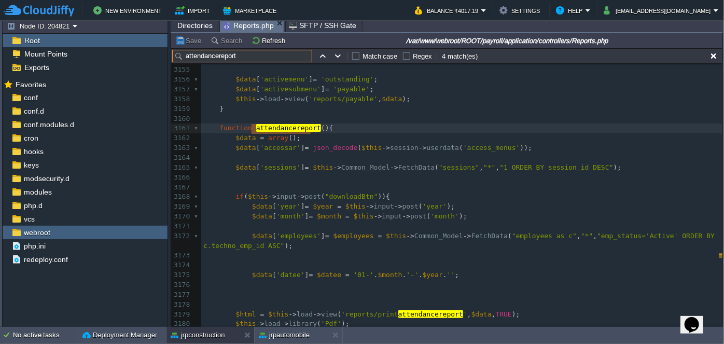
scroll to position [17359, 0]
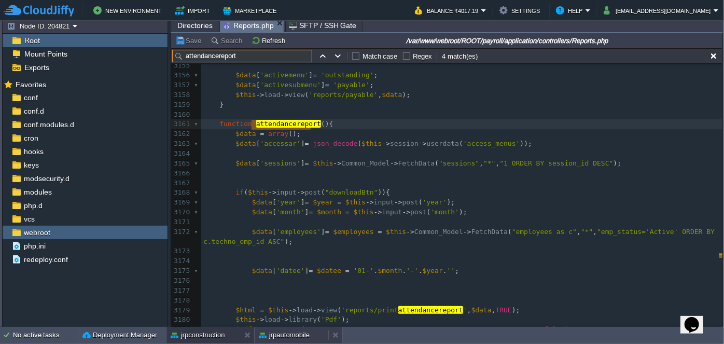
type input "attendancereport"
click at [290, 331] on button "jrpautomobile" at bounding box center [284, 335] width 51 height 10
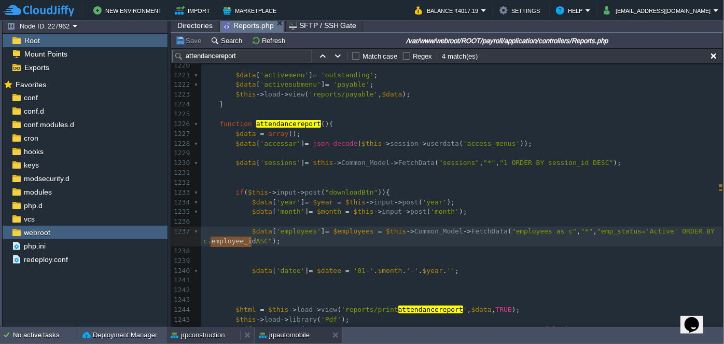
click at [186, 338] on button "jrpconstruction" at bounding box center [198, 335] width 54 height 10
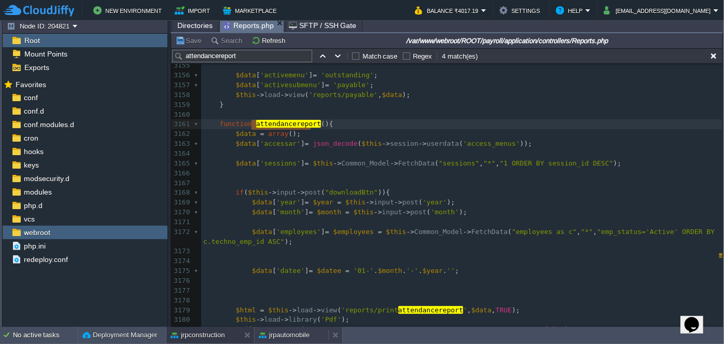
click at [285, 332] on button "jrpautomobile" at bounding box center [284, 335] width 51 height 10
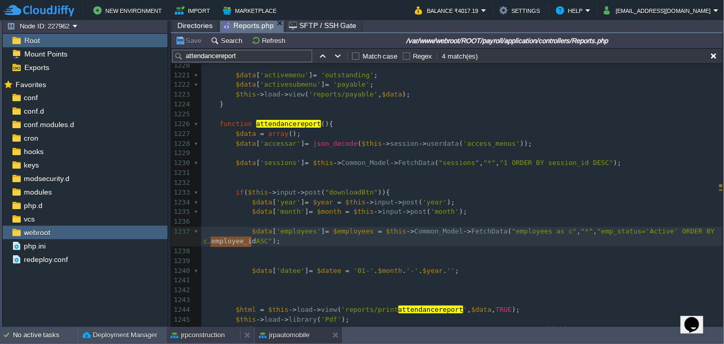
click at [211, 338] on button "jrpconstruction" at bounding box center [198, 335] width 54 height 10
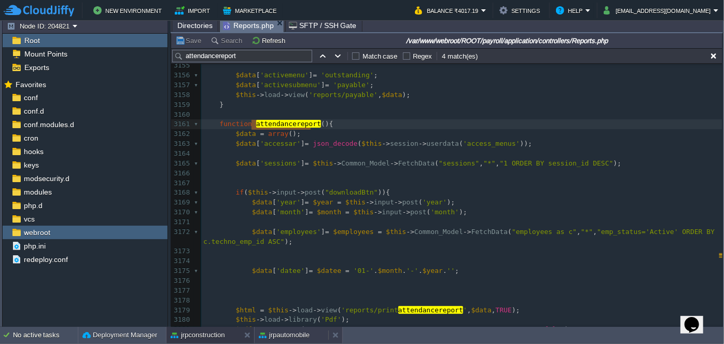
click at [275, 336] on button "jrpautomobile" at bounding box center [284, 335] width 51 height 10
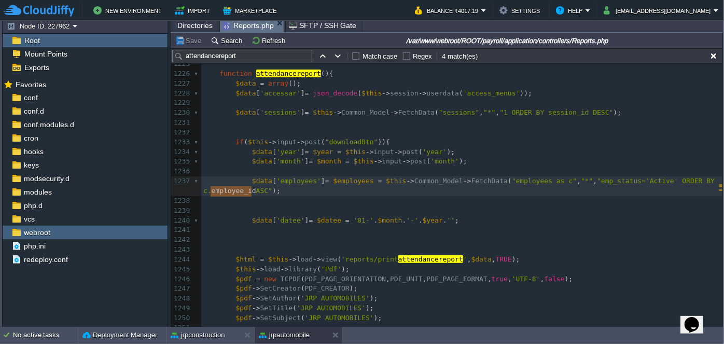
scroll to position [12508, 0]
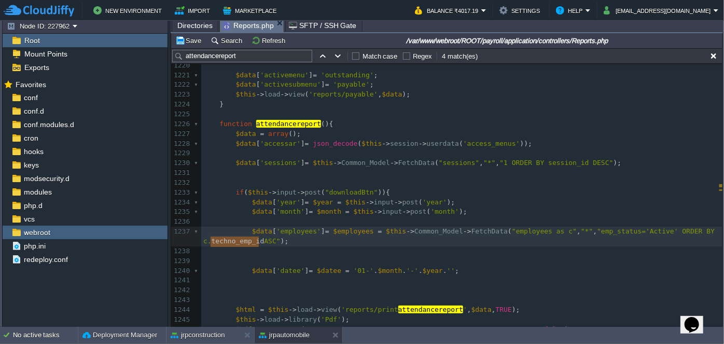
type textarea "-"
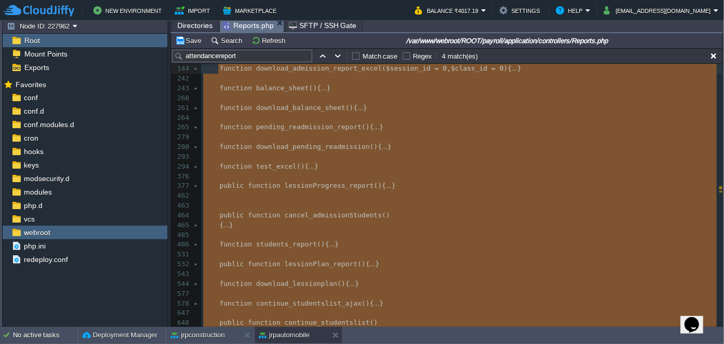
scroll to position [1477, 0]
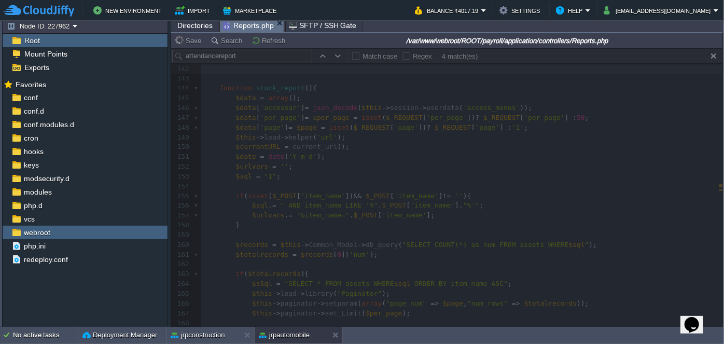
click at [180, 25] on span "Directories" at bounding box center [194, 25] width 35 height 12
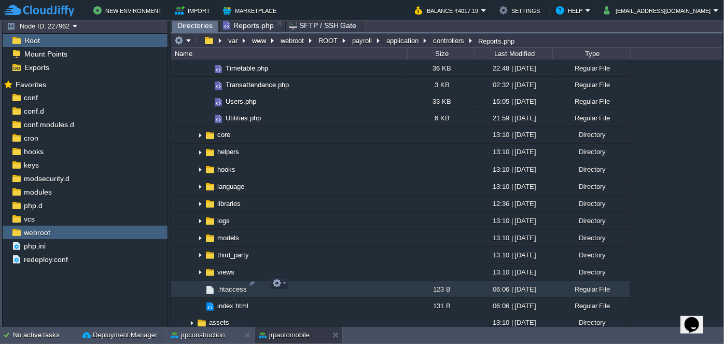
scroll to position [801, 0]
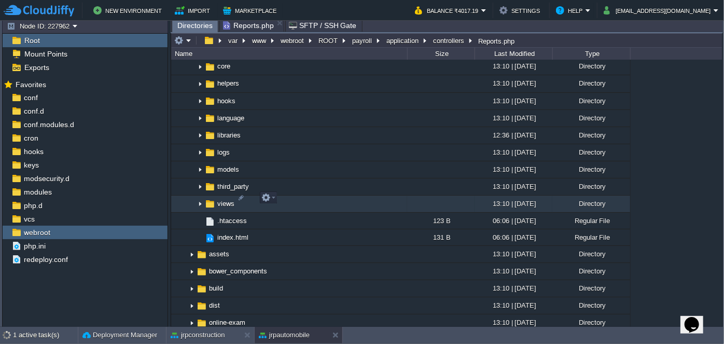
click at [198, 197] on img at bounding box center [200, 204] width 8 height 16
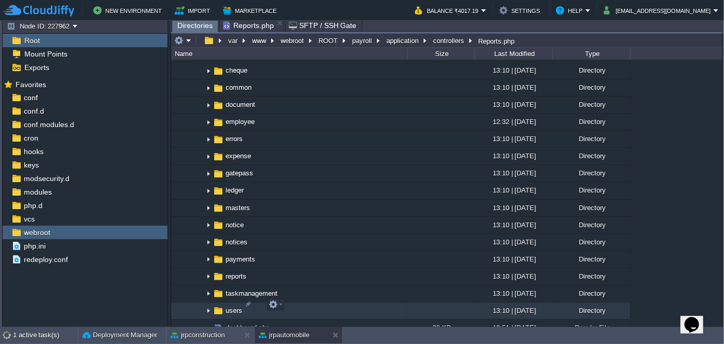
scroll to position [990, 0]
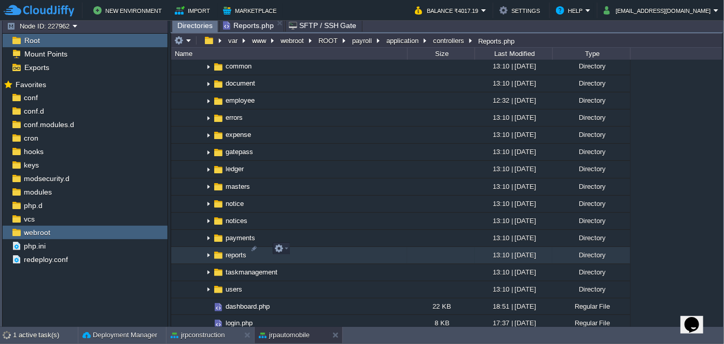
click at [207, 247] on img at bounding box center [208, 255] width 8 height 16
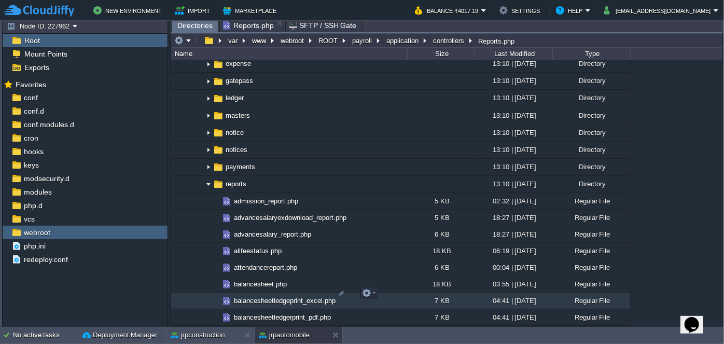
scroll to position [1083, 0]
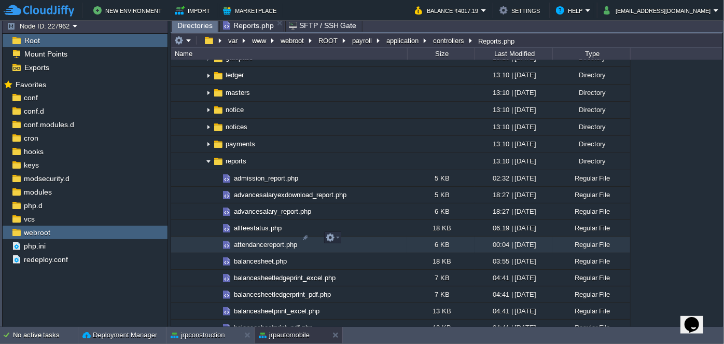
click at [260, 240] on span "attendancereport.php" at bounding box center [265, 244] width 66 height 9
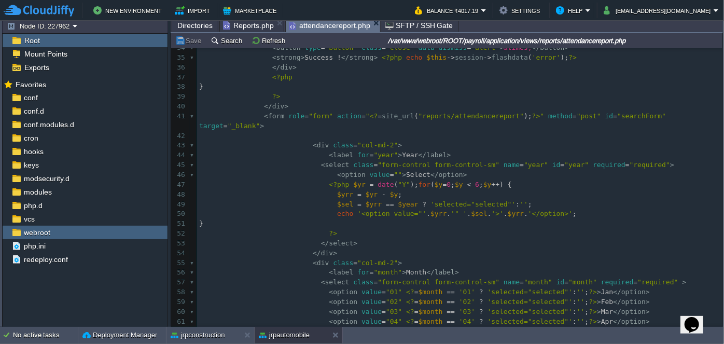
scroll to position [389, 0]
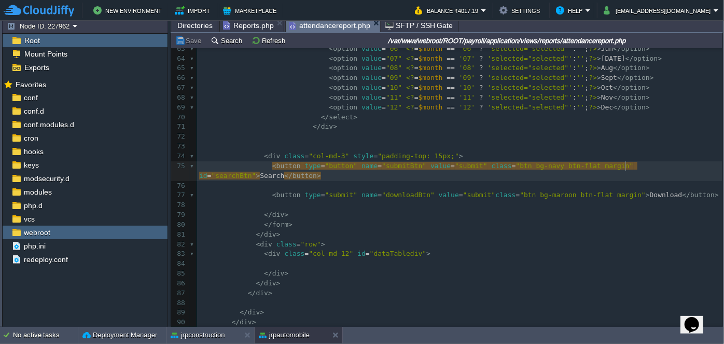
type textarea "searchBtn"
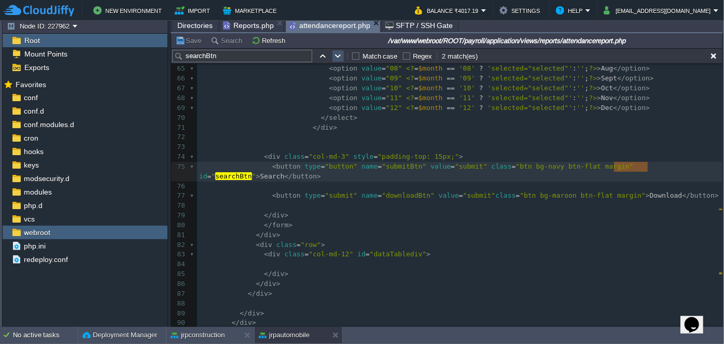
click at [337, 55] on button "button" at bounding box center [337, 55] width 9 height 9
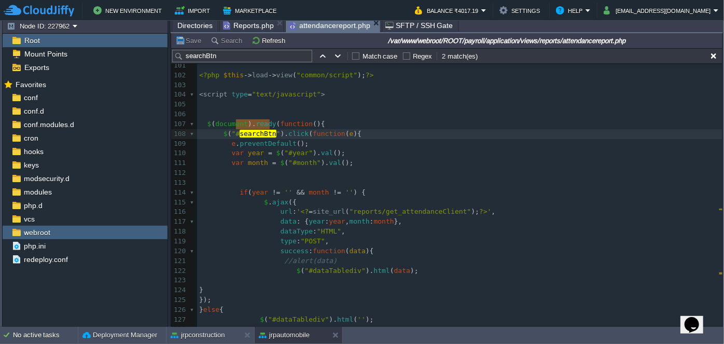
click at [397, 207] on span ""reports/get_attendanceClient"" at bounding box center [410, 211] width 122 height 8
type textarea "get_attendanceClient"
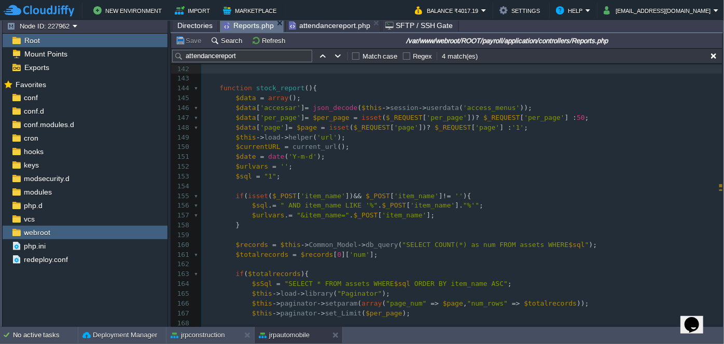
click at [245, 23] on span "Reports.php" at bounding box center [248, 25] width 51 height 13
click at [257, 58] on input "attendancereport" at bounding box center [242, 56] width 140 height 12
paste input "get_attendanceClien"
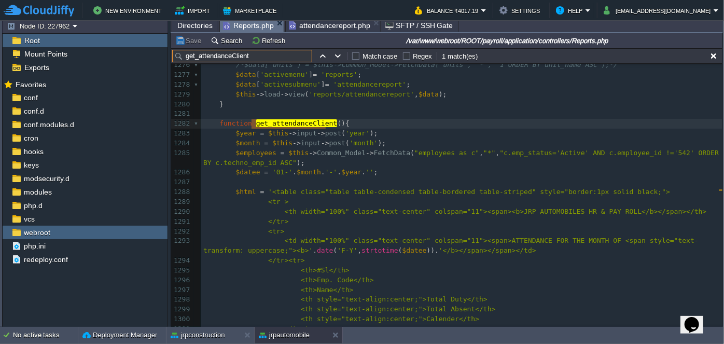
type input "get_attendanceClient"
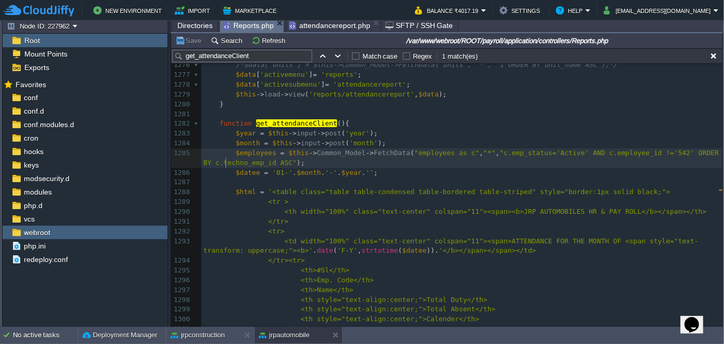
click at [227, 162] on div "xxxxxxxxxx function collection_report (){ ... } 1266 $pdf -> writeHTMLCell ( 0 …" at bounding box center [461, 212] width 521 height 498
type textarea "techno_emp_id"
type textarea "employee_id"
type textarea "AND c.employee_id !='542'"
drag, startPoint x: 560, startPoint y: 152, endPoint x: 644, endPoint y: 152, distance: 84.0
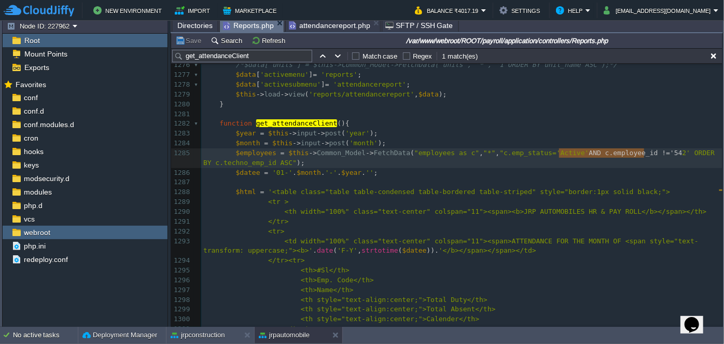
type textarea "AND c.employee_id !='542'"
drag, startPoint x: 559, startPoint y: 152, endPoint x: 646, endPoint y: 153, distance: 87.1
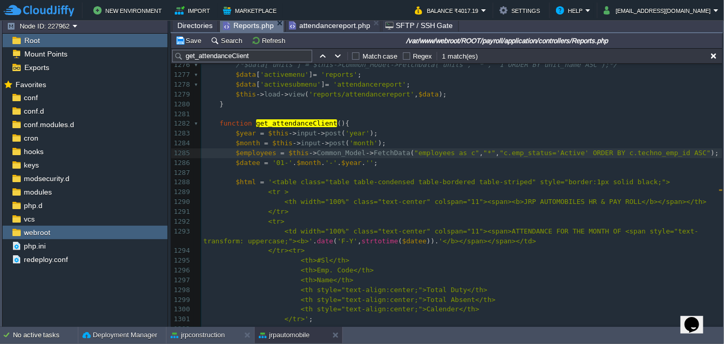
type textarea "AND c.employee_id !='542'"
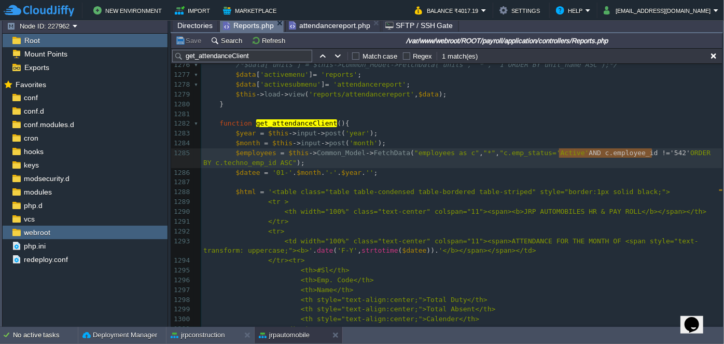
type textarea "employee_id"
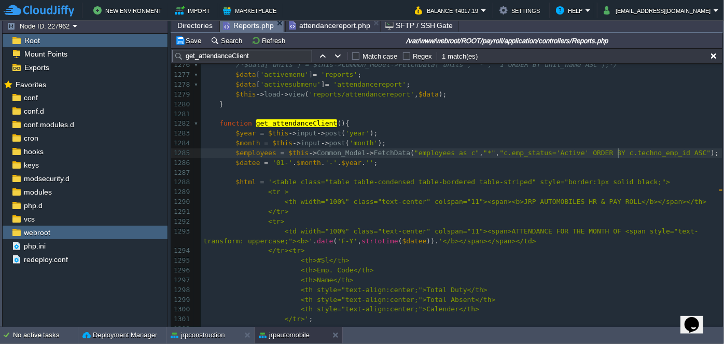
click at [617, 156] on div "xxxxxxxxxx function collection_report (){ ... } 1266 $pdf -> writeHTMLCell ( 0 …" at bounding box center [461, 212] width 521 height 498
type textarea "techno_emp_id"
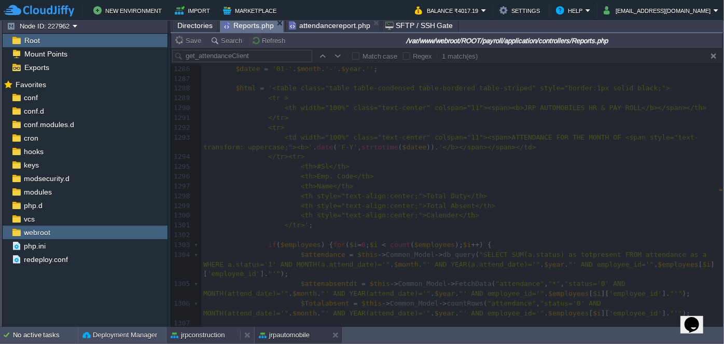
click at [211, 333] on button "jrpconstruction" at bounding box center [198, 335] width 54 height 10
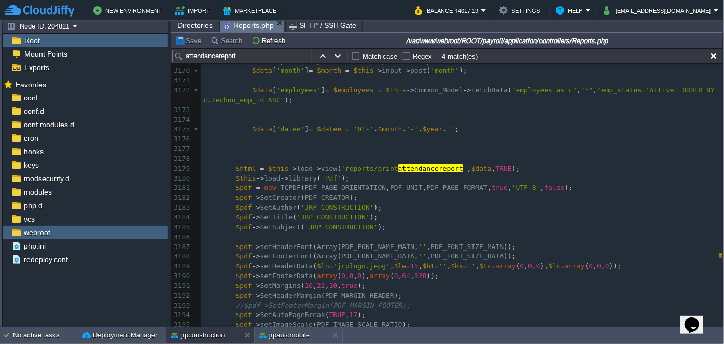
click at [257, 55] on input "attendancereport" at bounding box center [242, 56] width 140 height 12
paste input "get_attendanceClien"
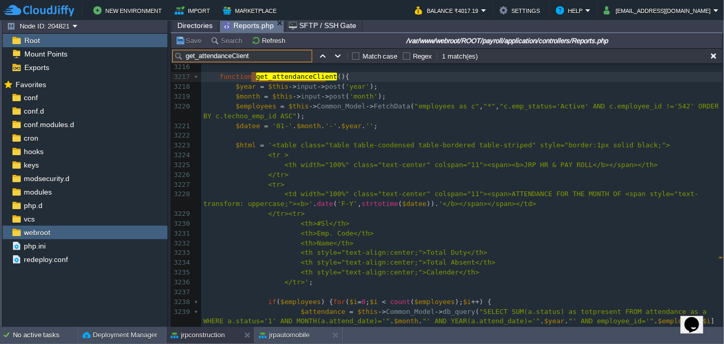
type input "get_attendanceClient"
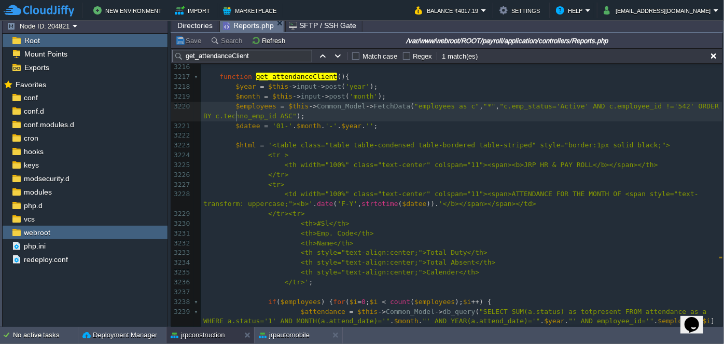
click at [238, 116] on div "x 3206 ​ 3207 ​ 3208 //print_r($months);exit; 3209 $data [ 'month' ] = isset ( …" at bounding box center [461, 204] width 521 height 478
type textarea "techno_emp_id"
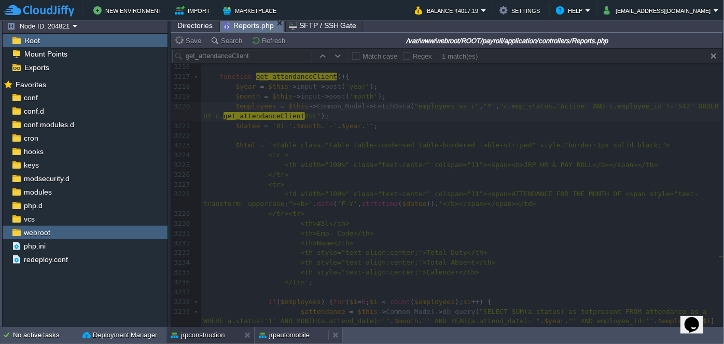
click at [282, 337] on button "jrpautomobile" at bounding box center [284, 335] width 51 height 10
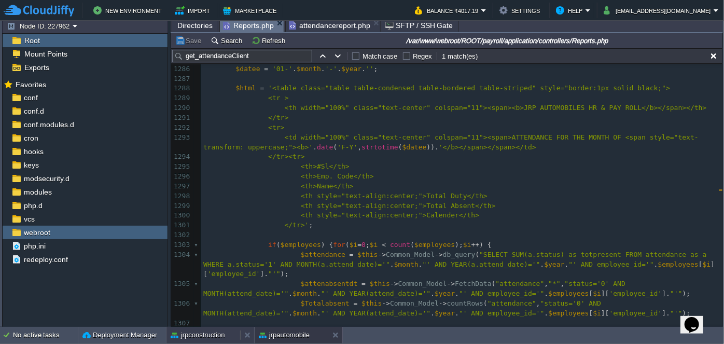
click at [200, 335] on button "jrpconstruction" at bounding box center [198, 335] width 54 height 10
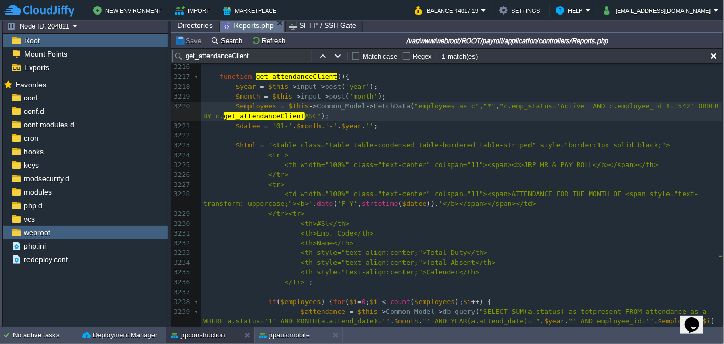
click at [364, 170] on pre "</tr>" at bounding box center [461, 175] width 521 height 10
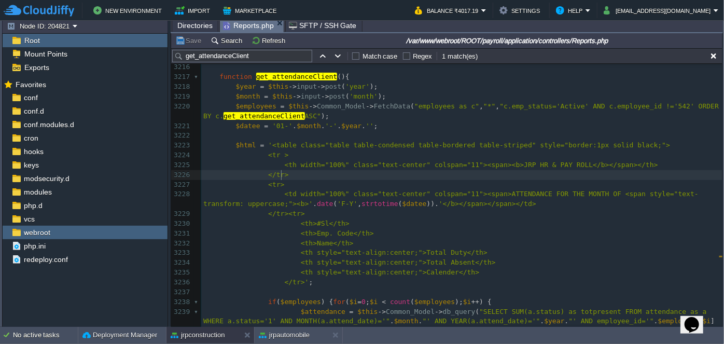
type textarea "techno_emp_id"
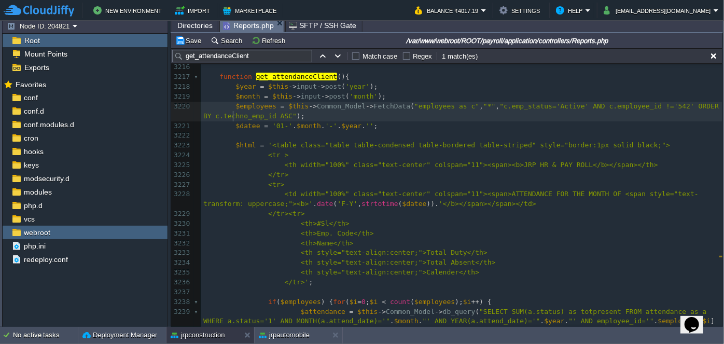
type textarea "techno_emp_id"
paste textarea
click at [394, 119] on pre "$employees = $this -> Common_Model -> FetchData ( "employees as c" , "*" , "c.e…" at bounding box center [461, 112] width 521 height 20
click at [282, 335] on button "jrpautomobile" at bounding box center [284, 335] width 51 height 10
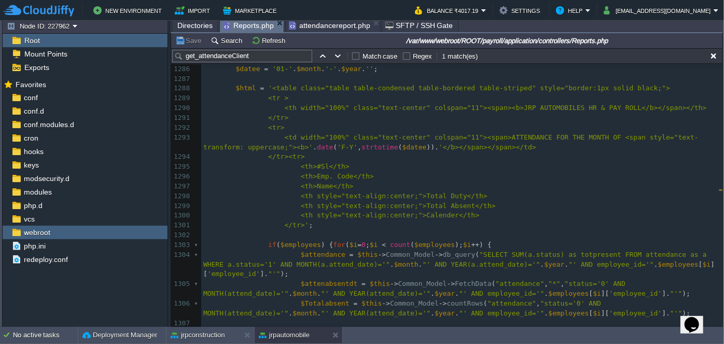
click at [328, 26] on span "attendancereport.php" at bounding box center [329, 25] width 81 height 12
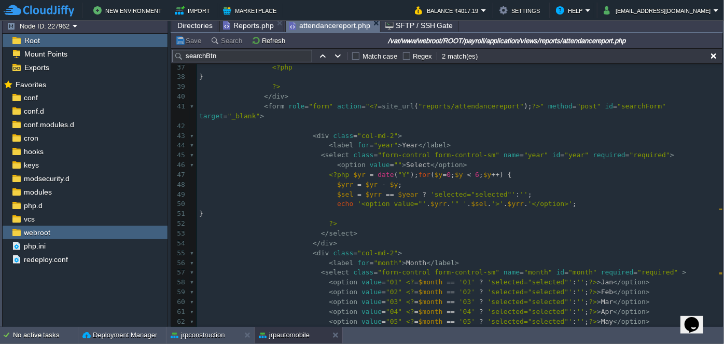
scroll to position [250, 0]
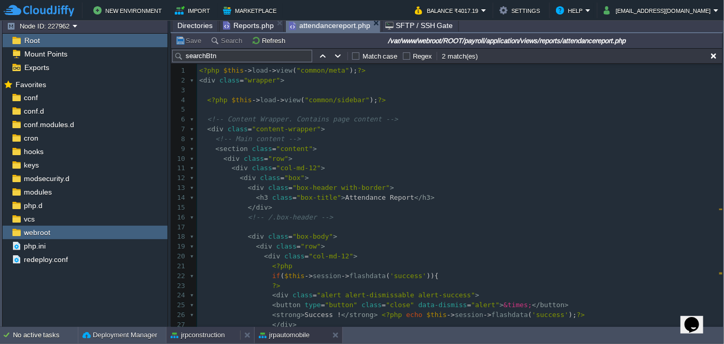
click at [200, 336] on button "jrpconstruction" at bounding box center [198, 335] width 54 height 10
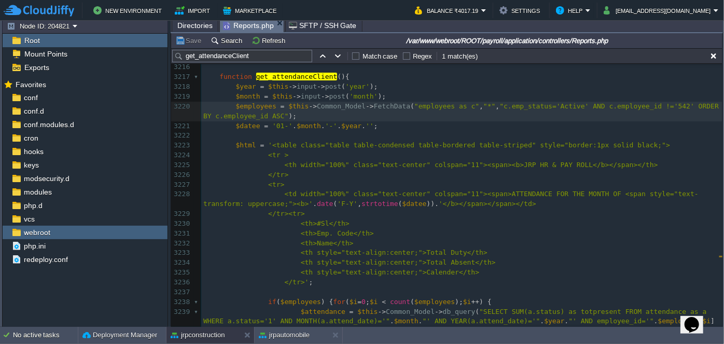
click at [201, 23] on span "Directories" at bounding box center [194, 25] width 35 height 12
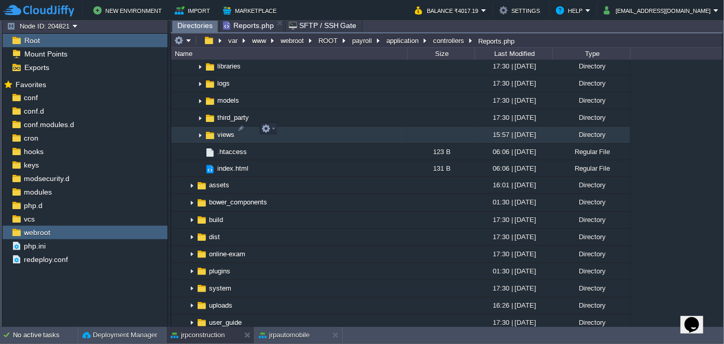
click at [197, 129] on img at bounding box center [200, 135] width 8 height 16
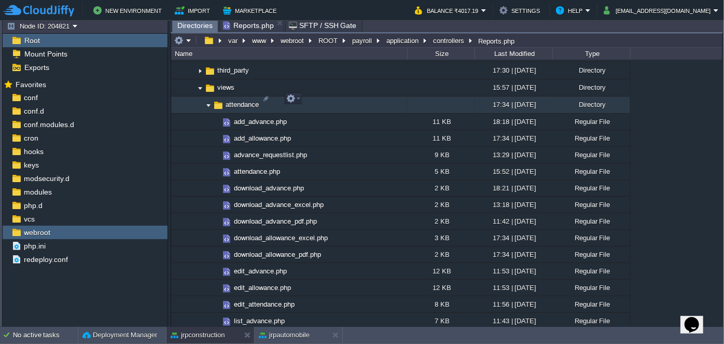
click at [204, 100] on img at bounding box center [208, 105] width 8 height 16
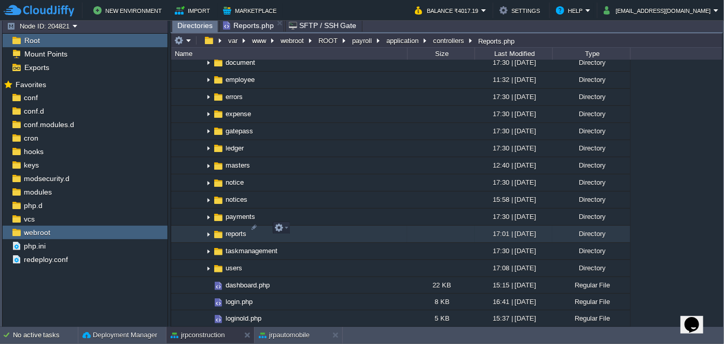
click at [210, 227] on img at bounding box center [208, 234] width 8 height 16
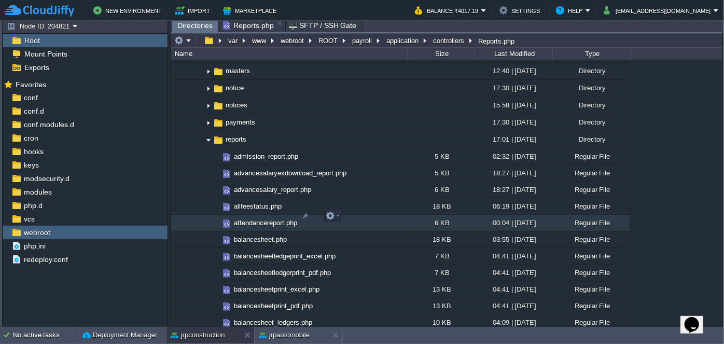
click at [262, 218] on span "attendancereport.php" at bounding box center [265, 222] width 66 height 9
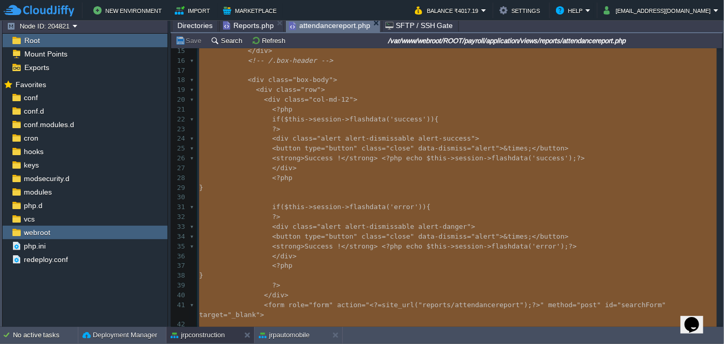
type textarea "-"
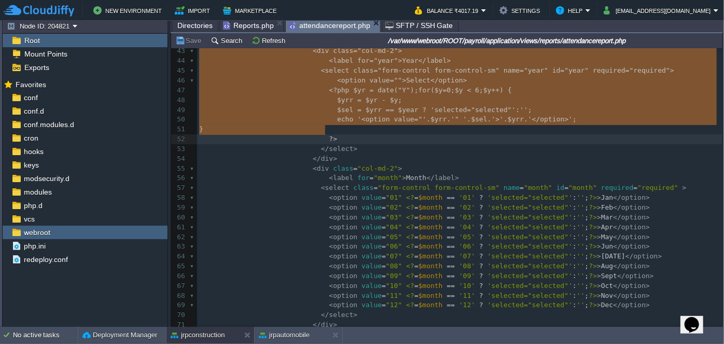
scroll to position [515, 0]
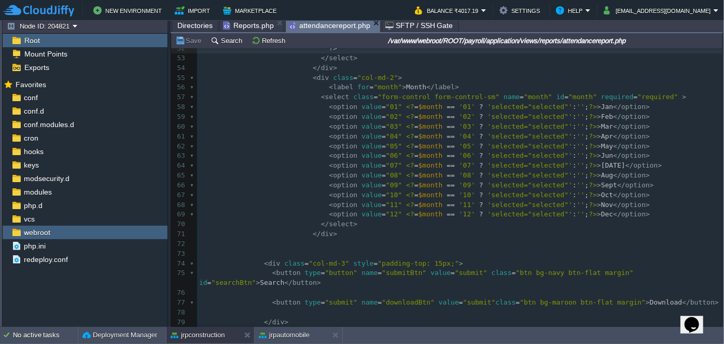
type textarea "-"
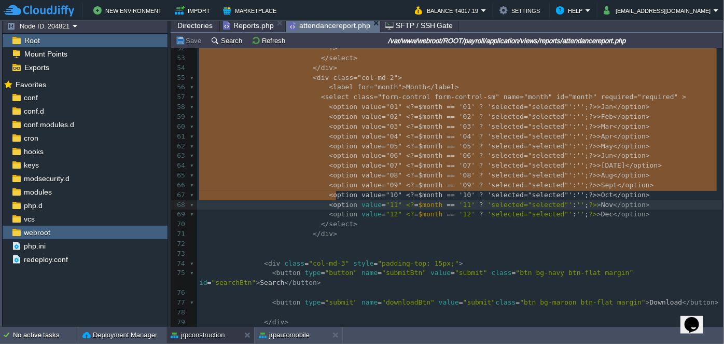
scroll to position [518, 0]
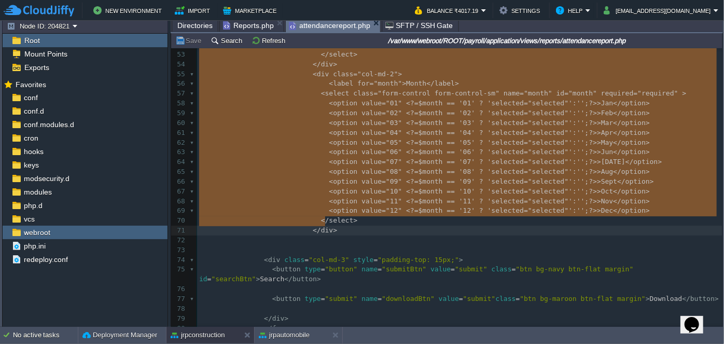
drag, startPoint x: 301, startPoint y: 135, endPoint x: 344, endPoint y: 224, distance: 98.3
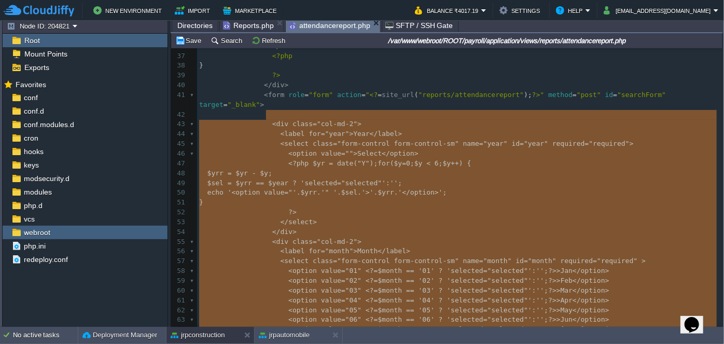
scroll to position [310, 0]
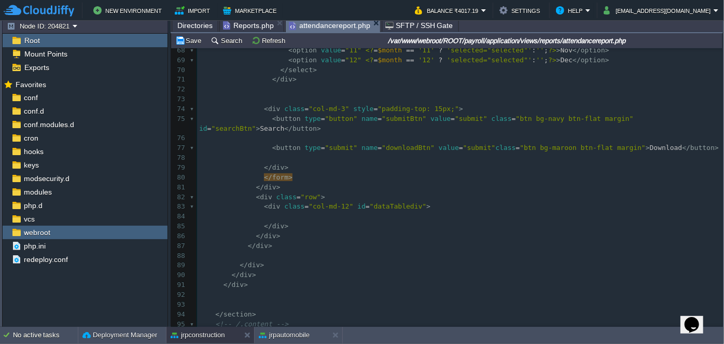
click at [293, 211] on pre at bounding box center [459, 216] width 525 height 10
paste textarea "<img src="<?= base_url('assets/images/loader.gif'); ?>" alt="Loading..." width=…"
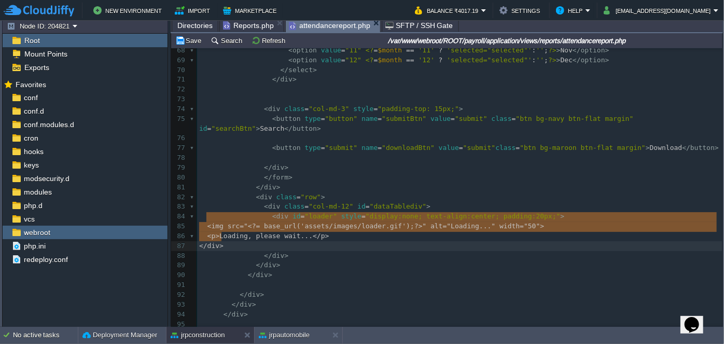
drag, startPoint x: 207, startPoint y: 216, endPoint x: 229, endPoint y: 240, distance: 33.0
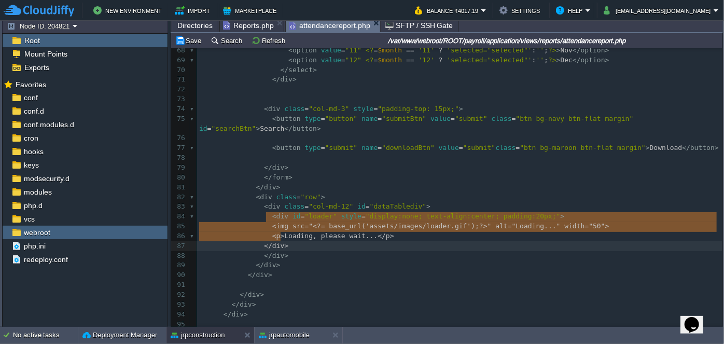
type textarea "<img src="<?= base_url('assets/images/loader.gif'); ?>" alt="Loading..." width=…"
click at [271, 334] on button "jrpautomobile" at bounding box center [284, 335] width 51 height 10
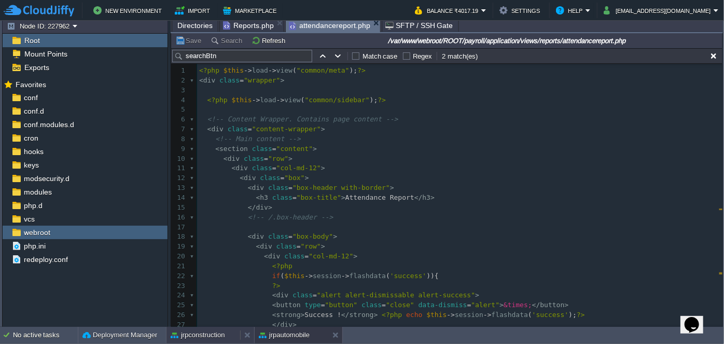
click at [214, 330] on button "jrpconstruction" at bounding box center [198, 335] width 54 height 10
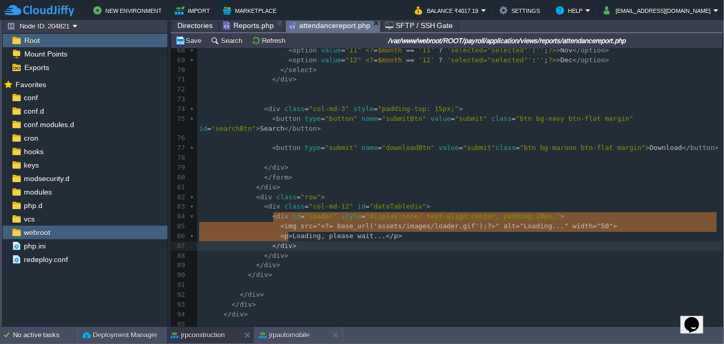
click at [192, 24] on span "Directories" at bounding box center [194, 25] width 35 height 12
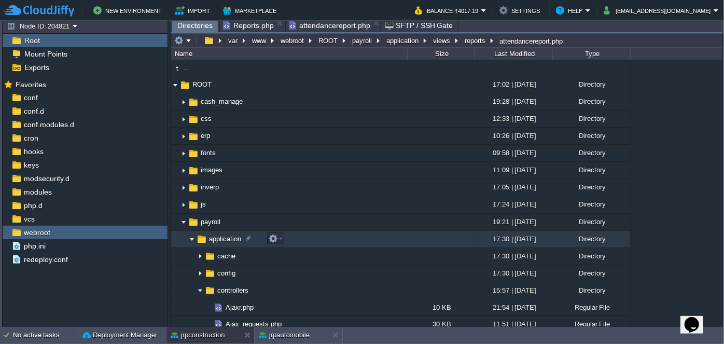
click at [190, 237] on img at bounding box center [192, 239] width 8 height 16
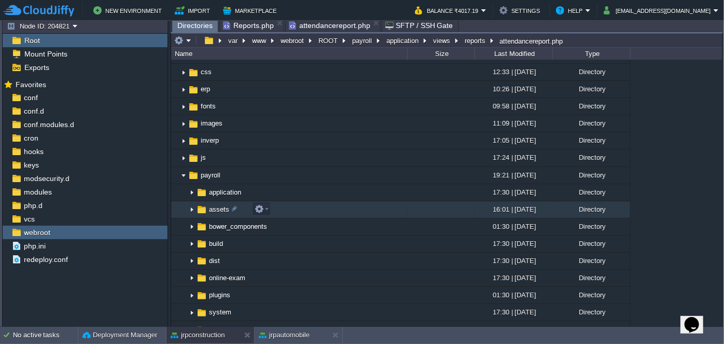
click at [192, 209] on img at bounding box center [192, 210] width 8 height 16
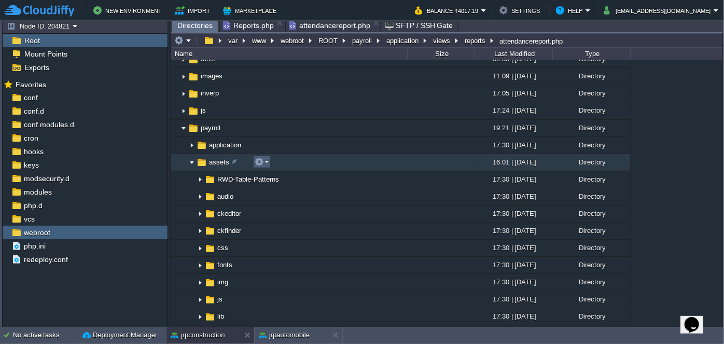
click at [266, 159] on em at bounding box center [262, 161] width 14 height 9
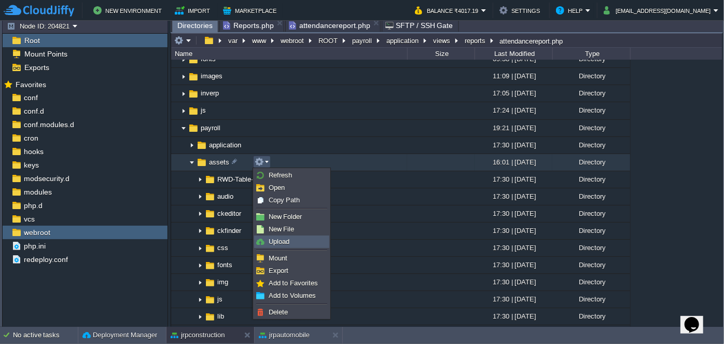
click at [277, 241] on span "Upload" at bounding box center [279, 241] width 21 height 8
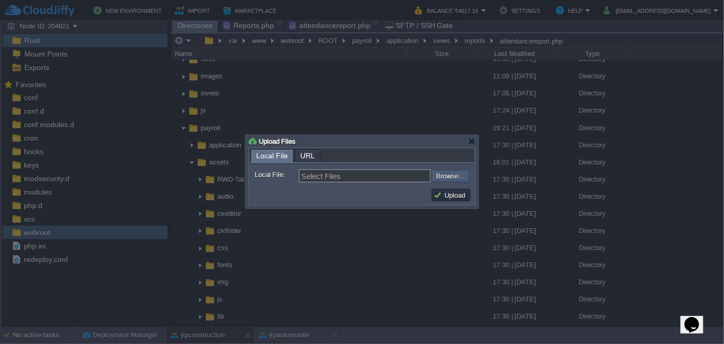
click at [450, 172] on input "file" at bounding box center [403, 175] width 131 height 12
type input "C:\fakepath\loader1.gif"
type input "loader1.gif, loader2.gif, loader3.gif"
click at [455, 196] on button "Upload" at bounding box center [450, 194] width 35 height 9
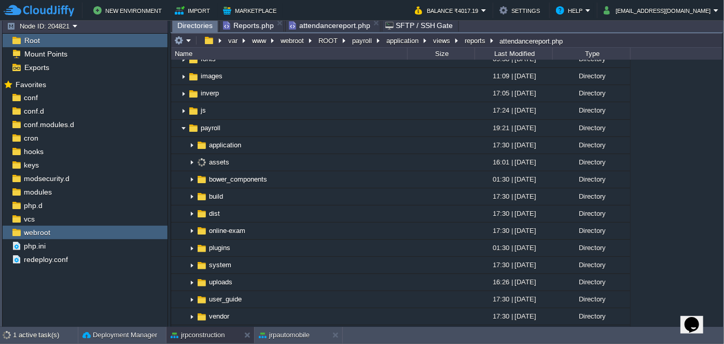
click at [321, 26] on span "attendancereport.php" at bounding box center [329, 25] width 81 height 12
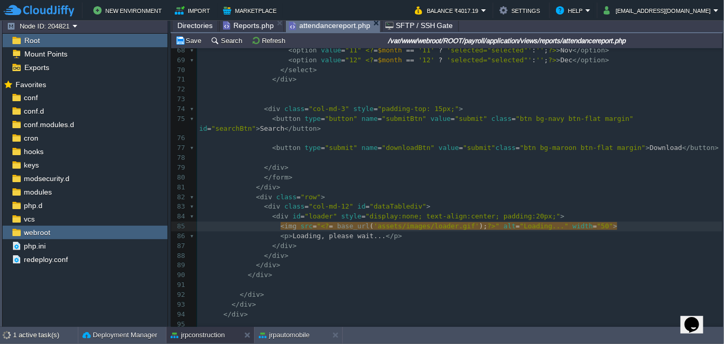
type textarea "2"
type textarea "lo"
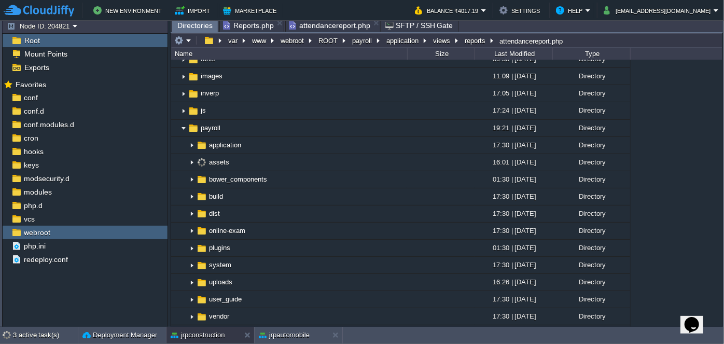
click at [193, 26] on span "Directories" at bounding box center [194, 25] width 35 height 13
click at [286, 334] on button "jrpautomobile" at bounding box center [284, 335] width 51 height 10
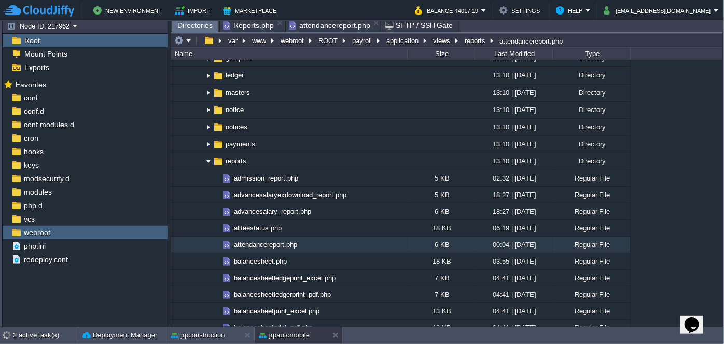
click at [185, 25] on span "Directories" at bounding box center [194, 25] width 35 height 13
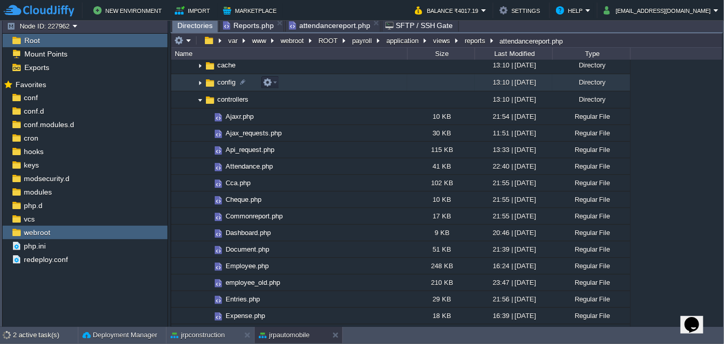
scroll to position [0, 0]
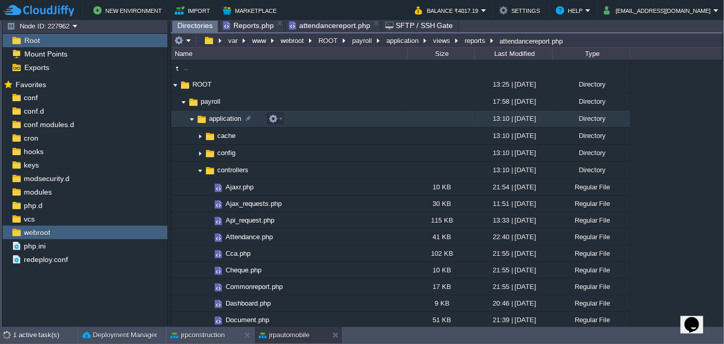
click at [191, 117] on img at bounding box center [192, 119] width 8 height 16
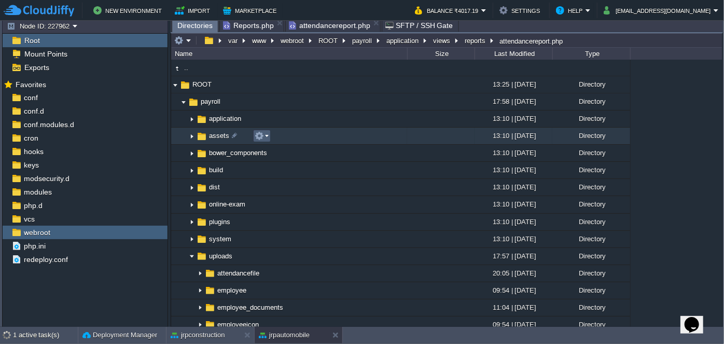
click at [265, 136] on em at bounding box center [262, 135] width 14 height 9
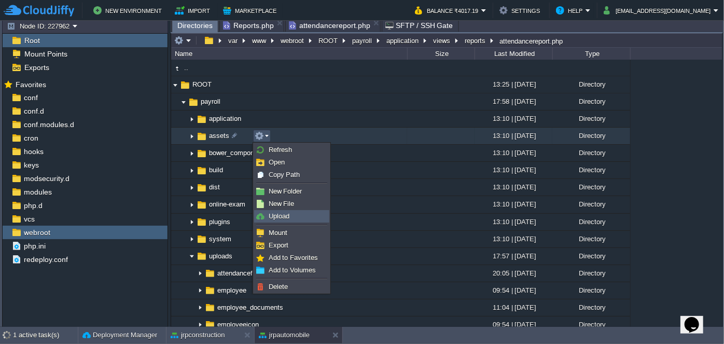
click at [278, 215] on span "Upload" at bounding box center [279, 216] width 21 height 8
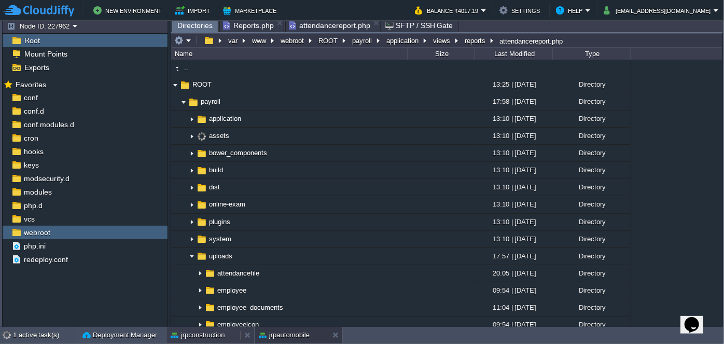
click at [220, 329] on div "jrpconstruction" at bounding box center [203, 335] width 74 height 17
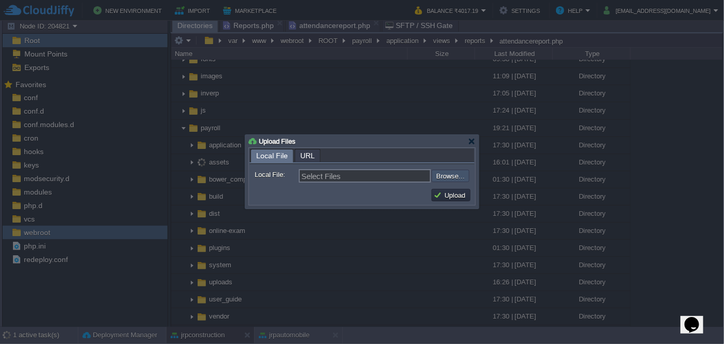
click at [445, 176] on input "file" at bounding box center [403, 175] width 131 height 12
type input "C:\fakepath\loader1.gif"
type input "loader1.gif, loader2.gif, loader3.gif"
click at [441, 194] on button "Upload" at bounding box center [450, 194] width 35 height 9
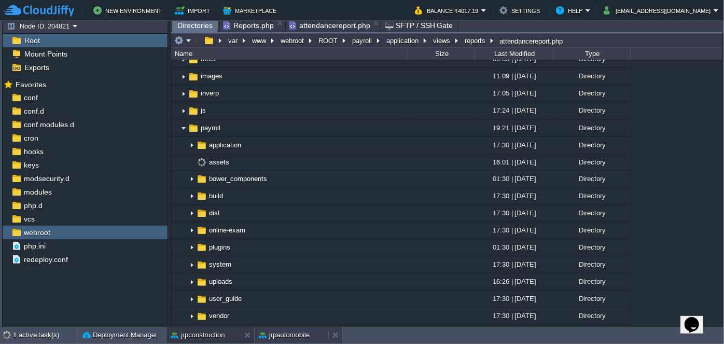
click at [272, 337] on button "jrpautomobile" at bounding box center [284, 335] width 51 height 10
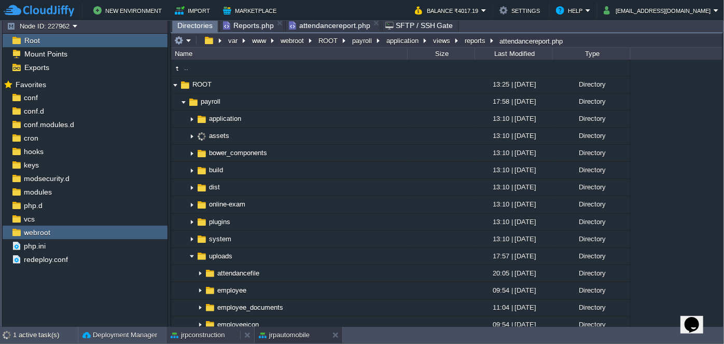
click at [208, 331] on button "jrpconstruction" at bounding box center [198, 335] width 54 height 10
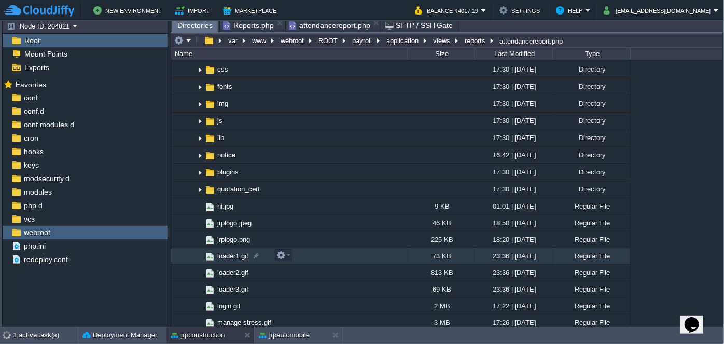
scroll to position [282, 0]
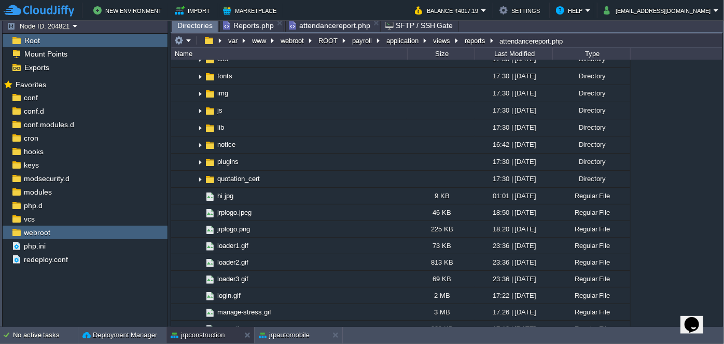
click at [319, 26] on span "attendancereport.php" at bounding box center [329, 25] width 81 height 12
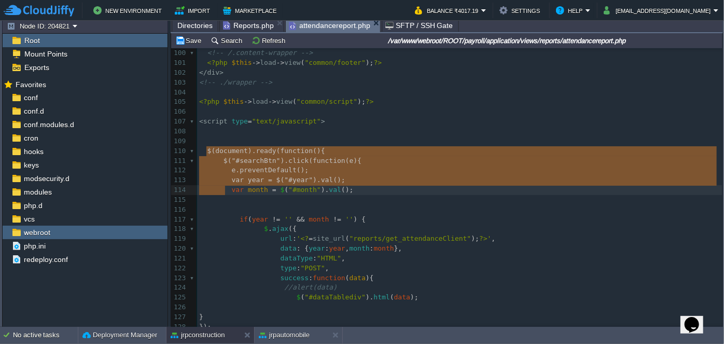
scroll to position [1063, 0]
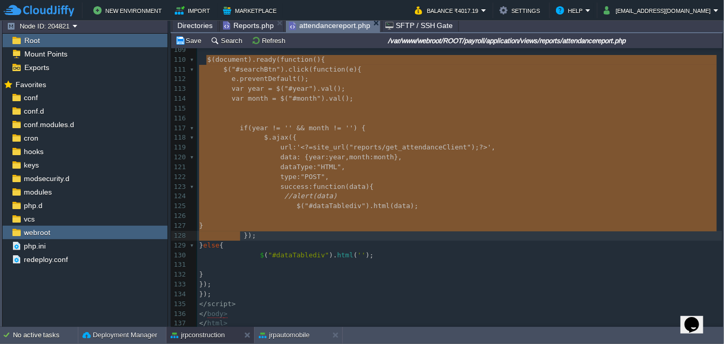
type textarea "$(document).ready(function(){ $("#searchBtn").click(function(e){ e.preventDefau…"
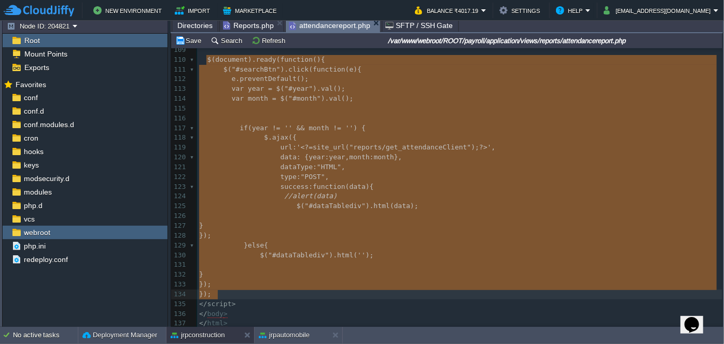
drag, startPoint x: 207, startPoint y: 151, endPoint x: 246, endPoint y: 291, distance: 145.9
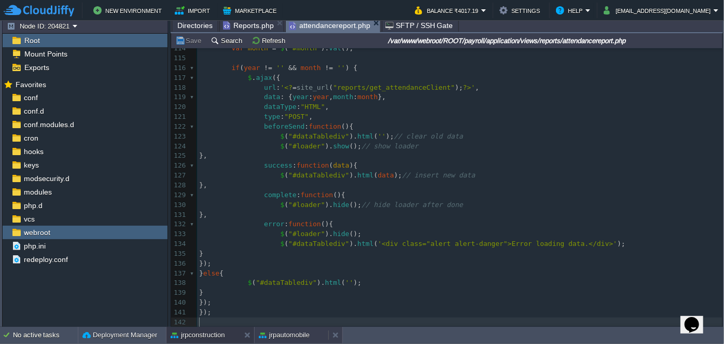
click at [287, 338] on button "jrpautomobile" at bounding box center [284, 335] width 51 height 10
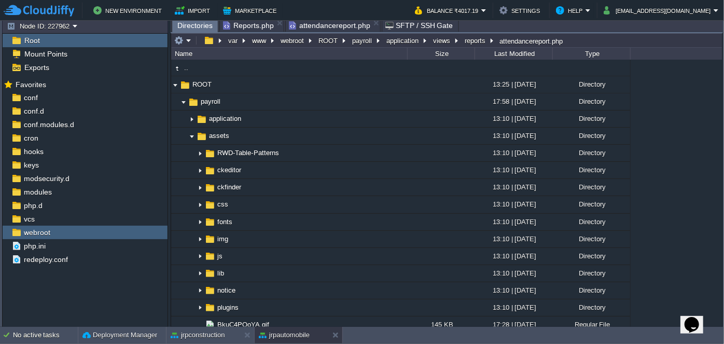
click at [320, 25] on span "attendancereport.php" at bounding box center [329, 25] width 81 height 12
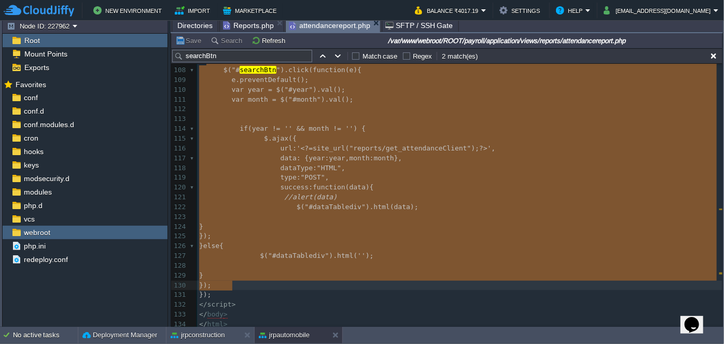
type textarea "$(document).ready(function(){ $("#searchBtn").click(function(e){ e.preventDefau…"
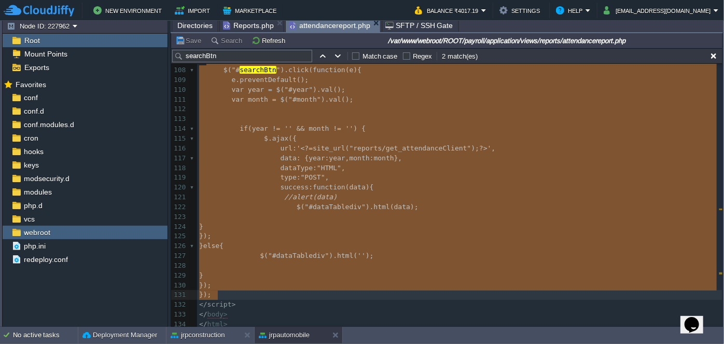
drag, startPoint x: 206, startPoint y: 290, endPoint x: 323, endPoint y: 291, distance: 117.7
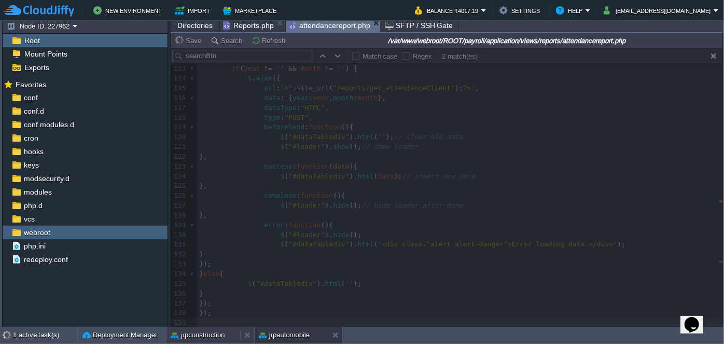
click at [215, 333] on button "jrpconstruction" at bounding box center [198, 335] width 54 height 10
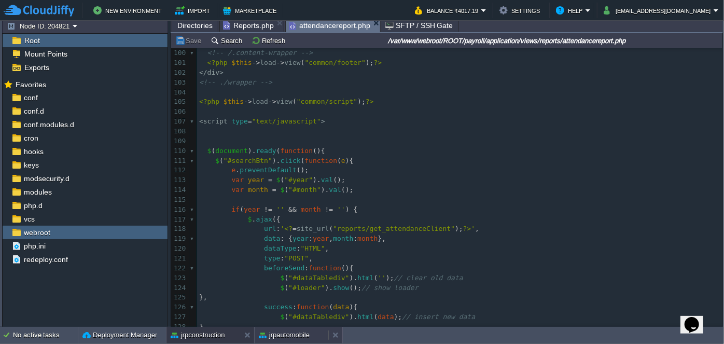
click at [286, 335] on button "jrpautomobile" at bounding box center [284, 335] width 51 height 10
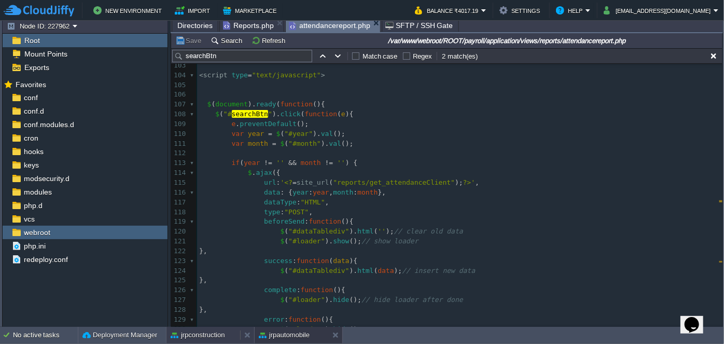
click at [201, 337] on button "jrpconstruction" at bounding box center [198, 335] width 54 height 10
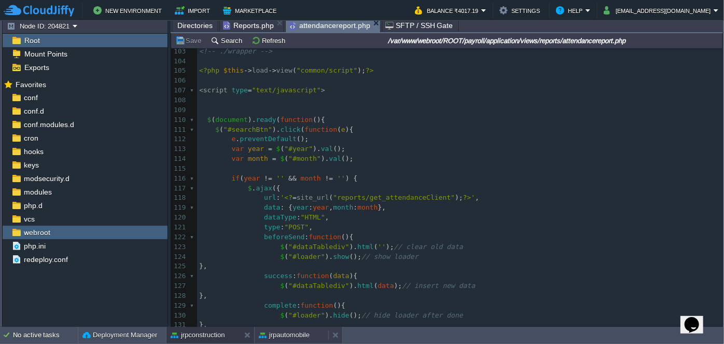
click at [282, 334] on button "jrpautomobile" at bounding box center [284, 335] width 51 height 10
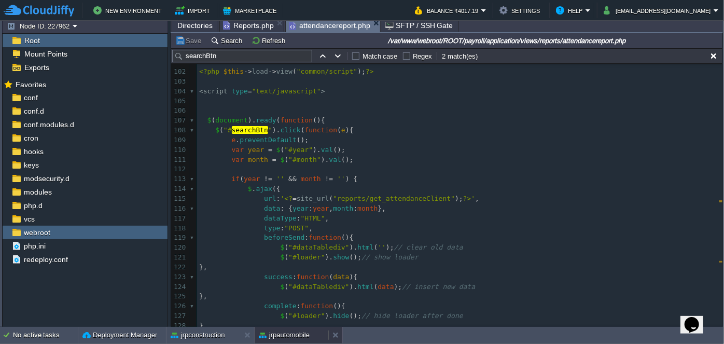
click at [293, 334] on button "jrpautomobile" at bounding box center [284, 335] width 51 height 10
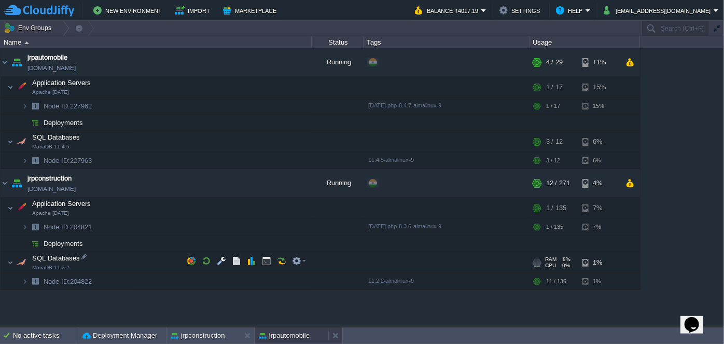
click at [289, 333] on button "jrpautomobile" at bounding box center [284, 335] width 51 height 10
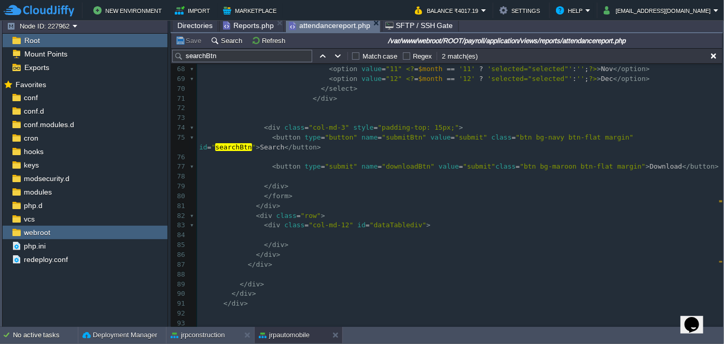
click at [306, 201] on pre "</ div >" at bounding box center [459, 206] width 525 height 10
click at [287, 211] on pre at bounding box center [459, 216] width 525 height 10
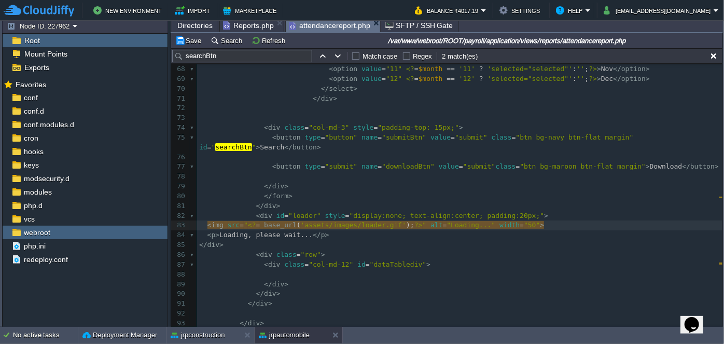
type textarea "2"
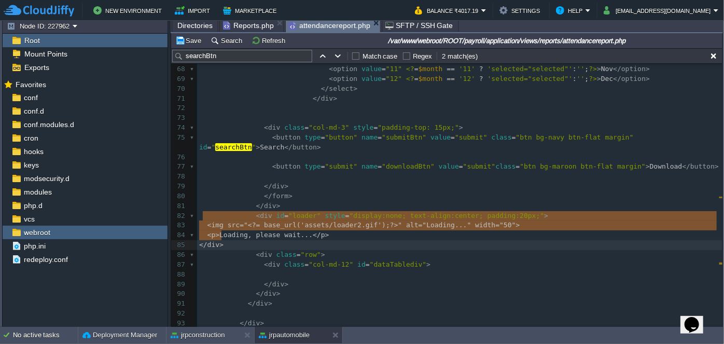
drag, startPoint x: 204, startPoint y: 216, endPoint x: 228, endPoint y: 234, distance: 30.0
type textarea "<img src="<?= base_url('assets/loader2.gif'); ?>" alt="Loading..." width="50"> …"
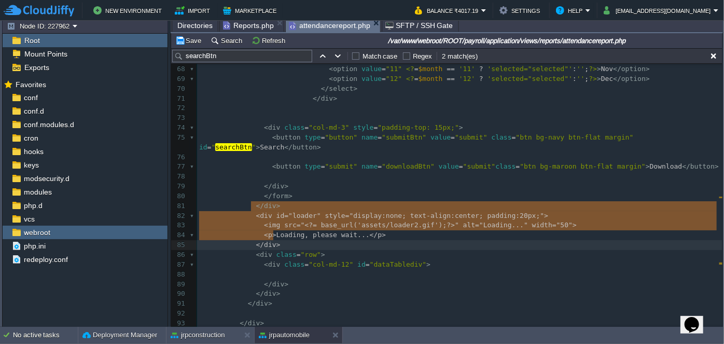
drag, startPoint x: 251, startPoint y: 206, endPoint x: 287, endPoint y: 233, distance: 45.2
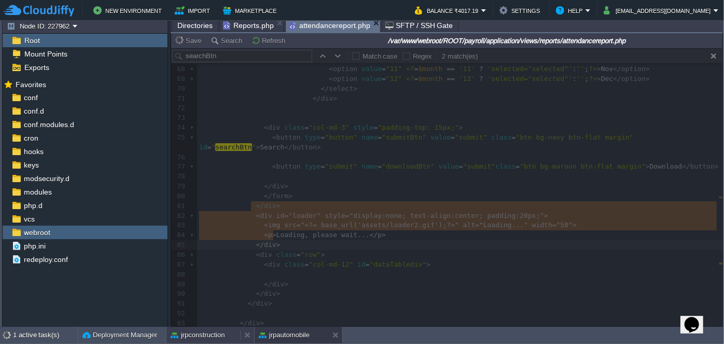
type textarea "<div id="loader" style="display:none; text-align:center; padding:20px;"> <img s…"
click at [213, 333] on button "jrpconstruction" at bounding box center [198, 335] width 54 height 10
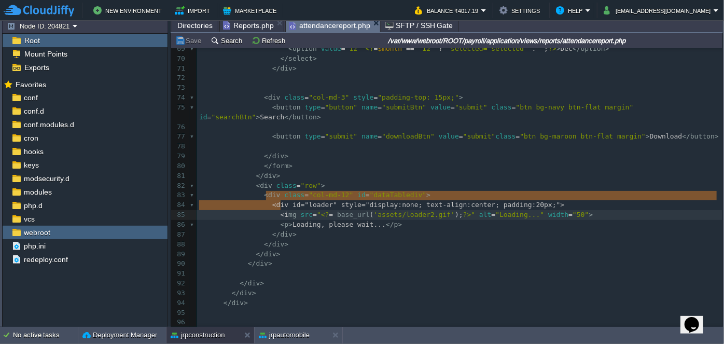
type textarea "<div id="loader" style="display:none; text-align:center; padding:20px;"> <img s…"
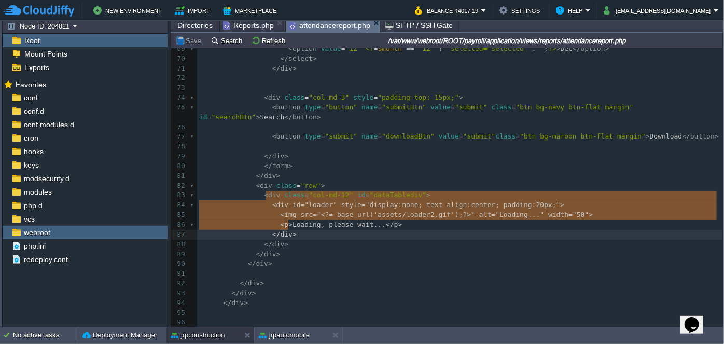
drag, startPoint x: 265, startPoint y: 196, endPoint x: 297, endPoint y: 220, distance: 39.3
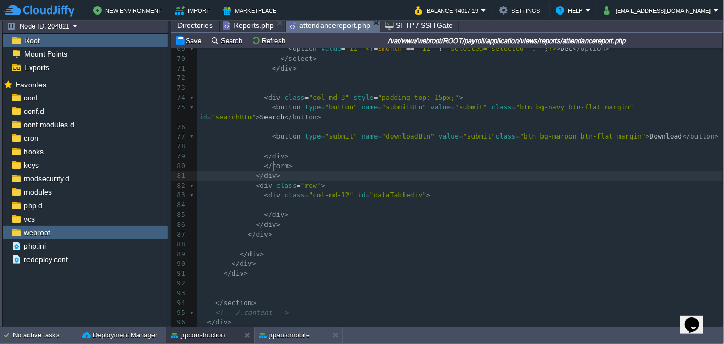
click at [281, 171] on pre "</ div >" at bounding box center [459, 176] width 525 height 10
